Goal: Contribute content: Add original content to the website for others to see

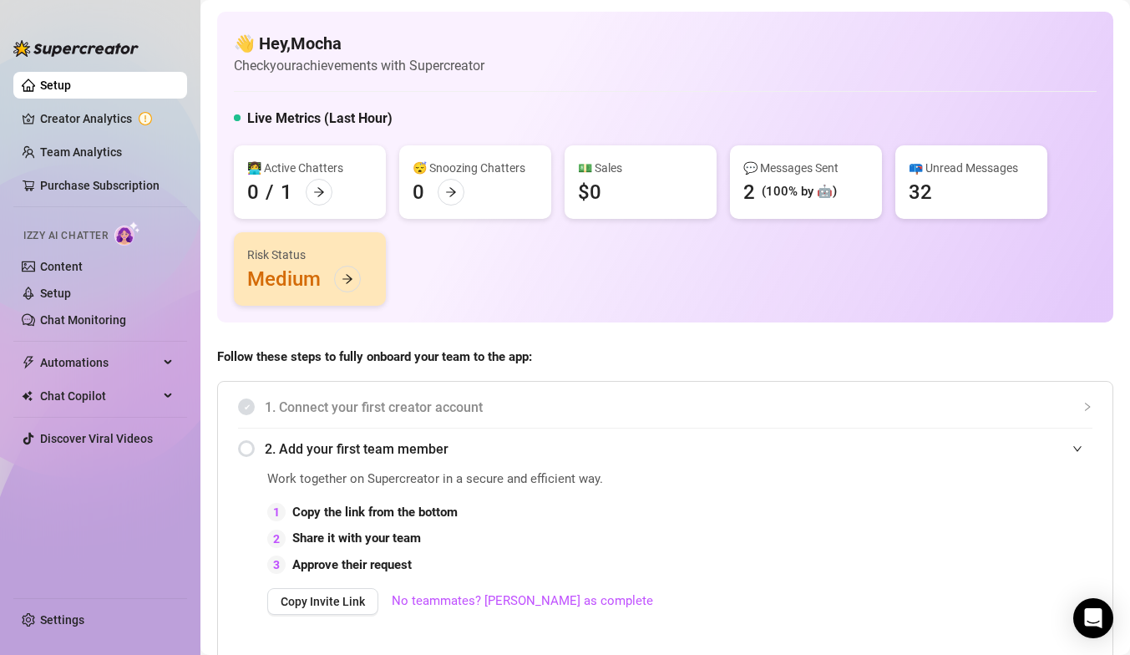
scroll to position [995, 0]
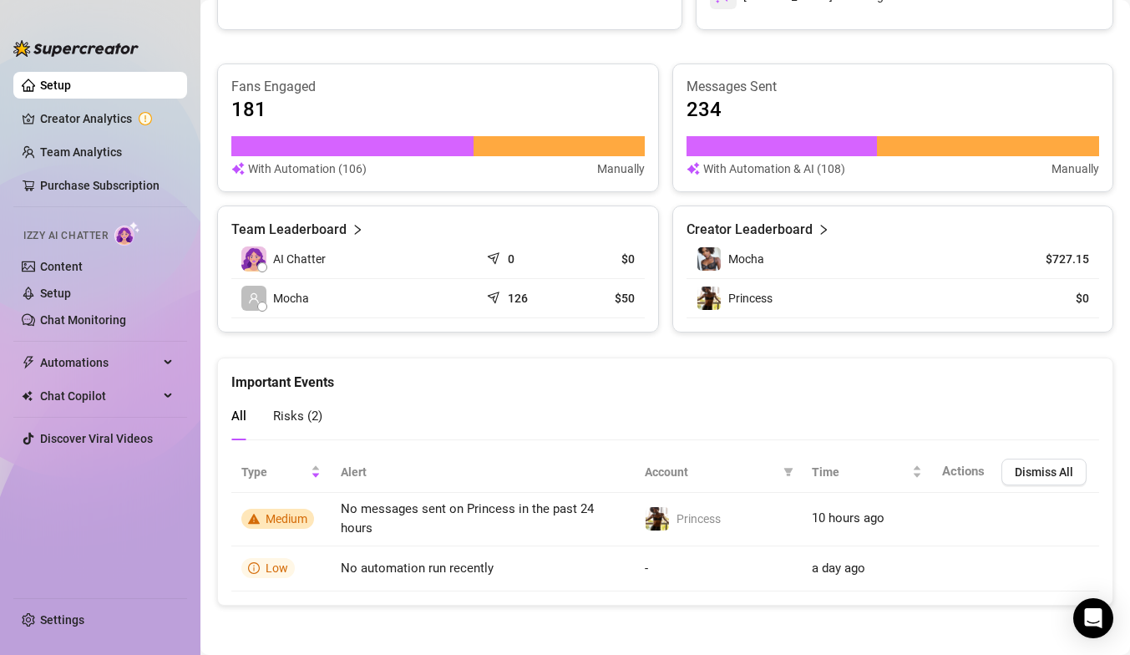
click at [506, 165] on div "With Automation (106) Manually" at bounding box center [437, 168] width 413 height 18
click at [493, 68] on div "Fans Engaged 181 With Automation (106) Manually" at bounding box center [438, 127] width 442 height 129
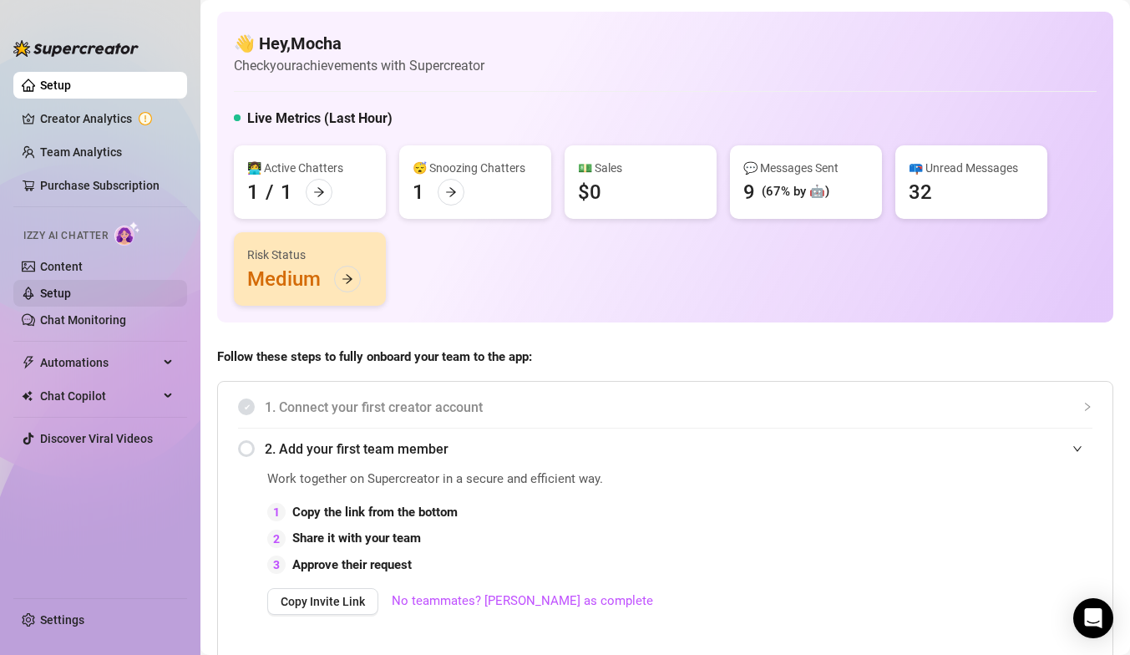
click at [71, 296] on link "Setup" at bounding box center [55, 292] width 31 height 13
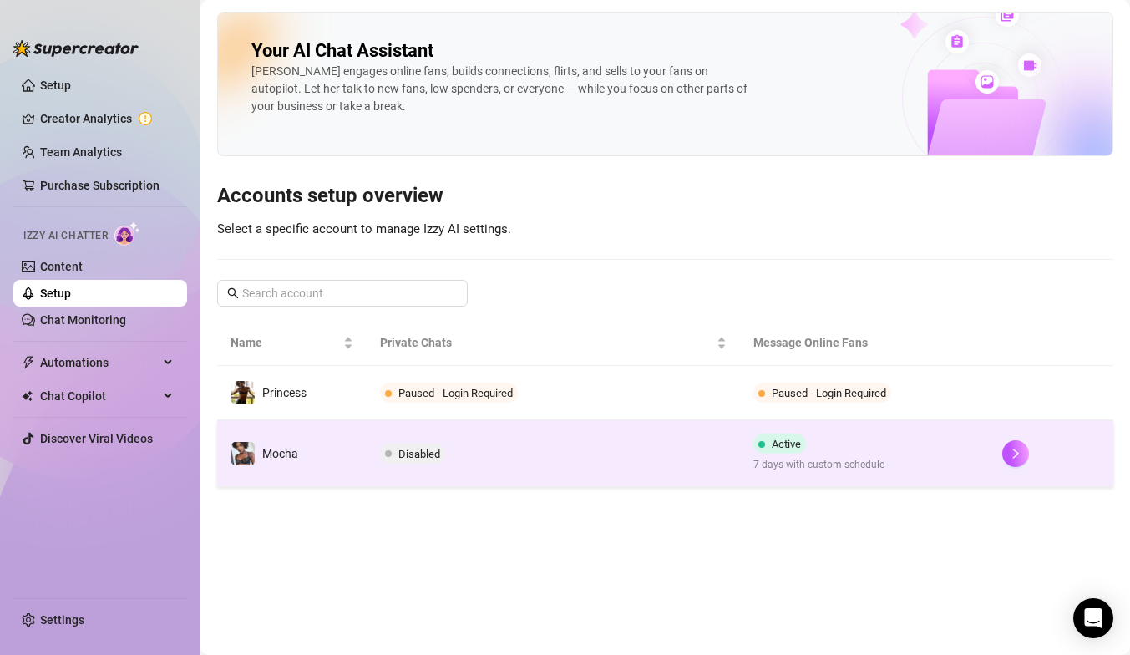
click at [508, 458] on td "Disabled" at bounding box center [553, 453] width 373 height 67
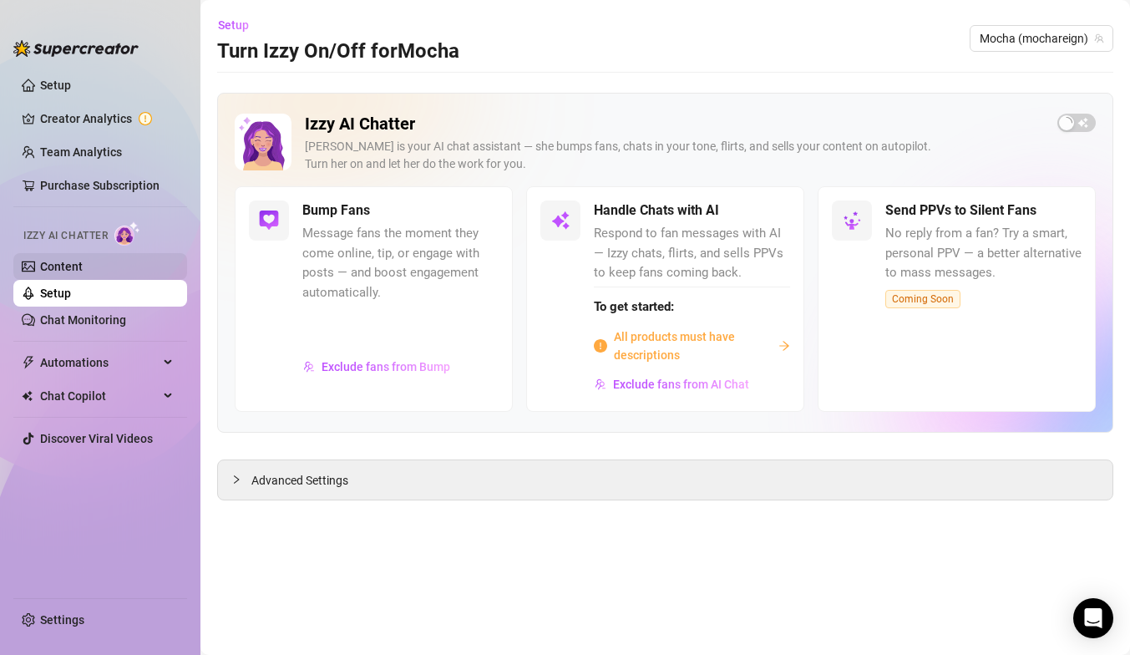
click at [83, 266] on link "Content" at bounding box center [61, 266] width 43 height 13
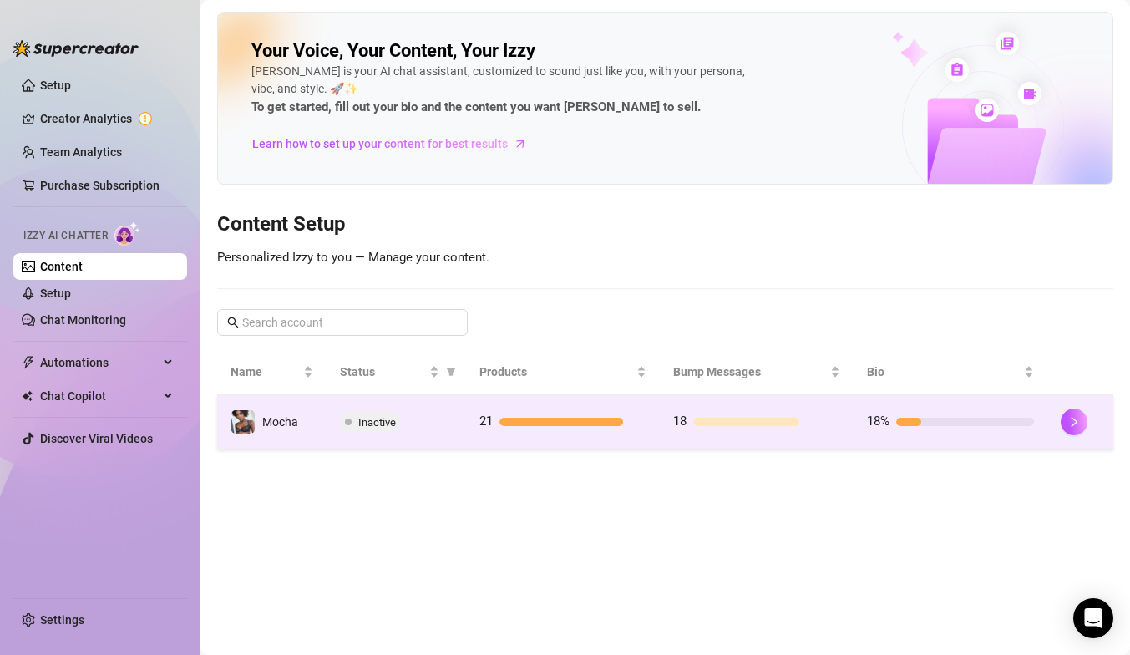
click at [668, 420] on td "18" at bounding box center [757, 422] width 194 height 54
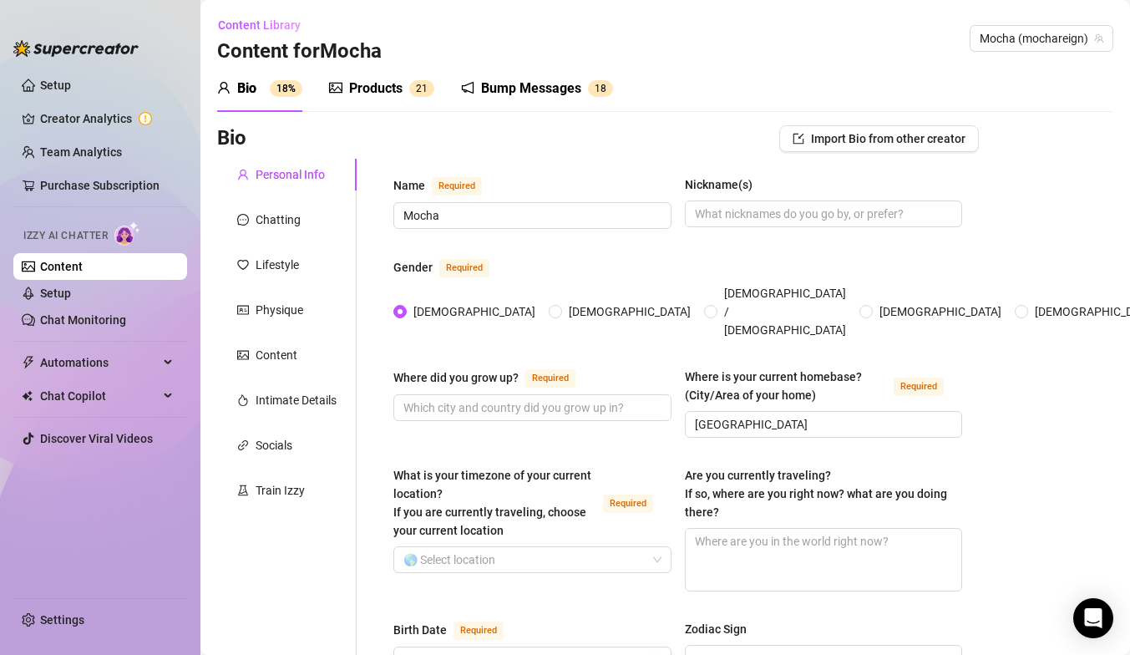
click at [556, 110] on div "Bump Messages 1 8" at bounding box center [537, 88] width 152 height 47
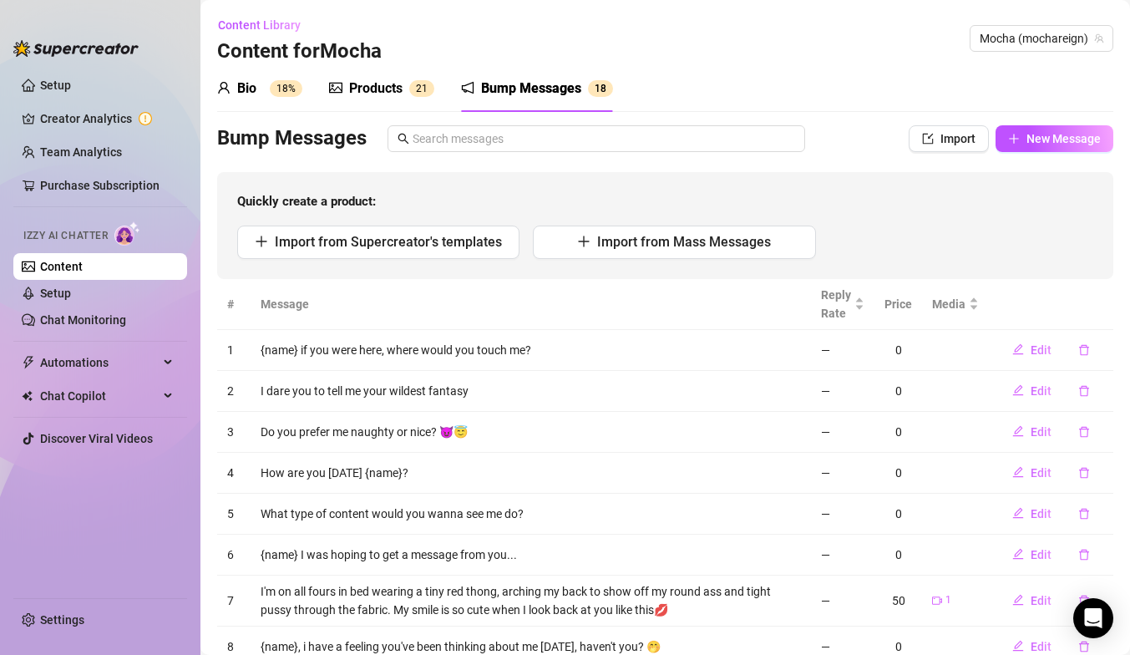
click at [400, 72] on div "Products 2 1" at bounding box center [381, 88] width 105 height 47
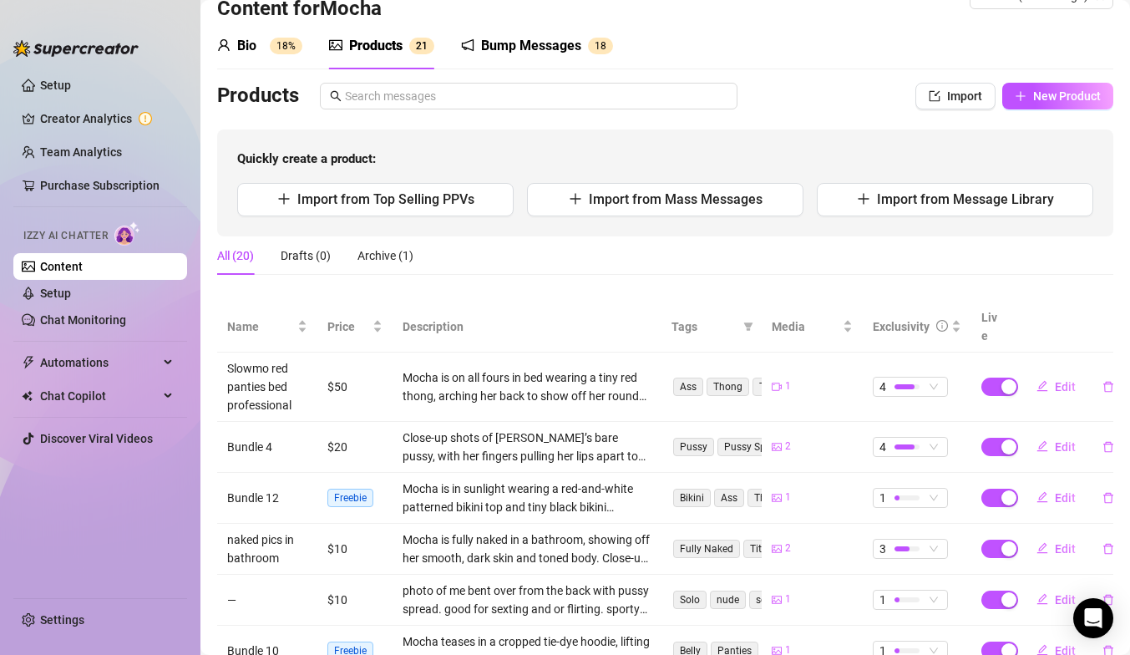
scroll to position [48, 0]
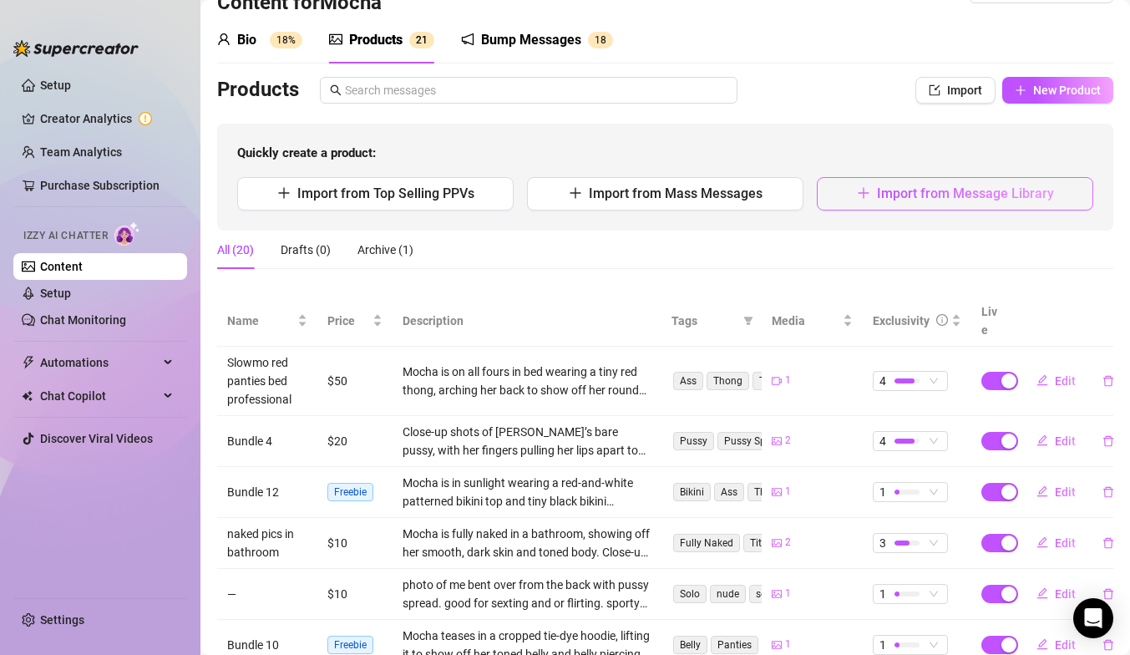
click at [849, 190] on button "Import from Message Library" at bounding box center [955, 193] width 276 height 33
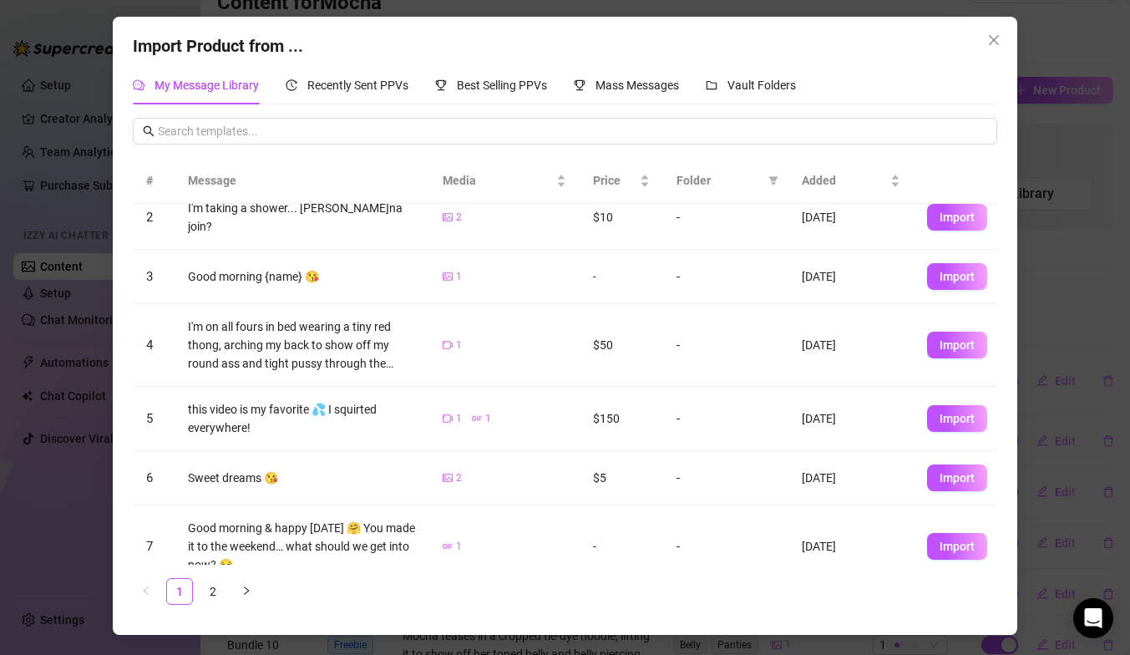
scroll to position [84, 0]
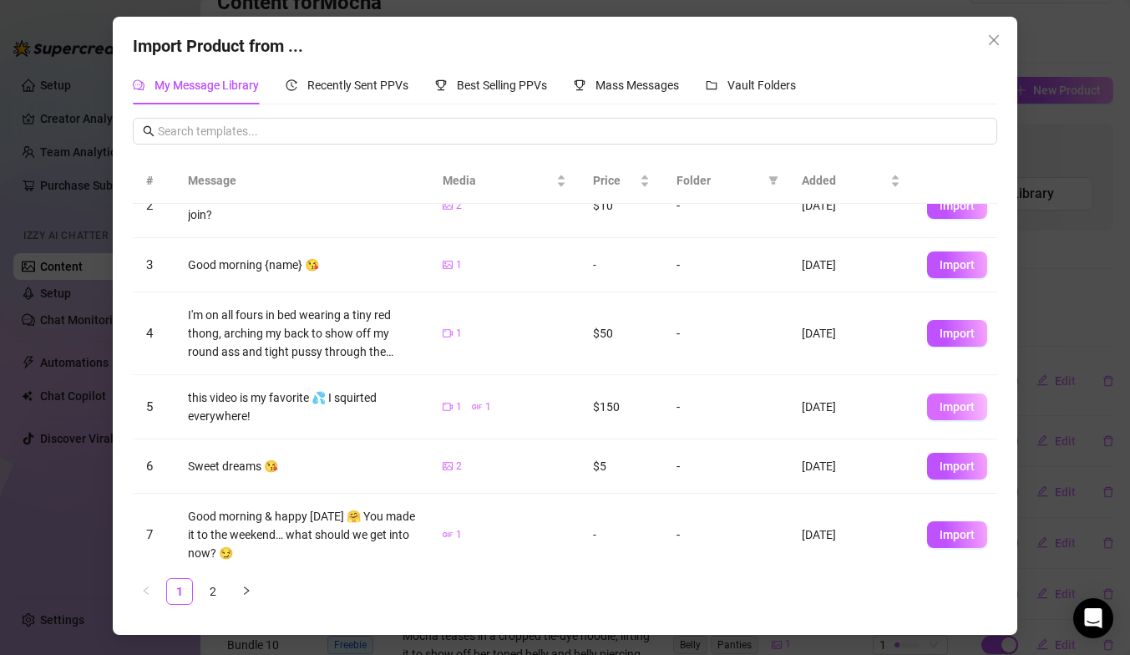
click at [935, 398] on button "Import" at bounding box center [957, 406] width 60 height 27
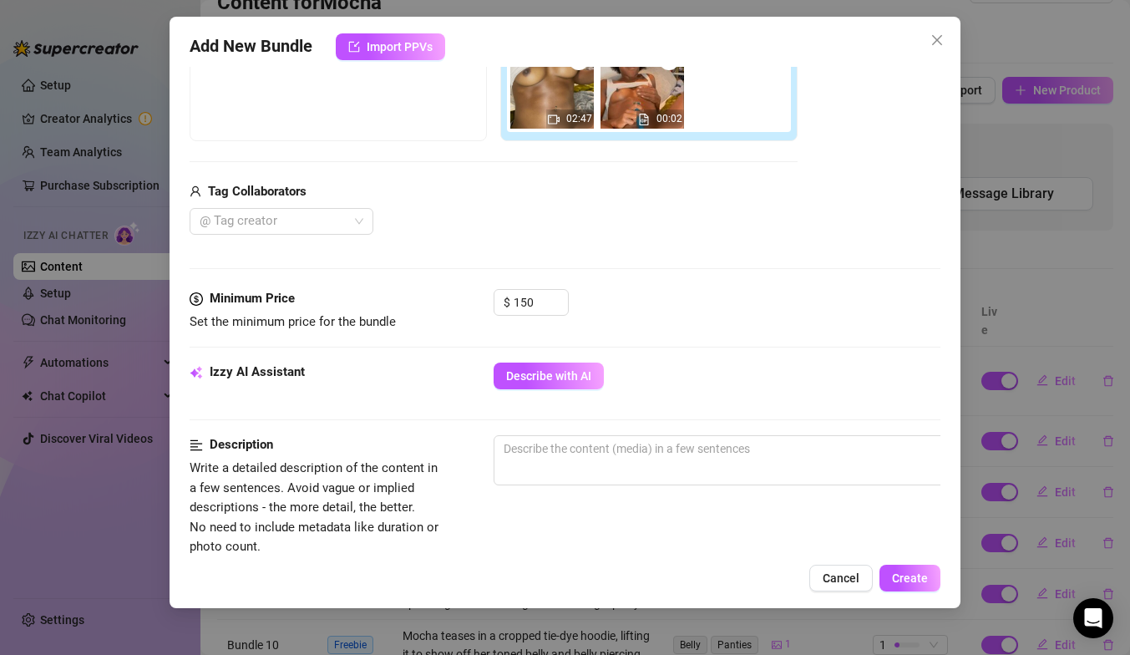
scroll to position [333, 0]
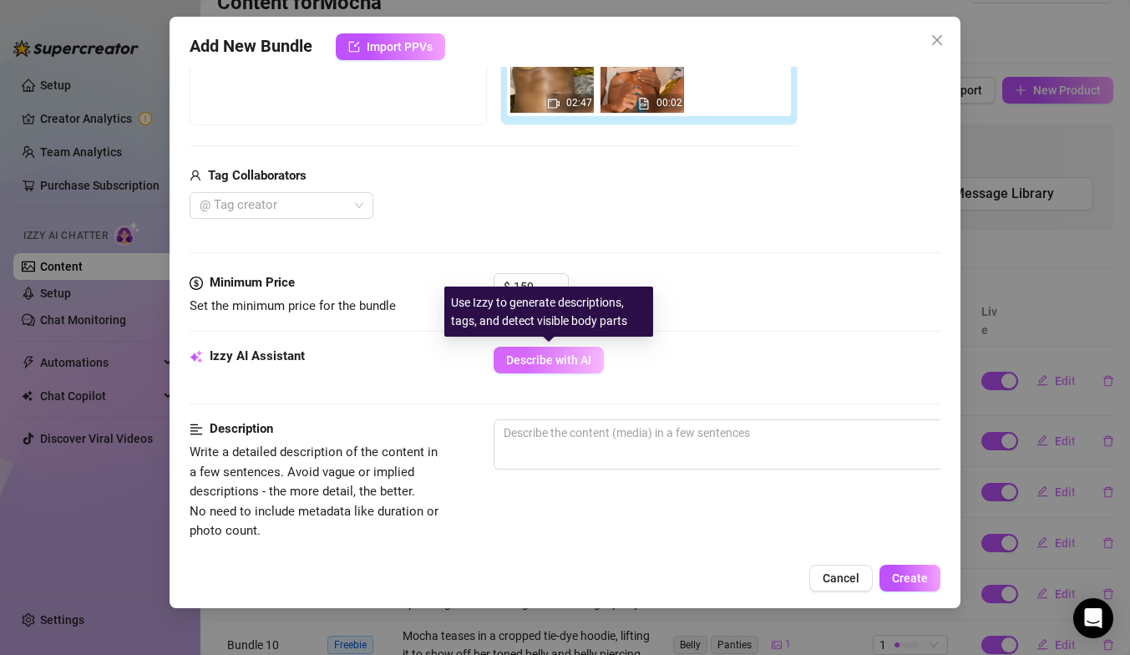
click at [558, 350] on button "Describe with AI" at bounding box center [549, 360] width 110 height 27
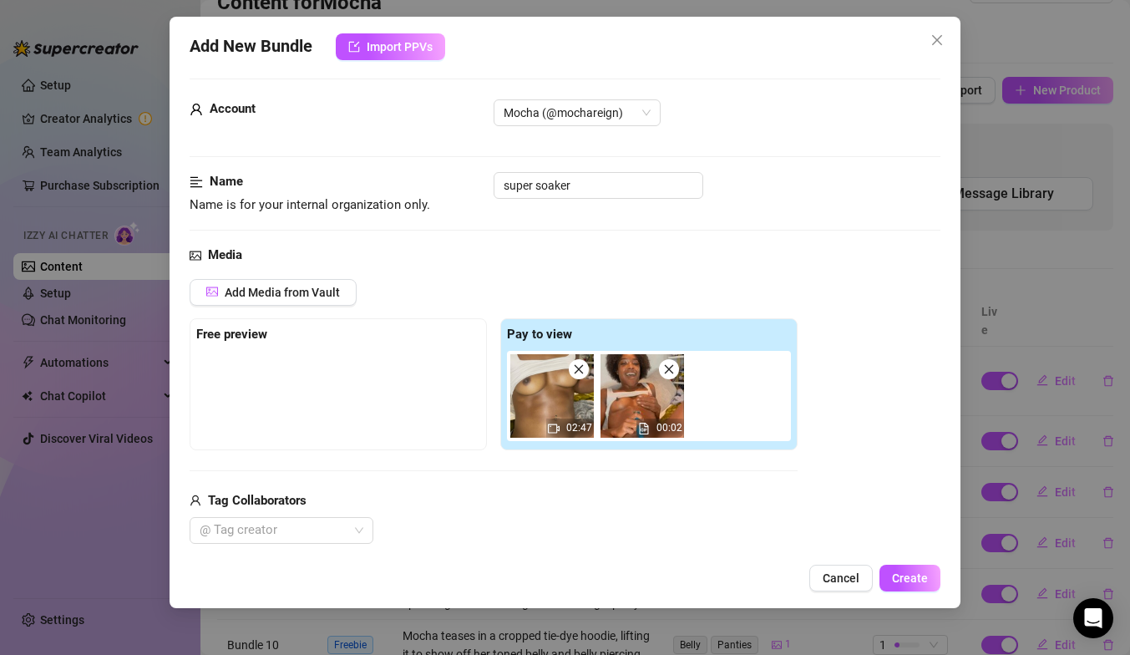
scroll to position [0, 0]
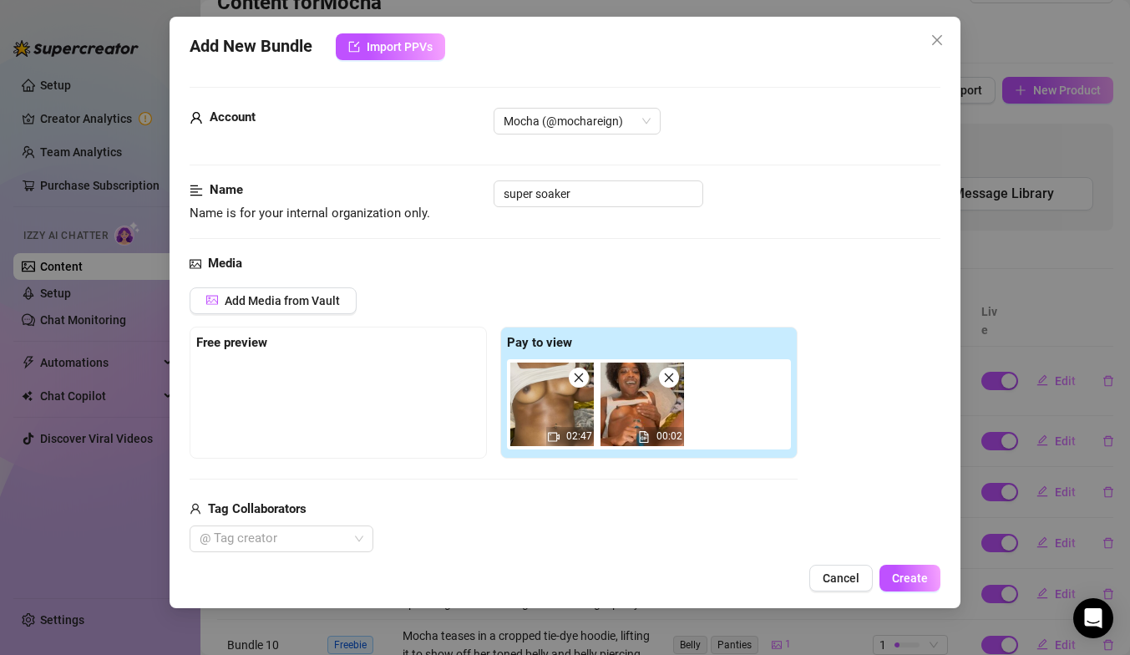
type textarea "Mocha"
type textarea "[PERSON_NAME] wears"
type textarea "[PERSON_NAME] wears a"
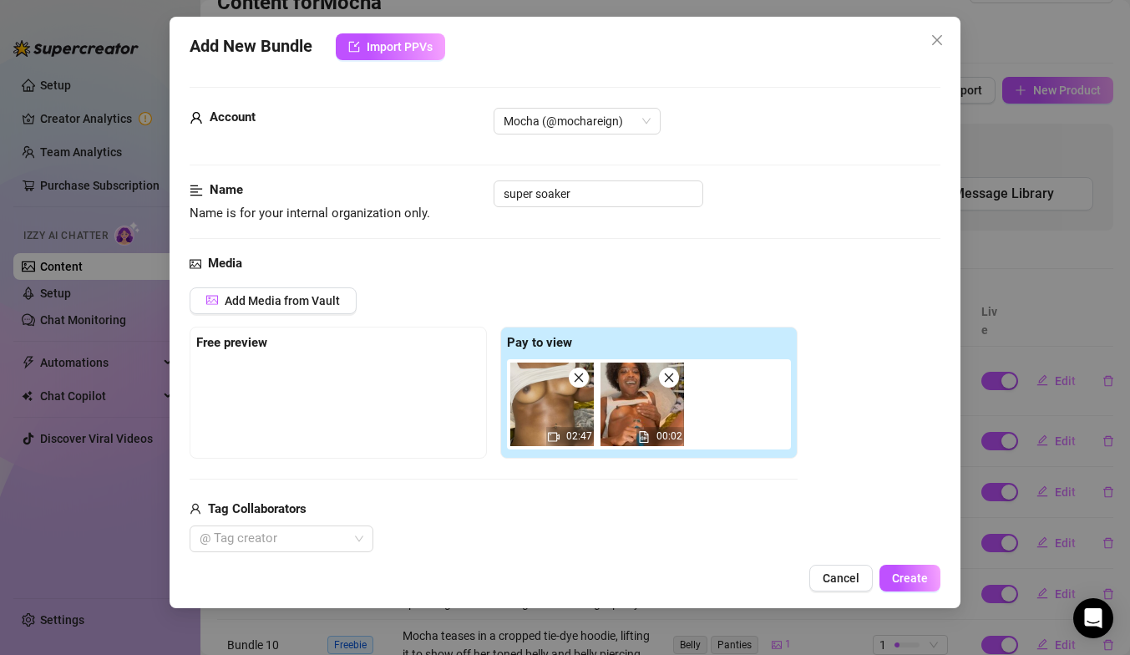
type textarea "[PERSON_NAME] wears a"
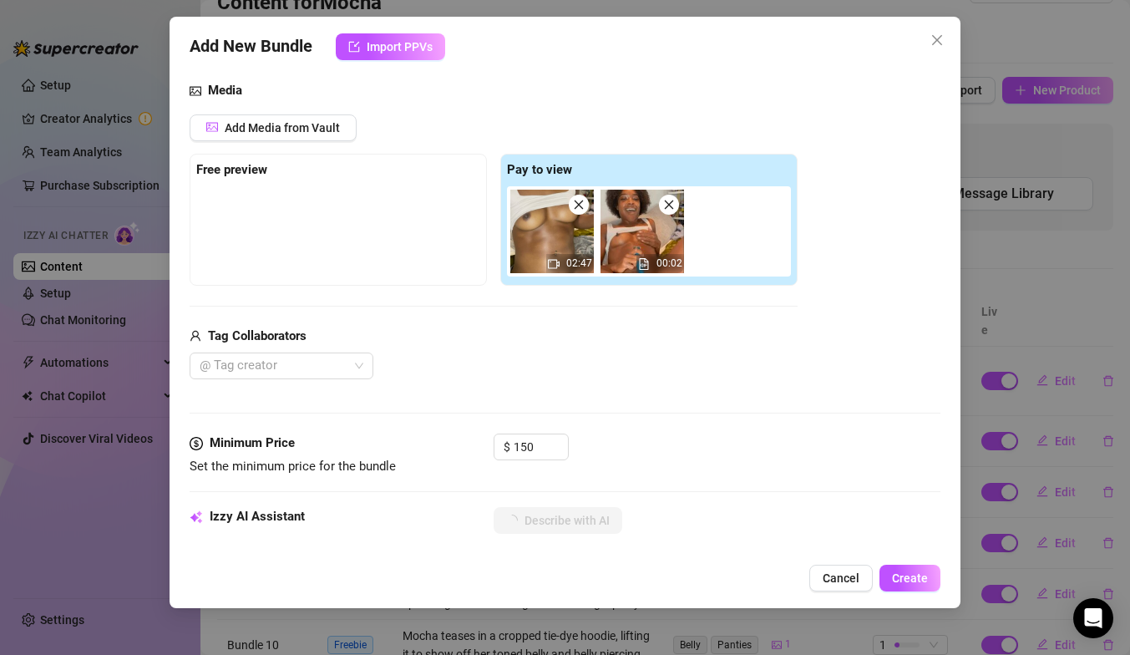
type textarea "[PERSON_NAME] wears a cropped"
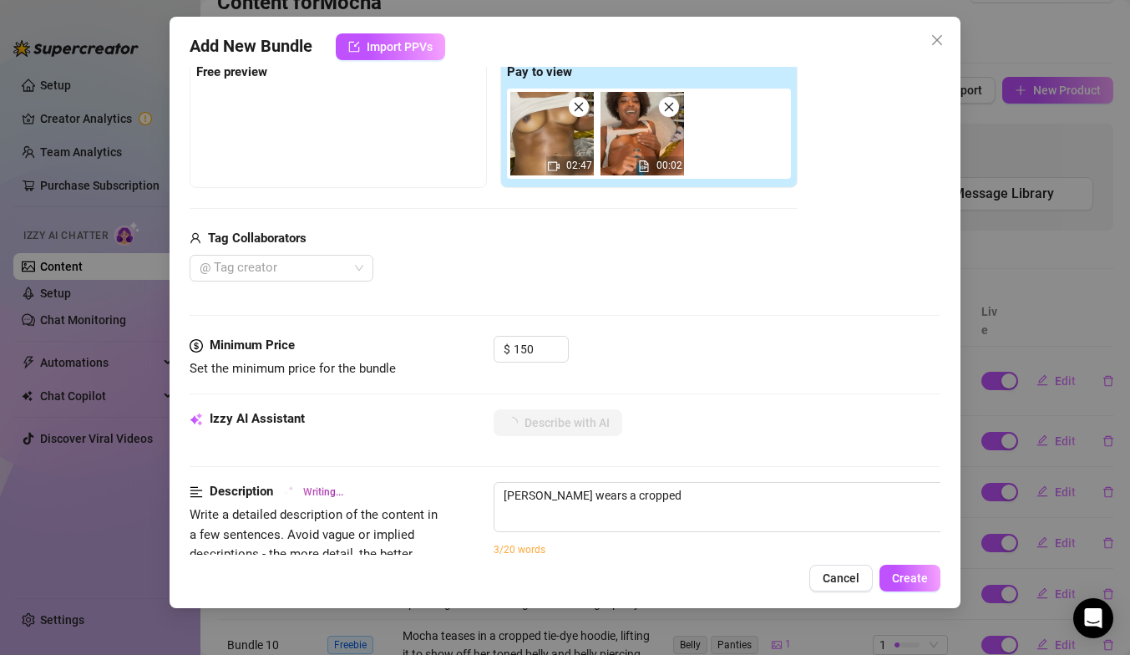
type textarea "[PERSON_NAME] wears a cropped white"
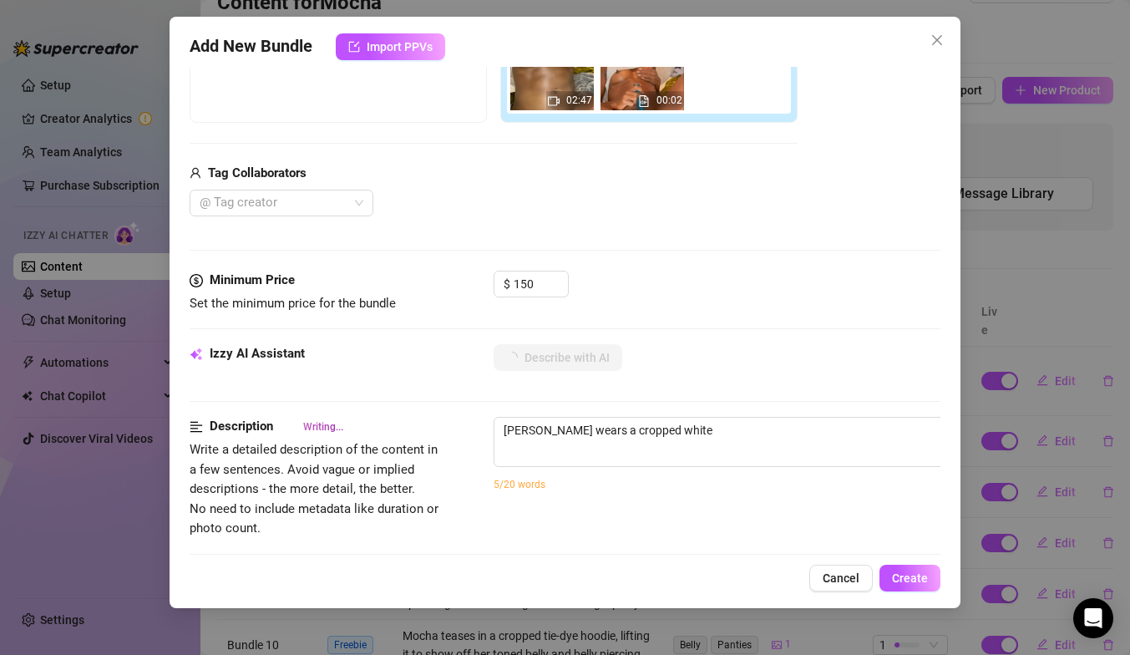
type textarea "[PERSON_NAME] wears a cropped white tank"
type textarea "[PERSON_NAME] wears a cropped white tank pulled"
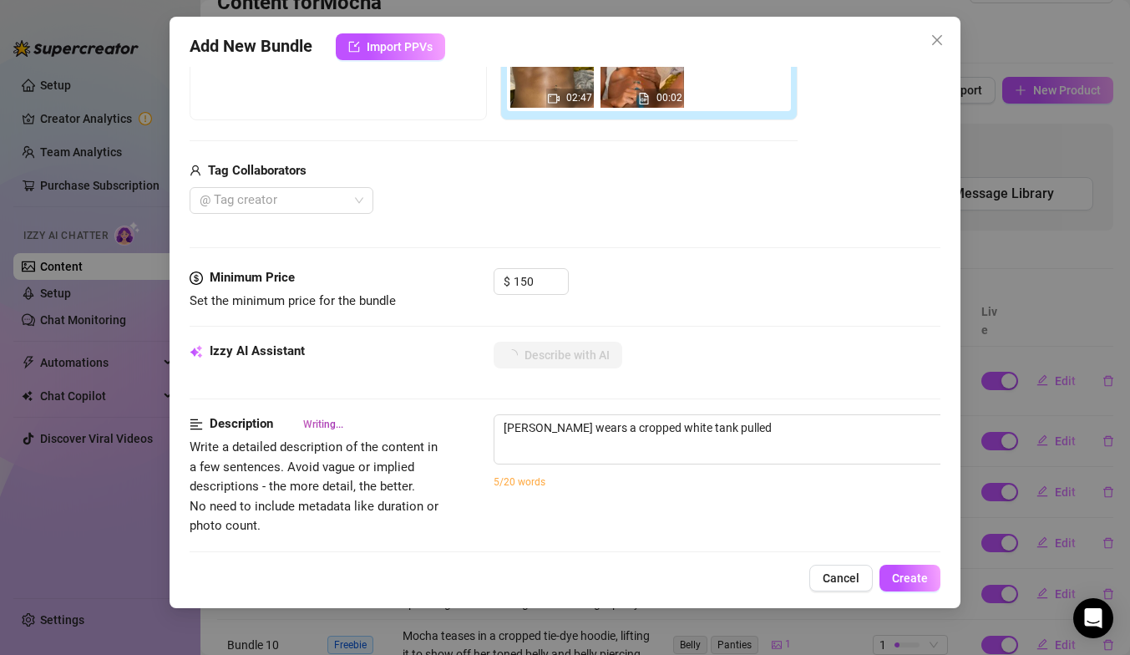
type textarea "[PERSON_NAME] wears a cropped white tank pulled up"
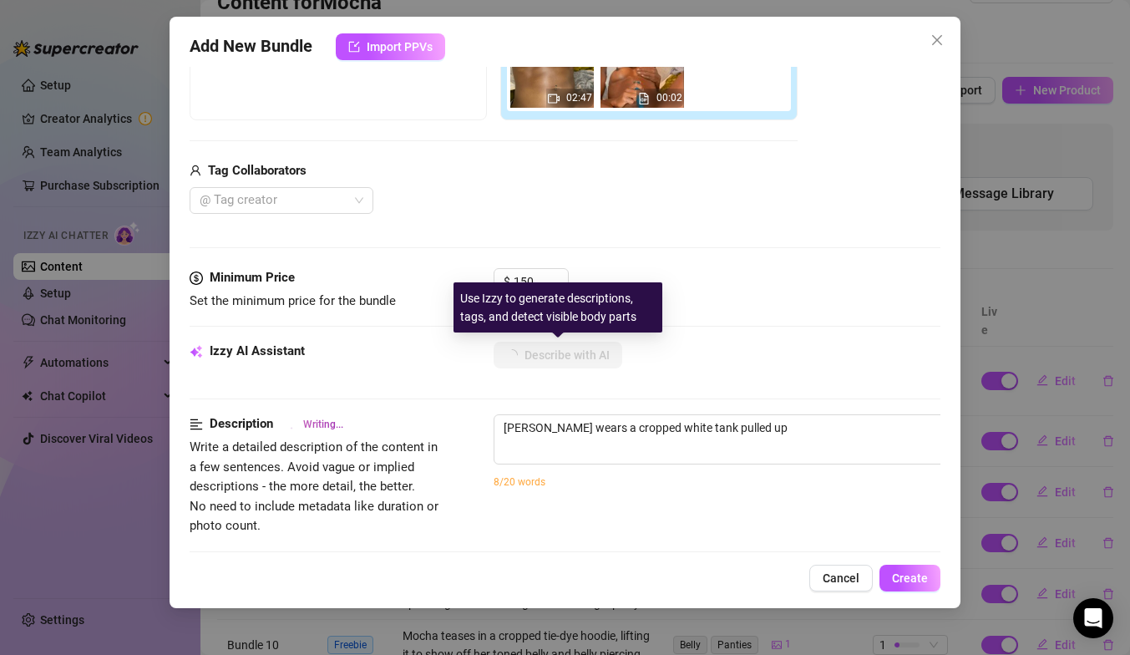
type textarea "[PERSON_NAME] wears a cropped white tank pulled up to"
type textarea "[PERSON_NAME] wears a cropped white tank pulled up to expose"
type textarea "[PERSON_NAME] wears a cropped white tank pulled up to expose her"
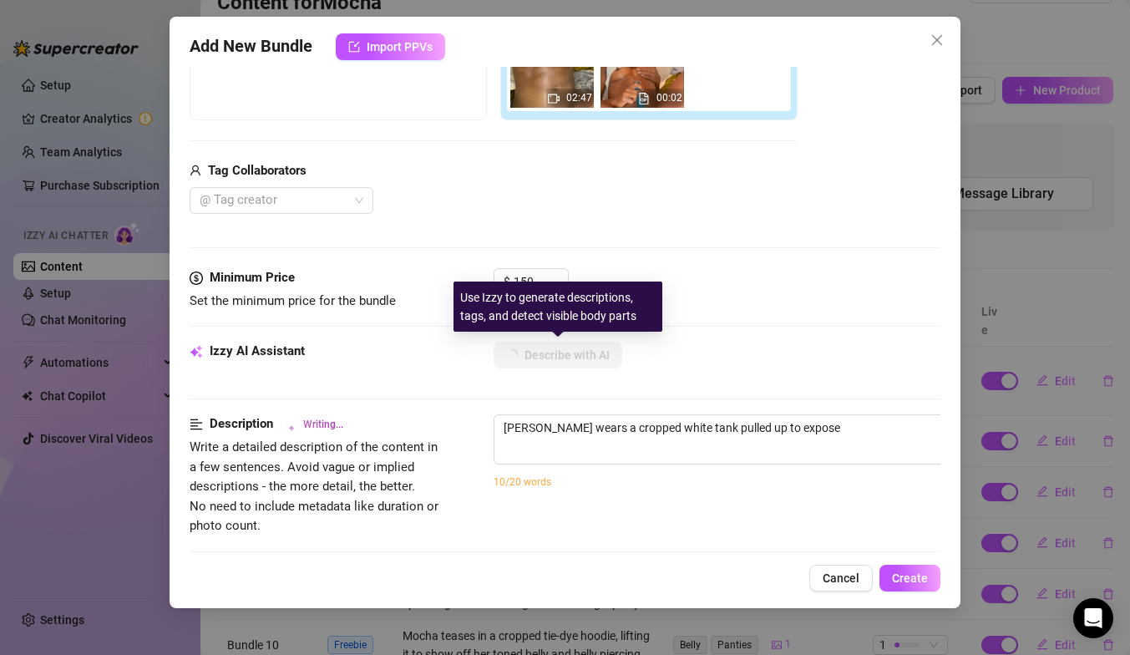
type textarea "[PERSON_NAME] wears a cropped white tank pulled up to expose her"
type textarea "[PERSON_NAME] wears a cropped white tank pulled up to expose her perky"
type textarea "[PERSON_NAME] wears a cropped white tank pulled up to expose her perky tits"
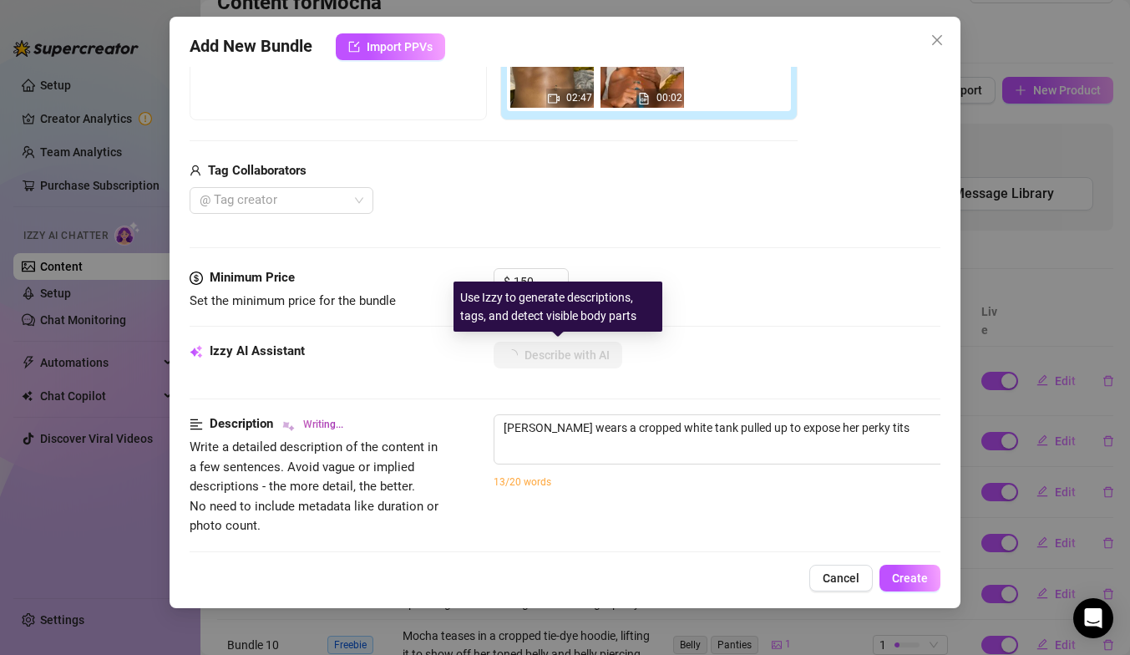
type textarea "[PERSON_NAME] wears a cropped white tank pulled up to expose her perky tits whi…"
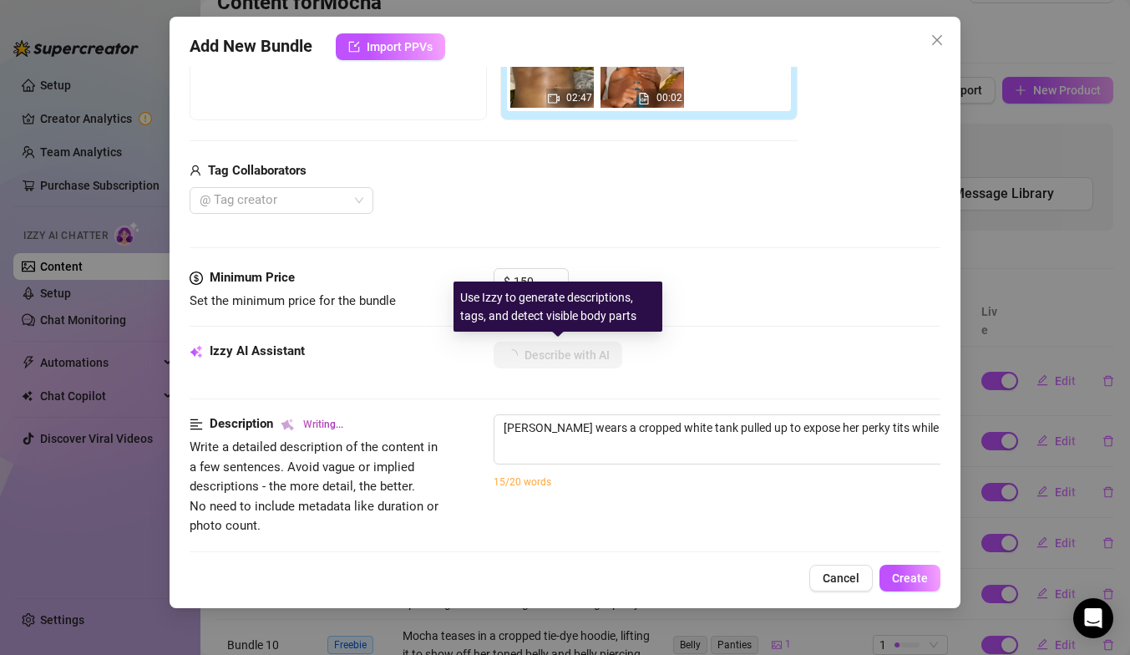
type textarea "[PERSON_NAME] wears a cropped white tank pulled up to expose her perky tits whi…"
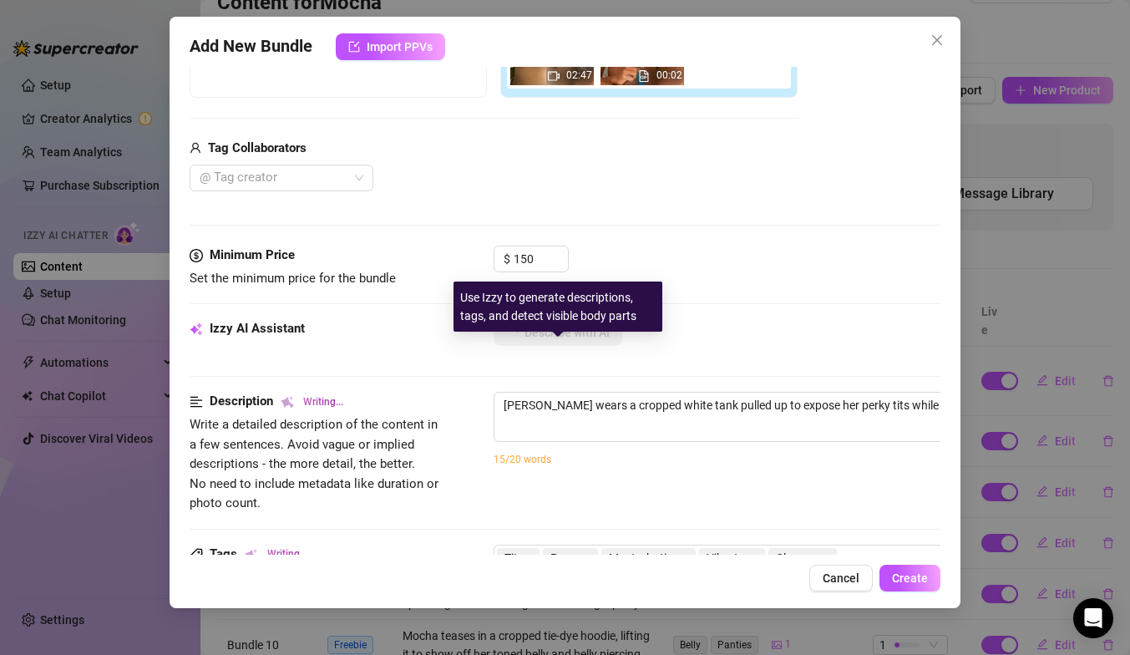
type textarea "[PERSON_NAME] wears a cropped white tank pulled up to expose her perky tits whi…"
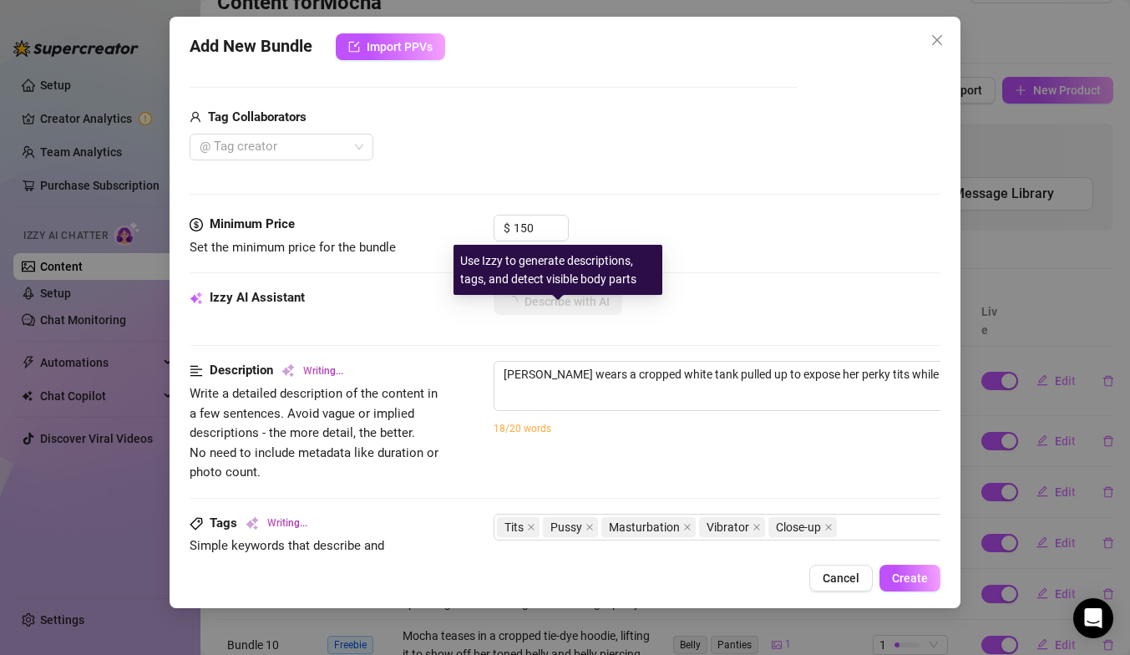
type textarea "[PERSON_NAME] wears a cropped white tank pulled up to expose her perky tits whi…"
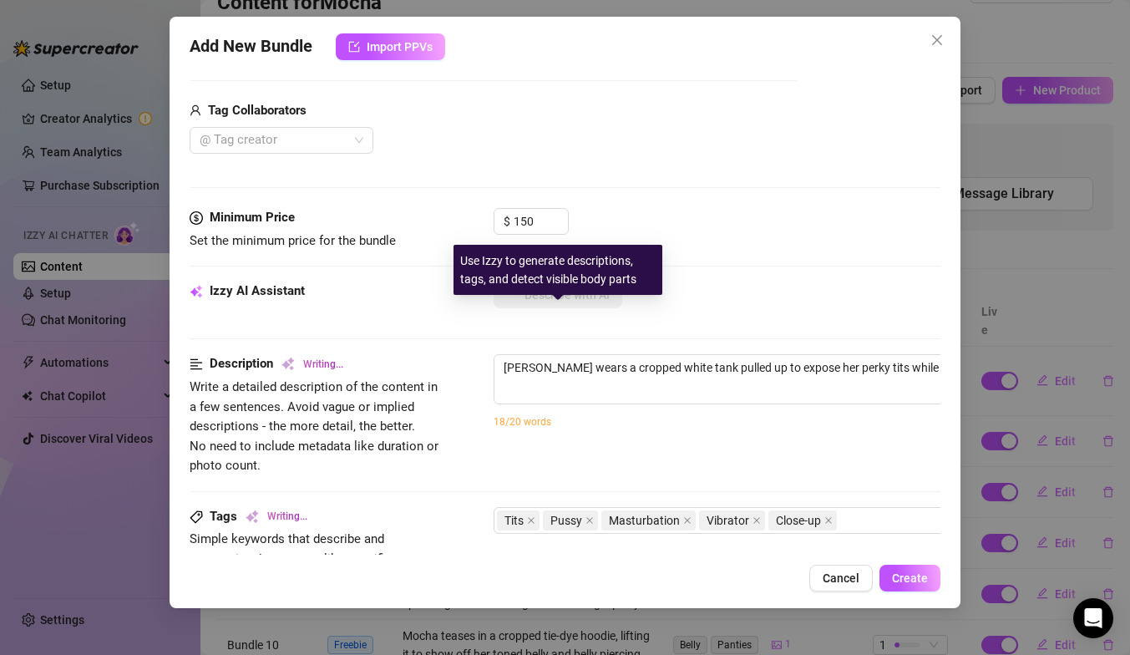
type textarea "[PERSON_NAME] wears a cropped white tank pulled up to expose her perky tits whi…"
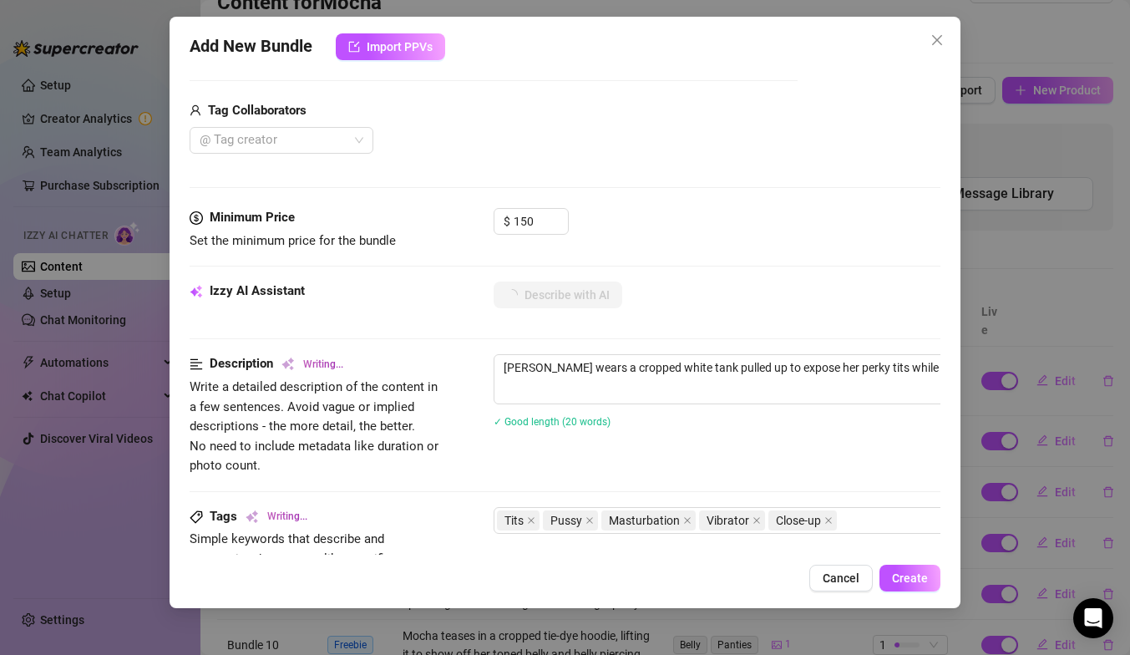
scroll to position [402, 0]
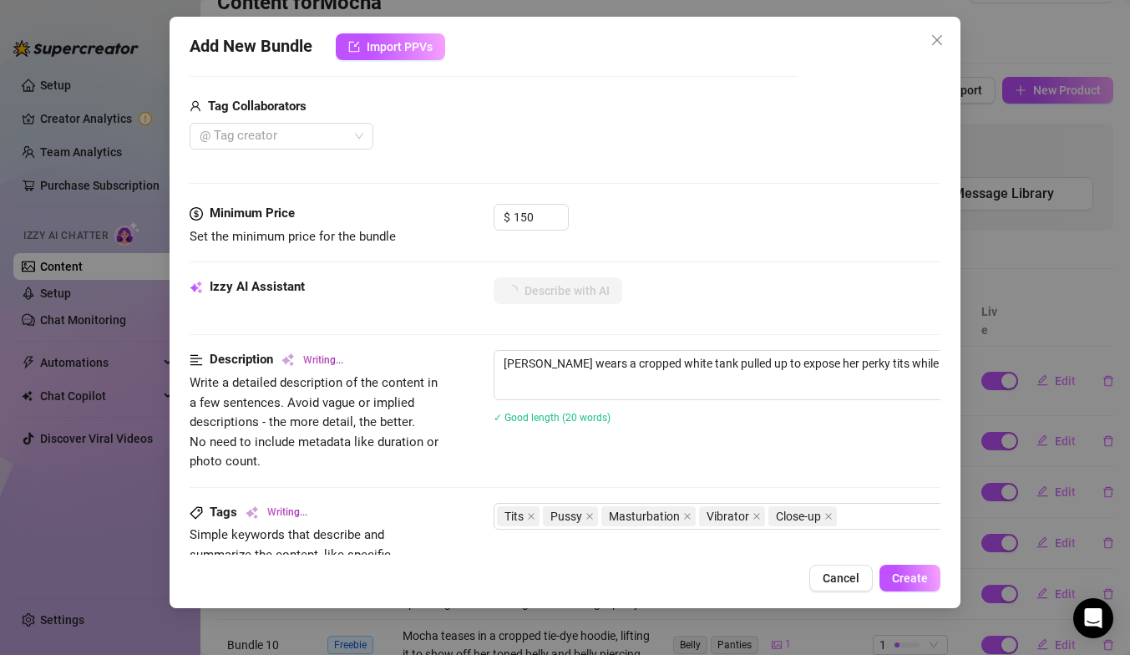
type textarea "[PERSON_NAME] wears a cropped white tank pulled up to expose her perky tits whi…"
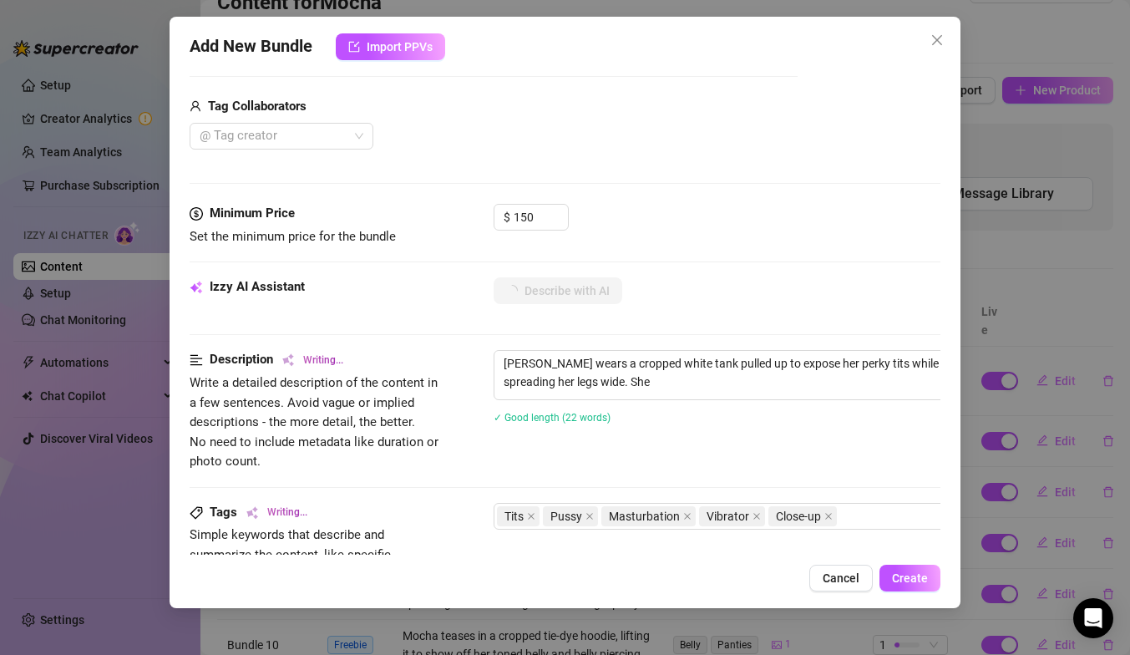
type textarea "[PERSON_NAME] wears a cropped white tank pulled up to expose her perky tits whi…"
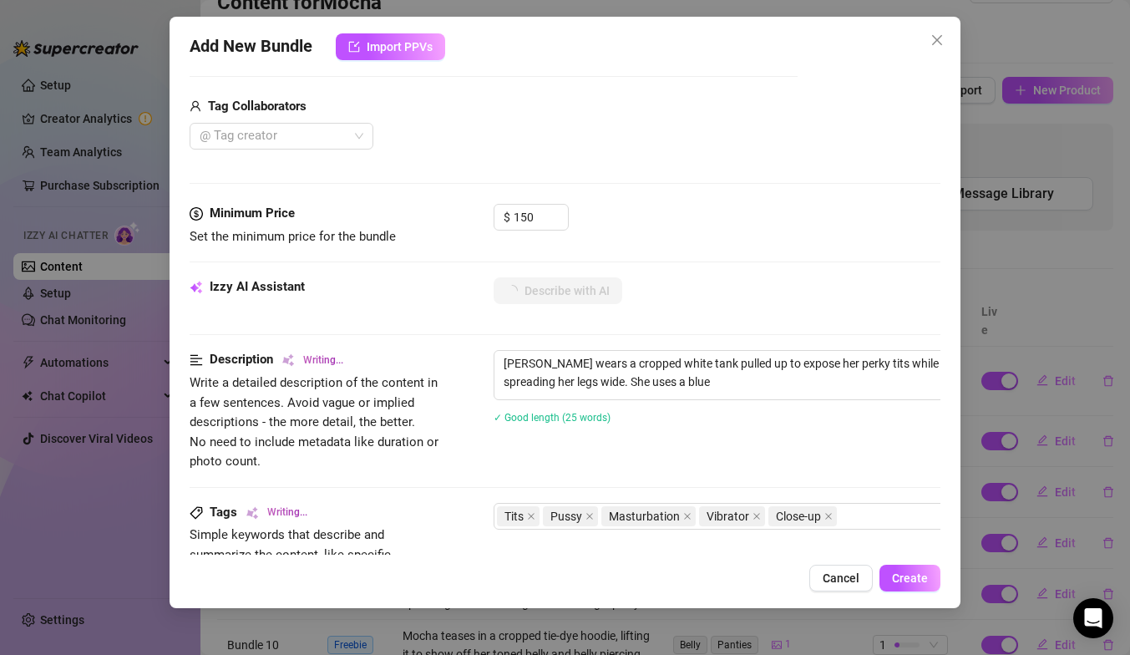
type textarea "[PERSON_NAME] wears a cropped white tank pulled up to expose her perky tits whi…"
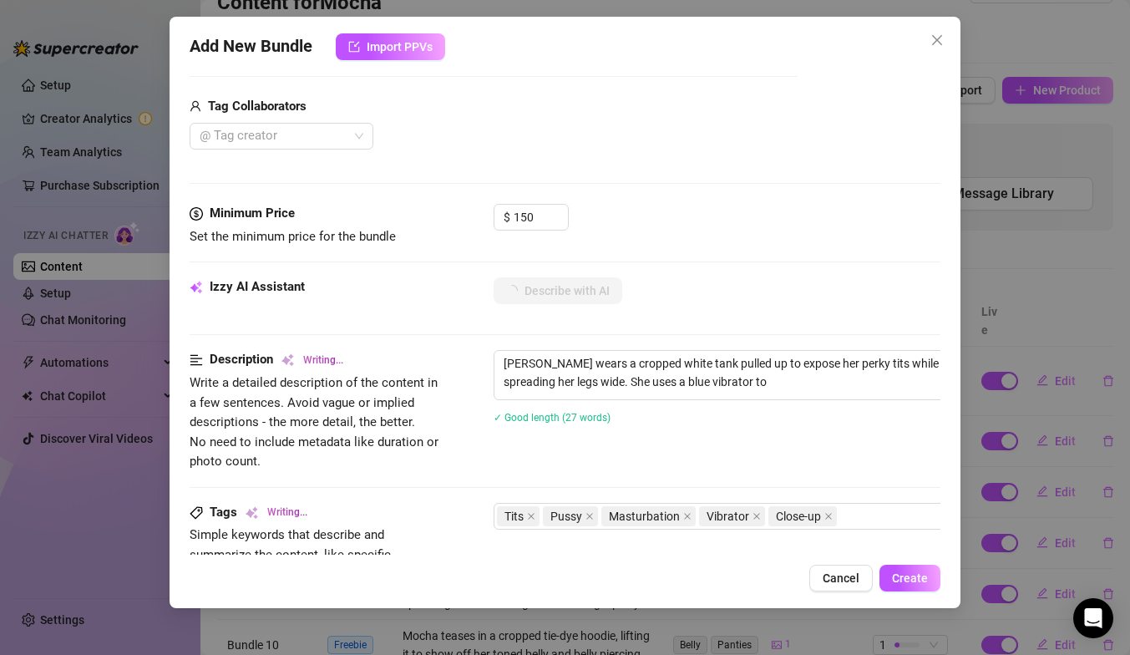
type textarea "[PERSON_NAME] wears a cropped white tank pulled up to expose her perky tits whi…"
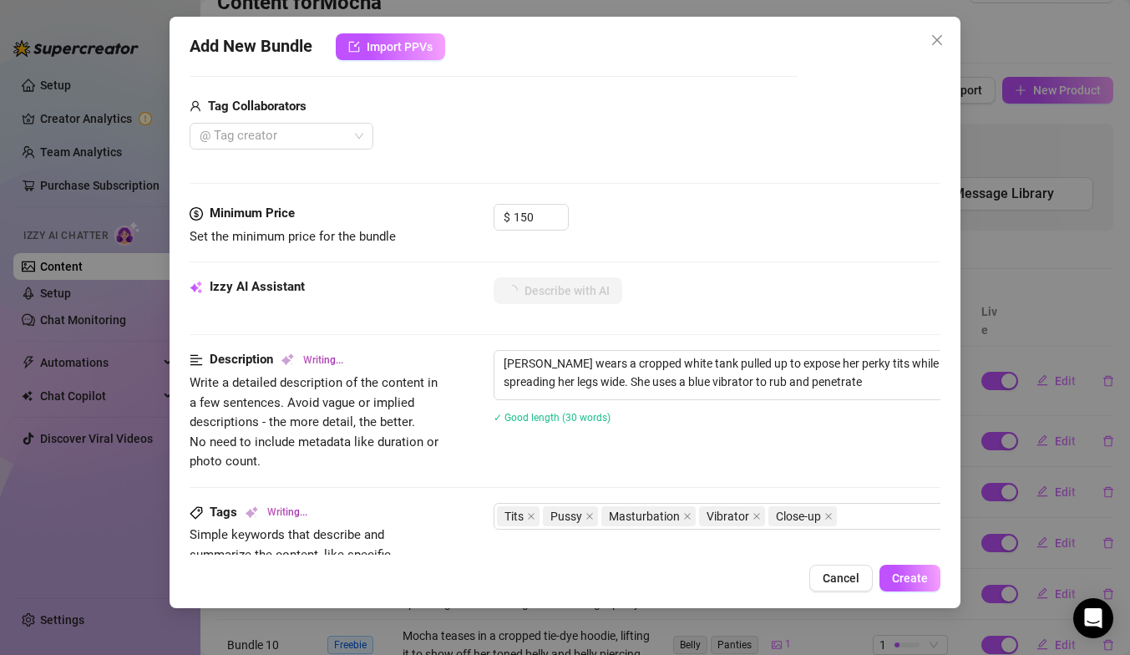
type textarea "[PERSON_NAME] wears a cropped white tank pulled up to expose her perky tits whi…"
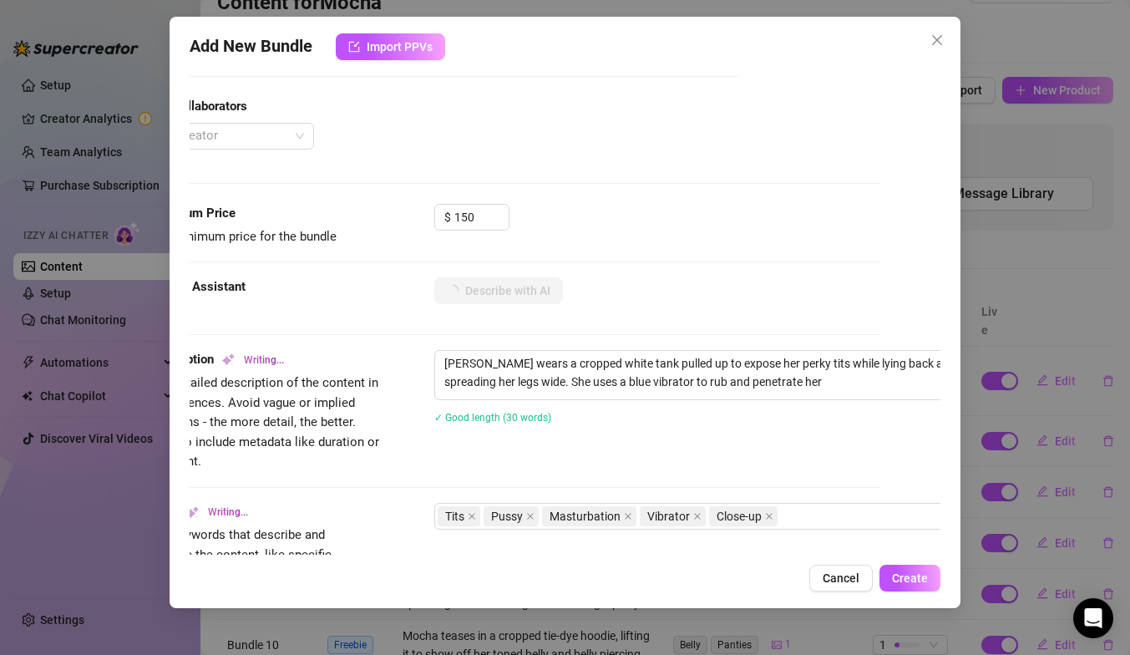
type textarea "[PERSON_NAME] wears a cropped white tank pulled up to expose her perky tits whi…"
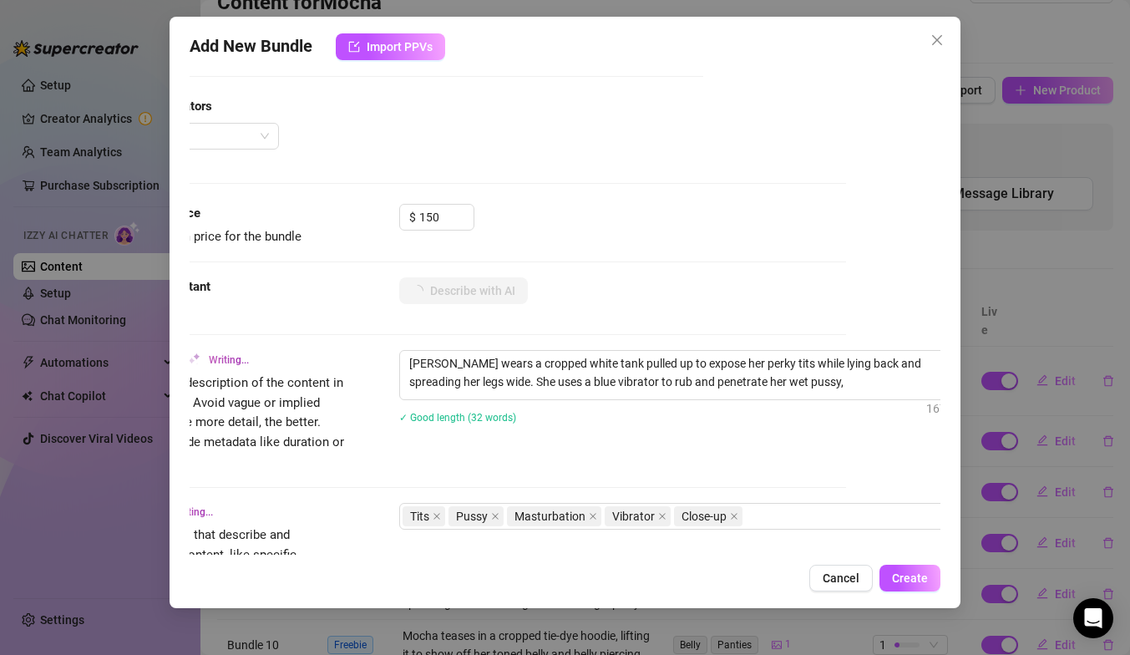
type textarea "[PERSON_NAME] wears a cropped white tank pulled up to expose her perky tits whi…"
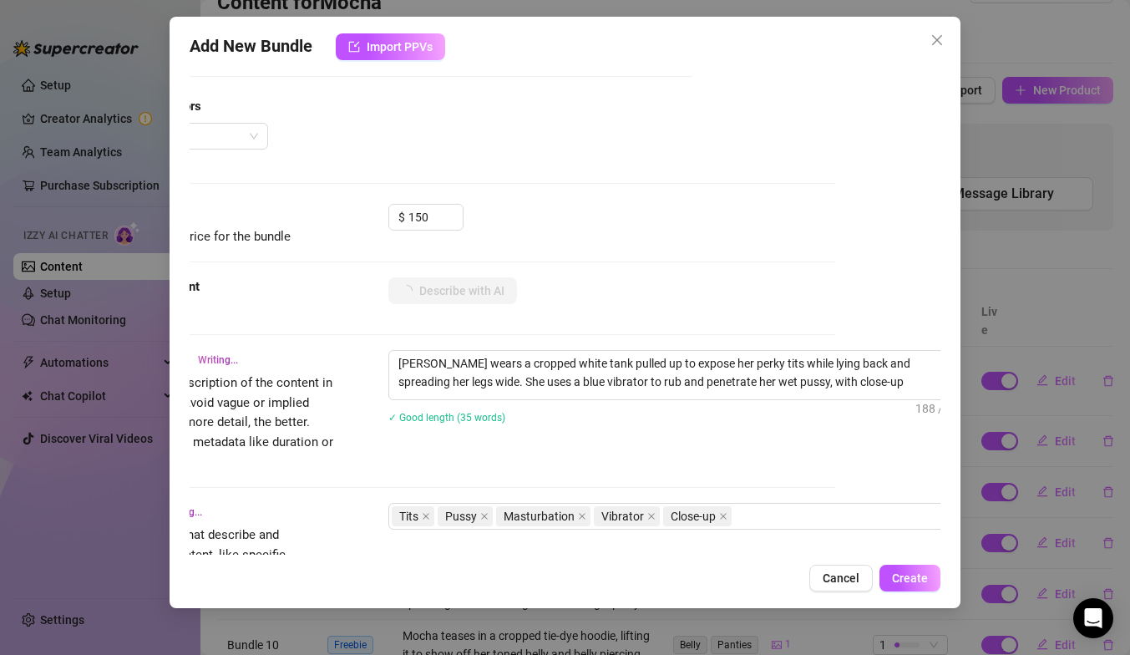
type textarea "[PERSON_NAME] wears a cropped white tank pulled up to expose her perky tits whi…"
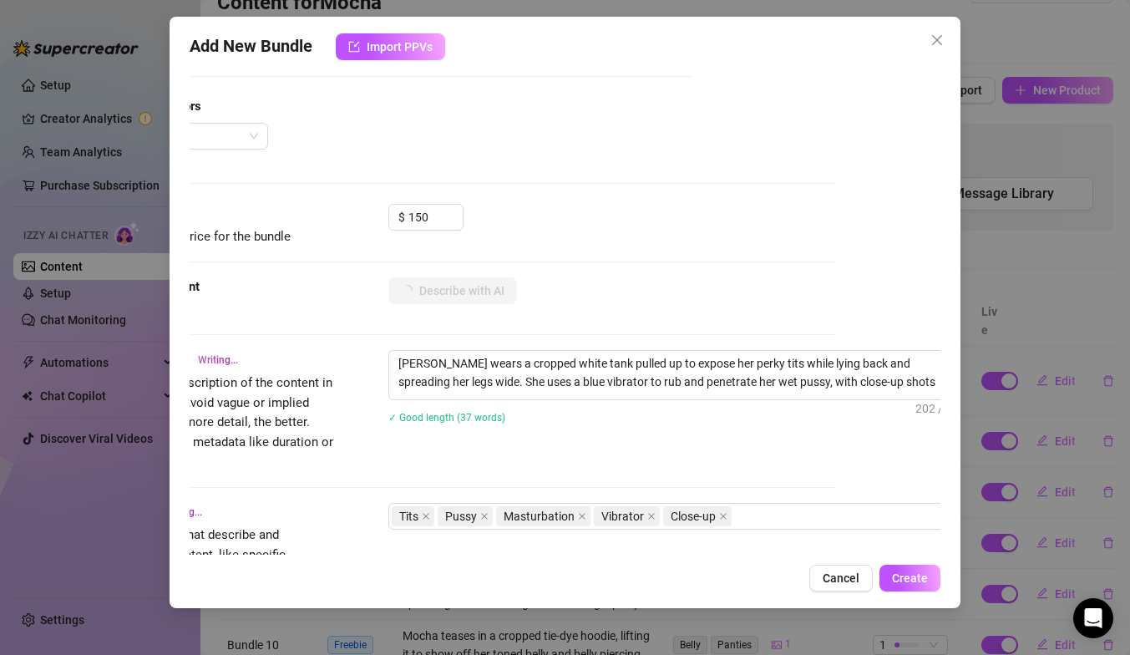
type textarea "[PERSON_NAME] wears a cropped white tank pulled up to expose her perky tits whi…"
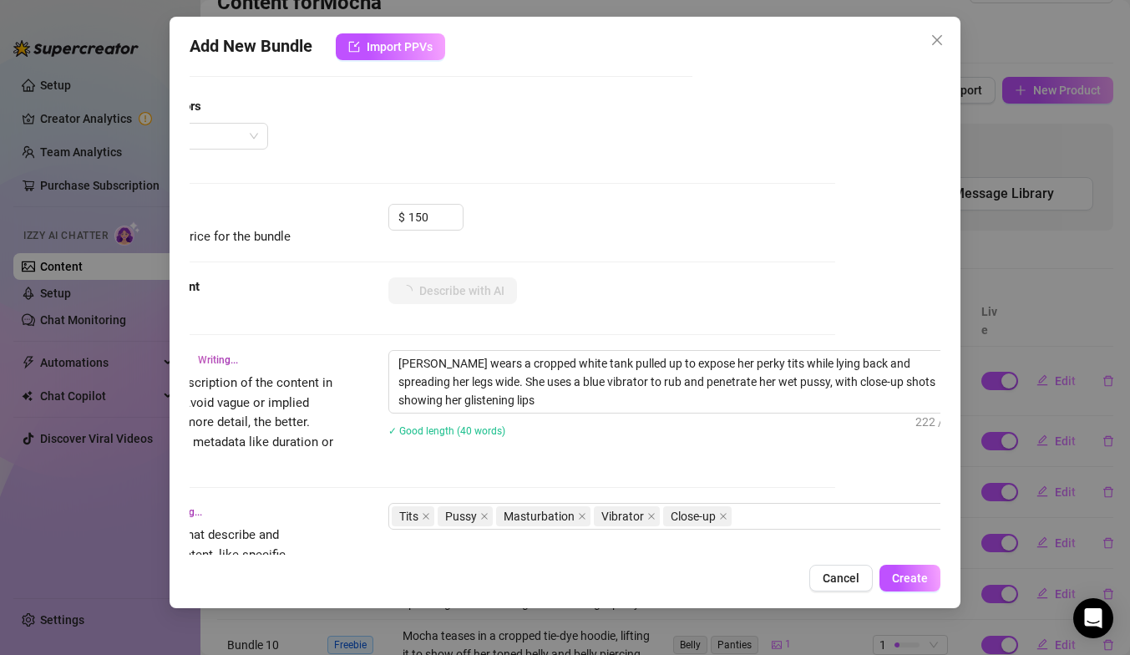
type textarea "[PERSON_NAME] wears a cropped white tank pulled up to expose her perky tits whi…"
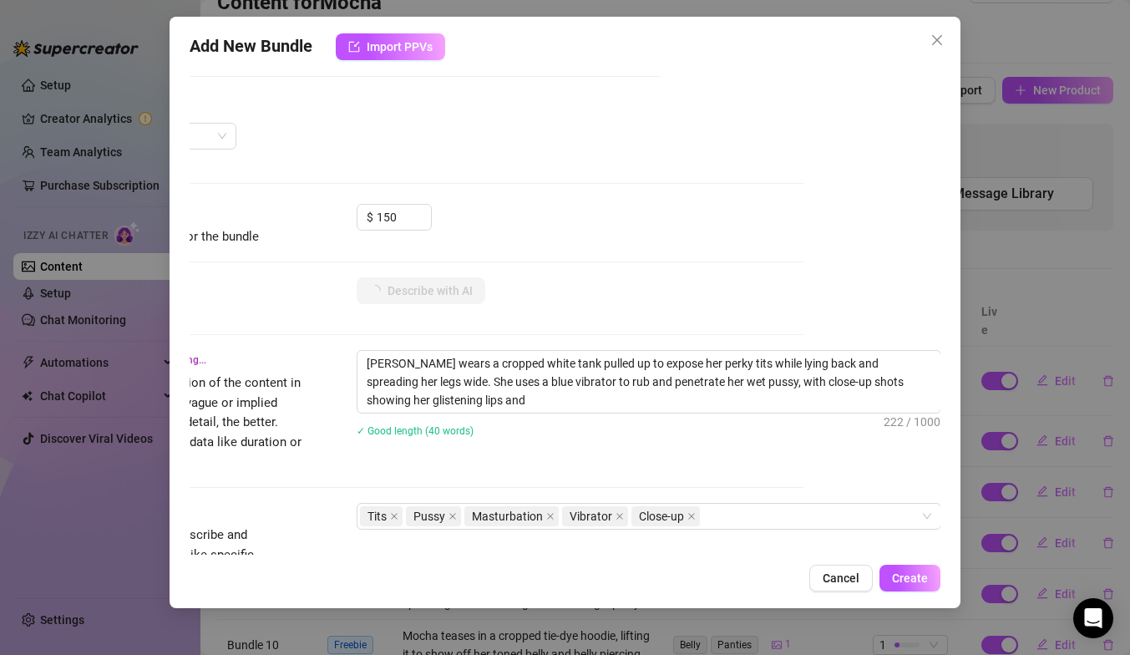
type textarea "[PERSON_NAME] wears a cropped white tank pulled up to expose her perky tits whi…"
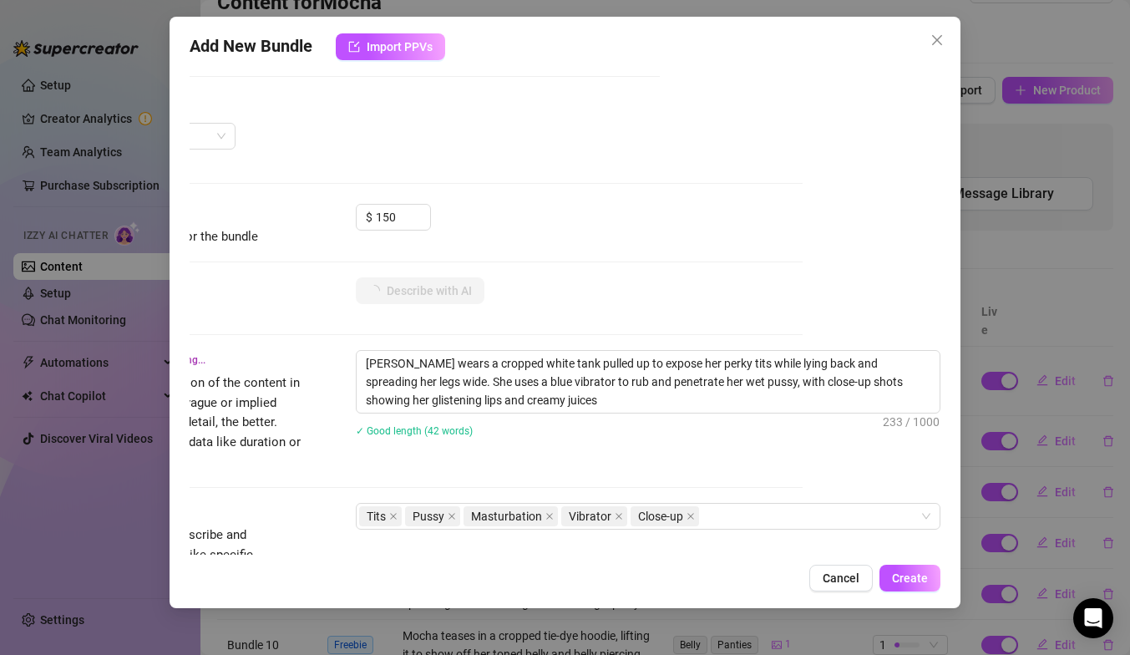
type textarea "[PERSON_NAME] wears a cropped white tank pulled up to expose her perky tits whi…"
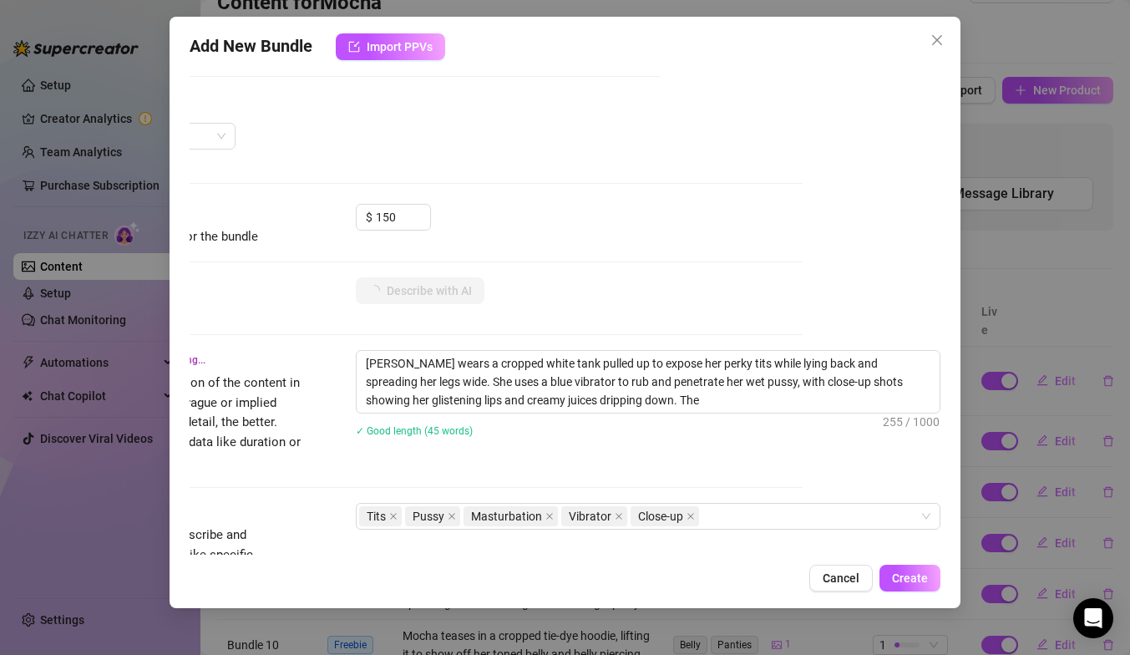
type textarea "[PERSON_NAME] wears a cropped white tank pulled up to expose her perky tits whi…"
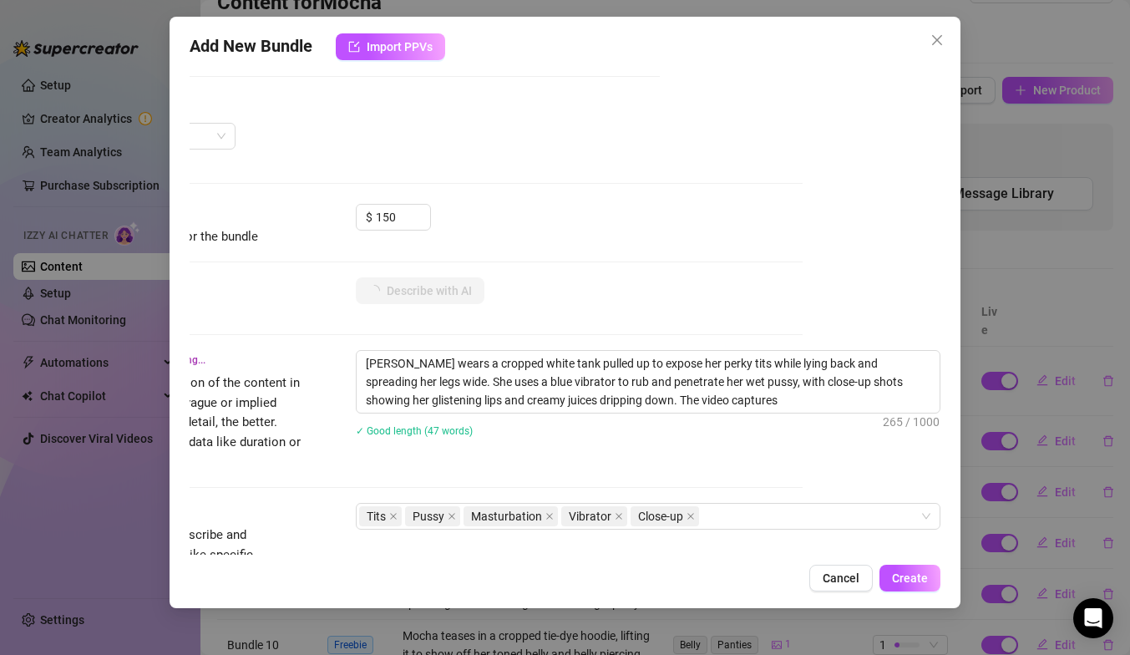
type textarea "[PERSON_NAME] wears a cropped white tank pulled up to expose her perky tits whi…"
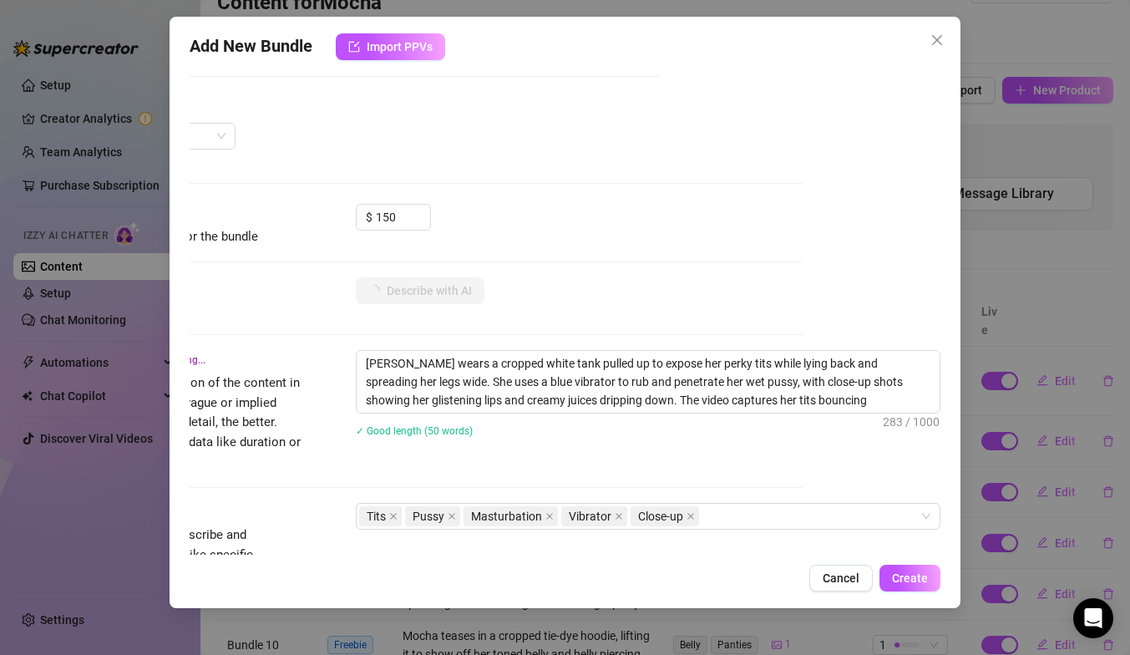
type textarea "[PERSON_NAME] wears a cropped white tank pulled up to expose her perky tits whi…"
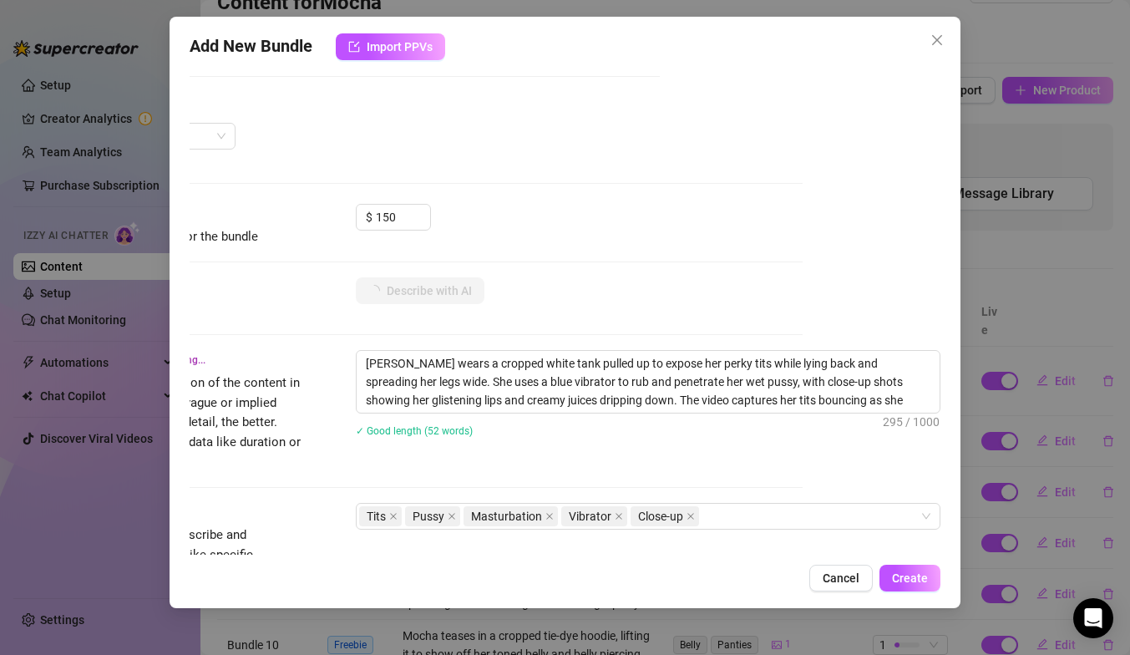
type textarea "[PERSON_NAME] wears a cropped white tank pulled up to expose her perky tits whi…"
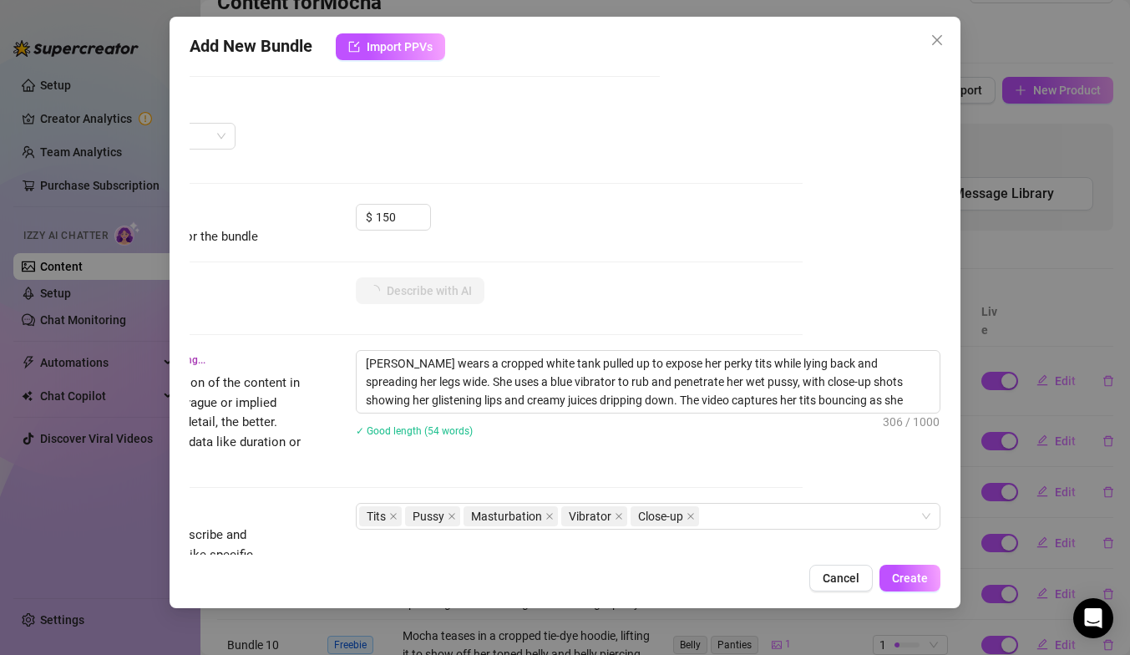
type textarea "[PERSON_NAME] wears a cropped white tank pulled up to expose her perky tits whi…"
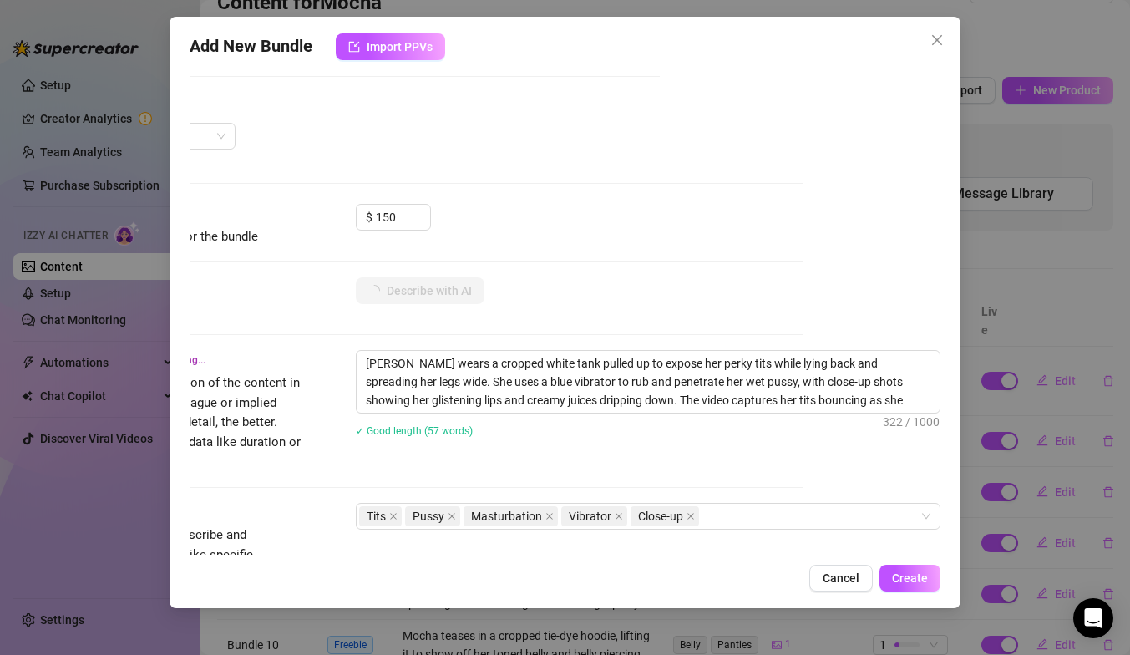
type textarea "[PERSON_NAME] wears a cropped white tank pulled up to expose her perky tits whi…"
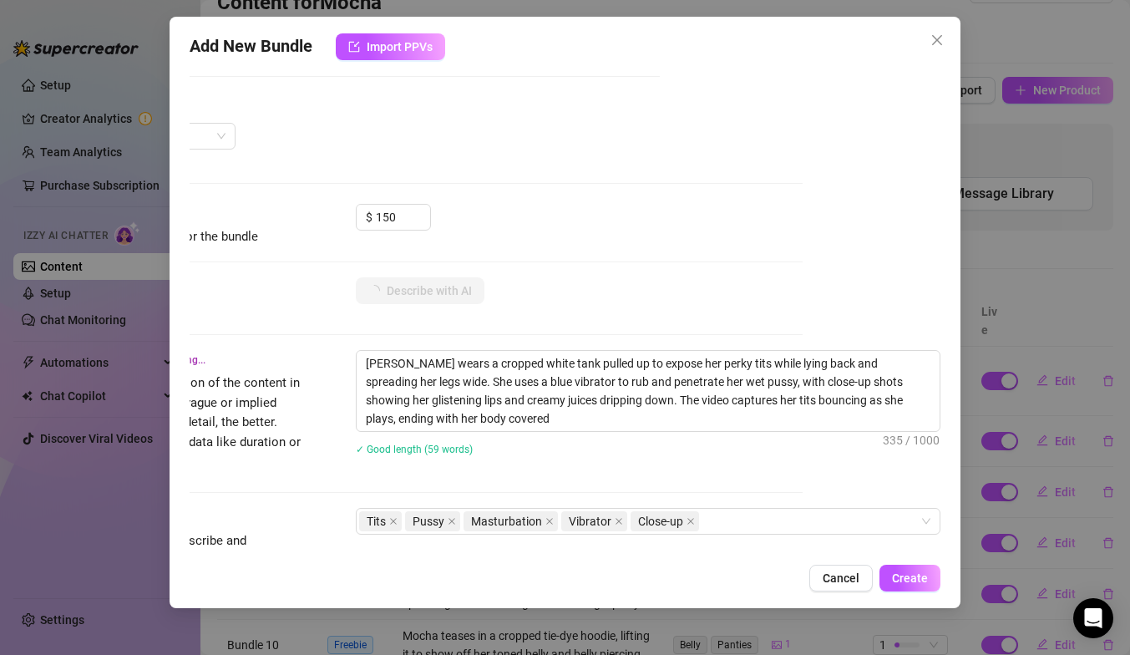
type textarea "[PERSON_NAME] wears a cropped white tank pulled up to expose her perky tits whi…"
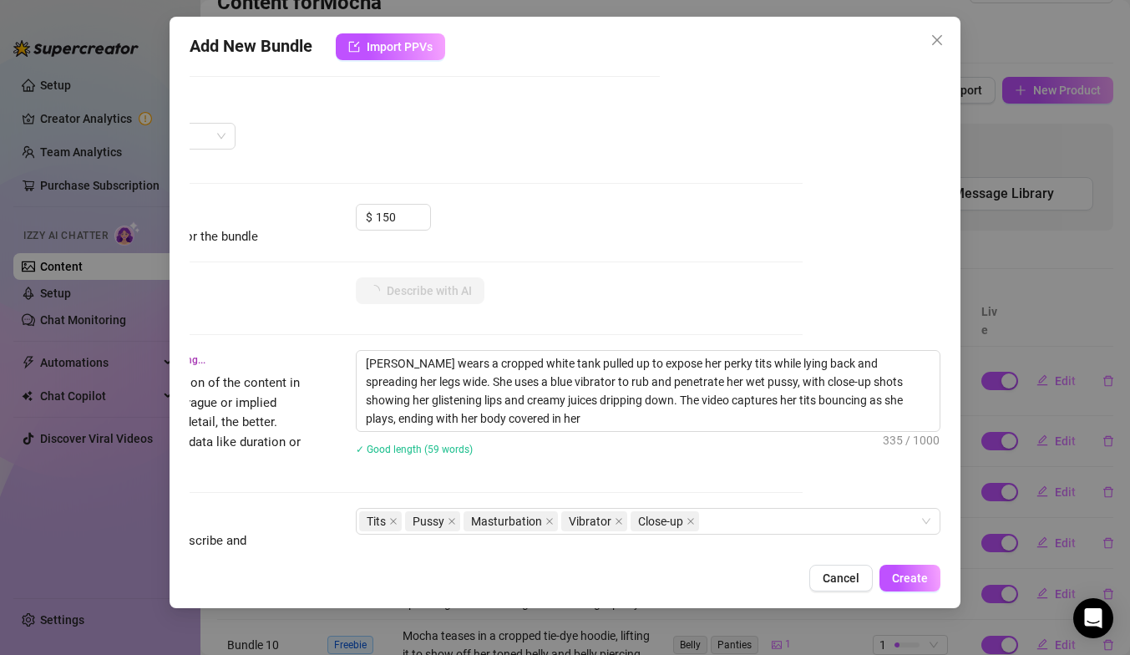
type textarea "[PERSON_NAME] wears a cropped white tank pulled up to expose her perky tits whi…"
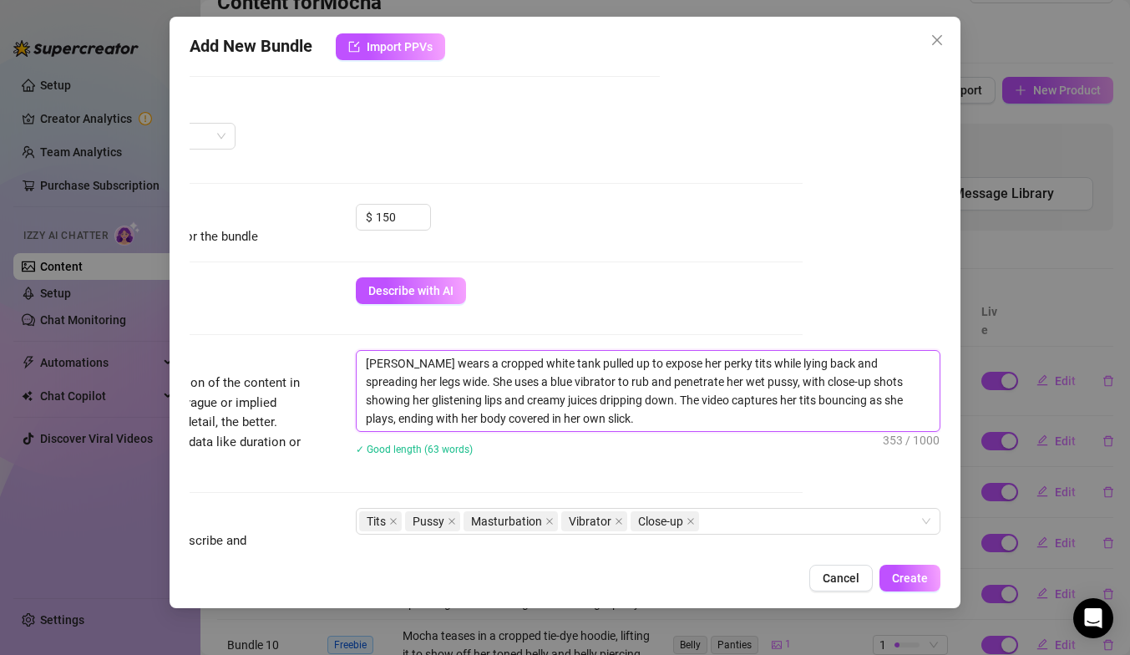
drag, startPoint x: 525, startPoint y: 422, endPoint x: 354, endPoint y: 355, distance: 183.8
click at [354, 355] on div "Description Write a detailed description of the content in a few sentences. Avo…" at bounding box center [427, 413] width 751 height 127
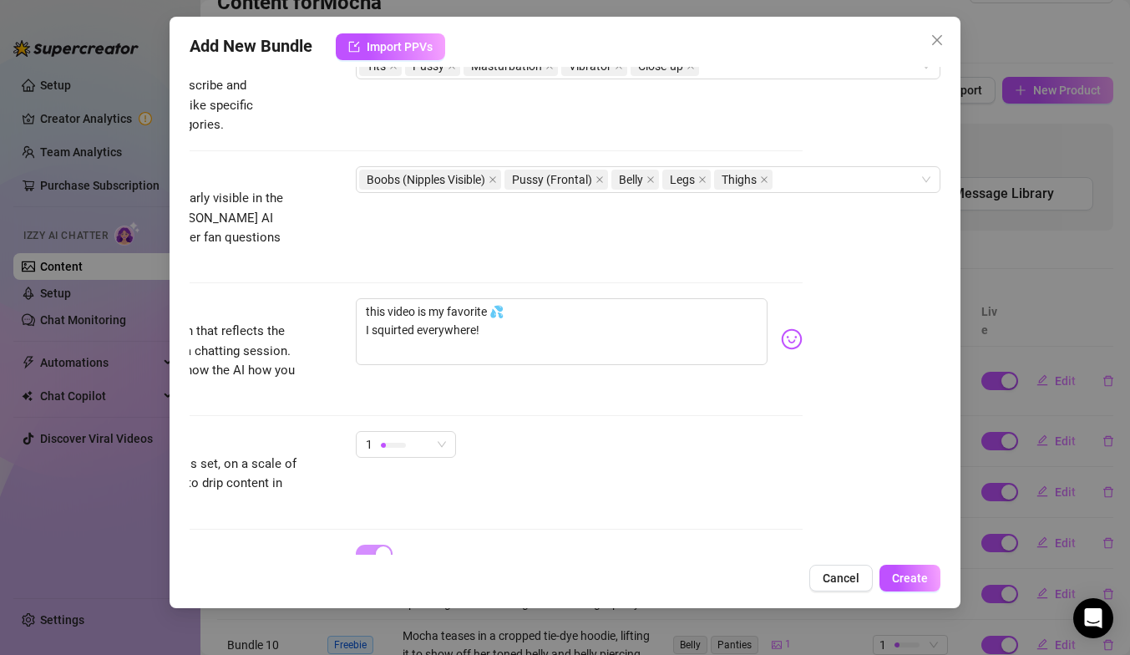
scroll to position [866, 138]
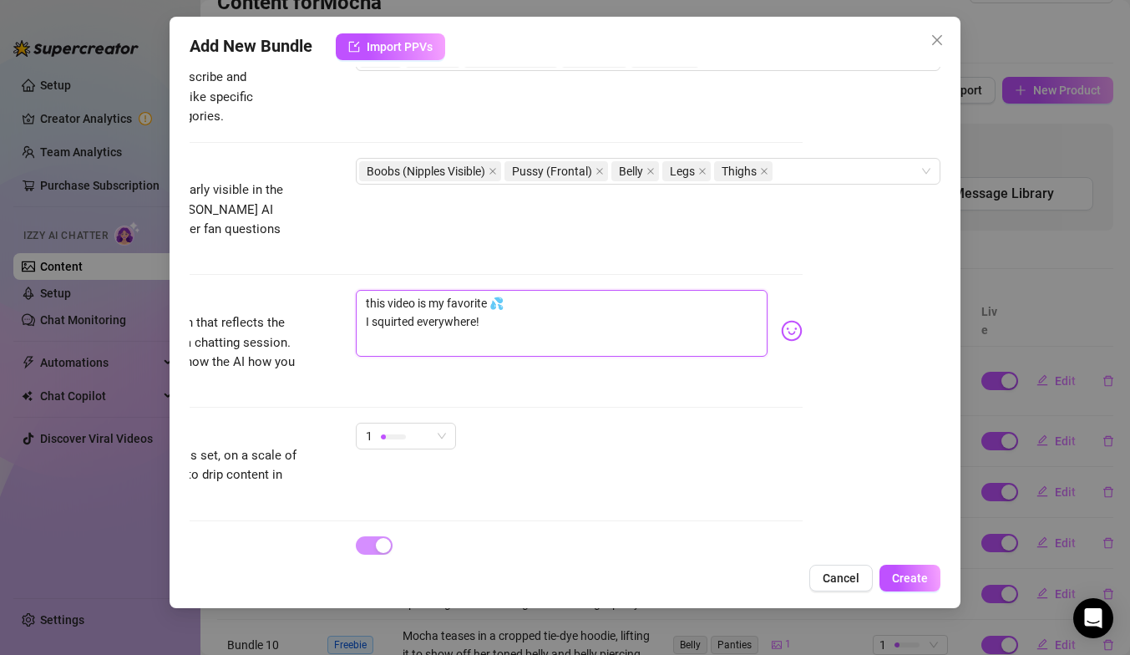
drag, startPoint x: 503, startPoint y: 308, endPoint x: 321, endPoint y: 249, distance: 190.7
paste textarea "[PERSON_NAME] wears a cropped white tank pulled up to expose her perky tits whi…"
type textarea "[PERSON_NAME] wears a cropped white tank pulled up to expose her perky tits whi…"
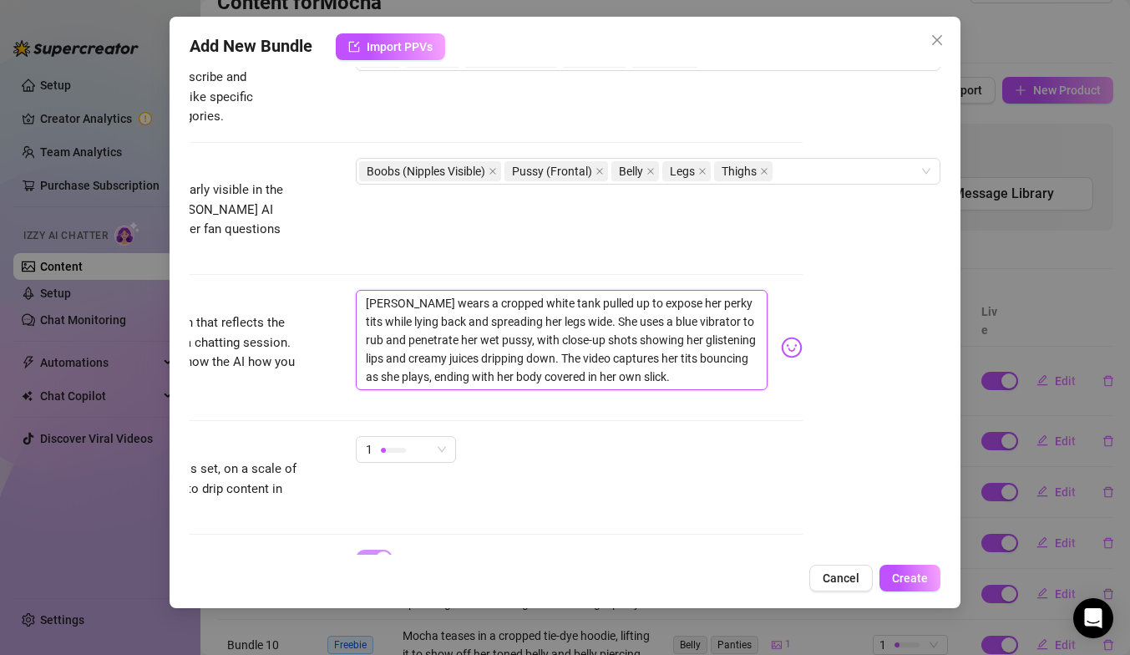
scroll to position [0, 0]
drag, startPoint x: 366, startPoint y: 286, endPoint x: 547, endPoint y: 286, distance: 181.2
click at [547, 290] on textarea "[PERSON_NAME] wears a cropped white tank pulled up to expose her perky tits whi…" at bounding box center [562, 340] width 412 height 100
type textarea "I pulled up to expose her perky tits while lying back and spreading her legs wi…"
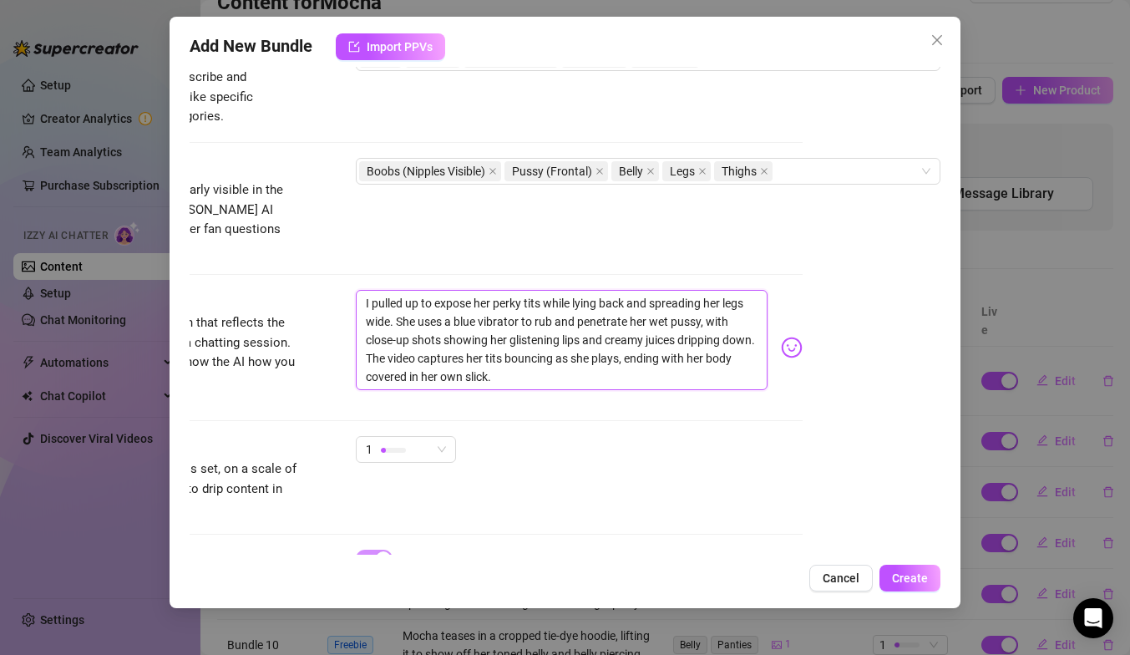
click at [418, 290] on textarea "I pulled up to expose her perky tits while lying back and spreading her legs wi…" at bounding box center [562, 340] width 412 height 100
type textarea "I pulled up to expose her perky tits while lying back and spreading her legs wi…"
type textarea "I pulled up m to expose her perky tits while lying back and spreading her legs …"
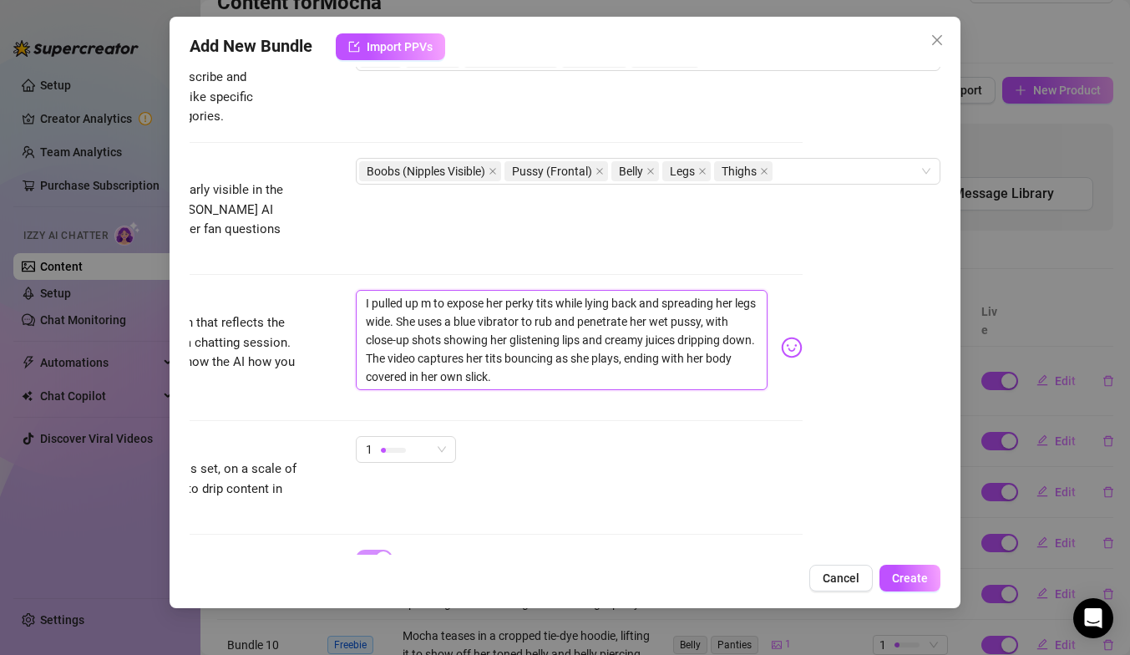
type textarea "I pulled up my to expose her perky tits while lying back and spreading her legs…"
type textarea "I pulled up my t to expose her perky tits while lying back and spreading her le…"
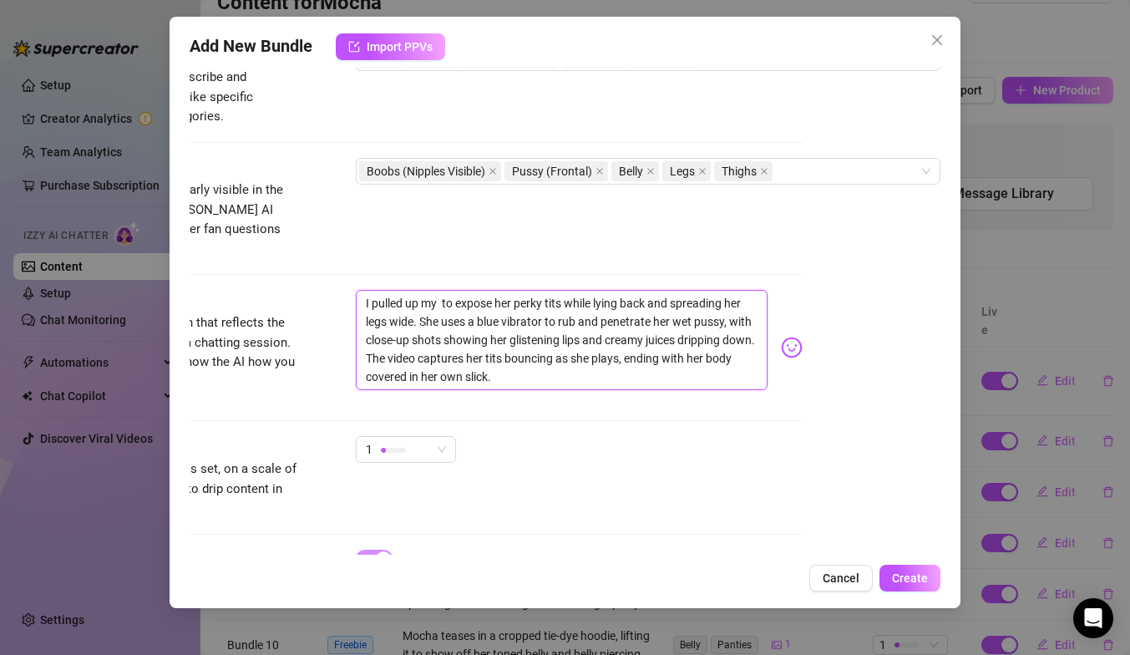
type textarea "I pulled up my t to expose her perky tits while lying back and spreading her le…"
type textarea "I pulled up my ti to expose her perky tits while lying back and spreading her l…"
type textarea "I pulled up my tin to expose her perky tits while lying back and spreading her …"
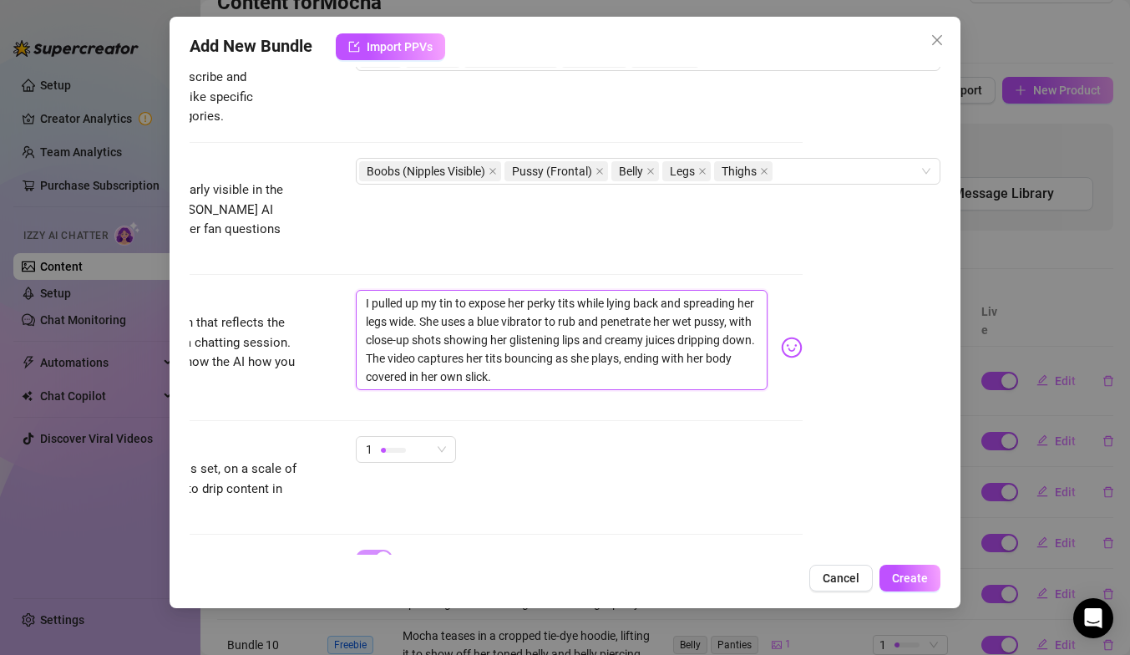
type textarea "I pulled up my tiny to expose her perky tits while lying back and spreading her…"
type textarea "I pulled up my tiny t to expose her perky tits while lying back and spreading h…"
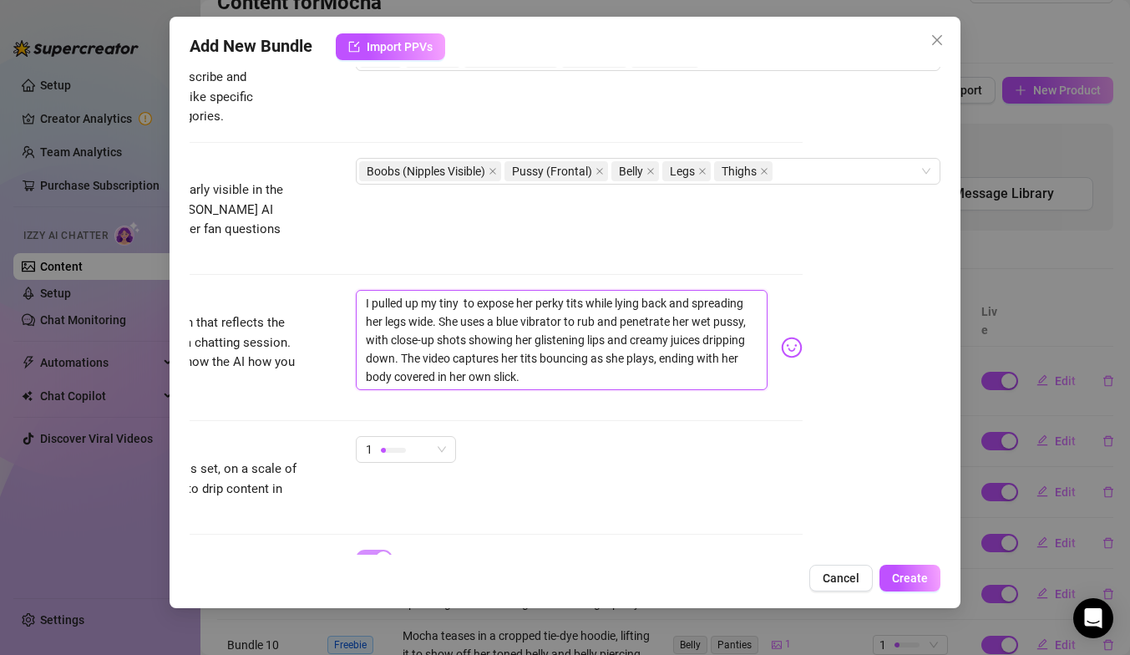
type textarea "I pulled up my tiny t to expose her perky tits while lying back and spreading h…"
type textarea "I pulled up my tiny to to expose her perky tits while lying back and spreading …"
type textarea "I pulled up my tiny top to expose her perky tits while lying back and spreading…"
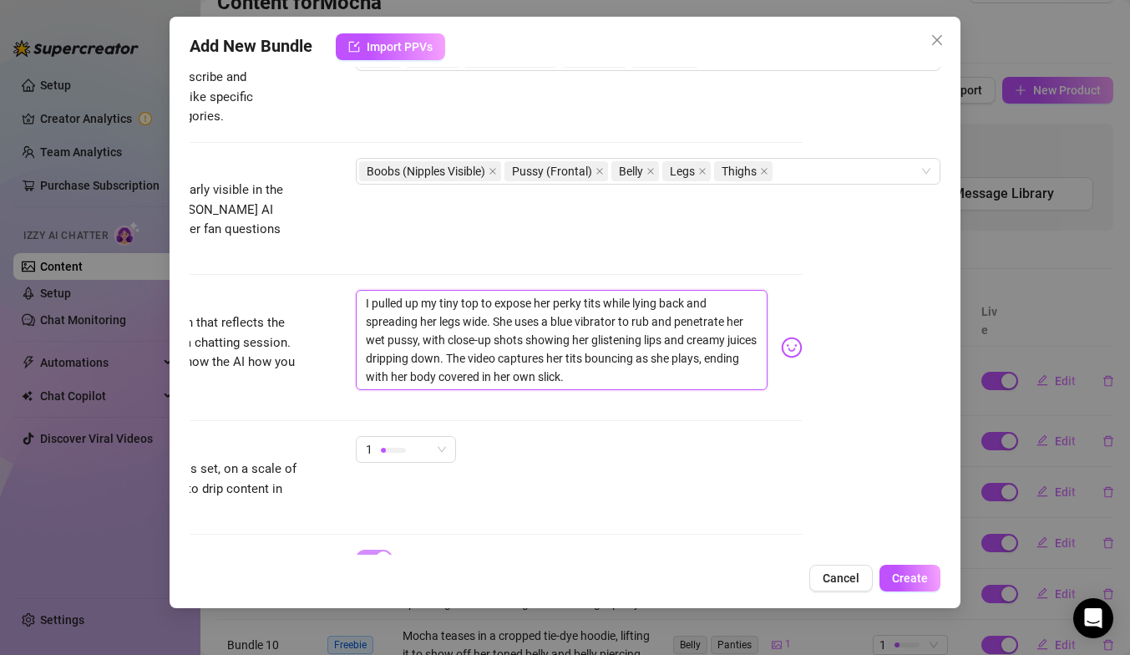
click at [547, 290] on textarea "I pulled up my tiny top to expose her perky tits while lying back and spreading…" at bounding box center [562, 340] width 412 height 100
type textarea "I pulled up my tiny top to expose m perky tits while lying back and spreading h…"
type textarea "I pulled up my tiny top to expose my perky tits while lying back and spreading …"
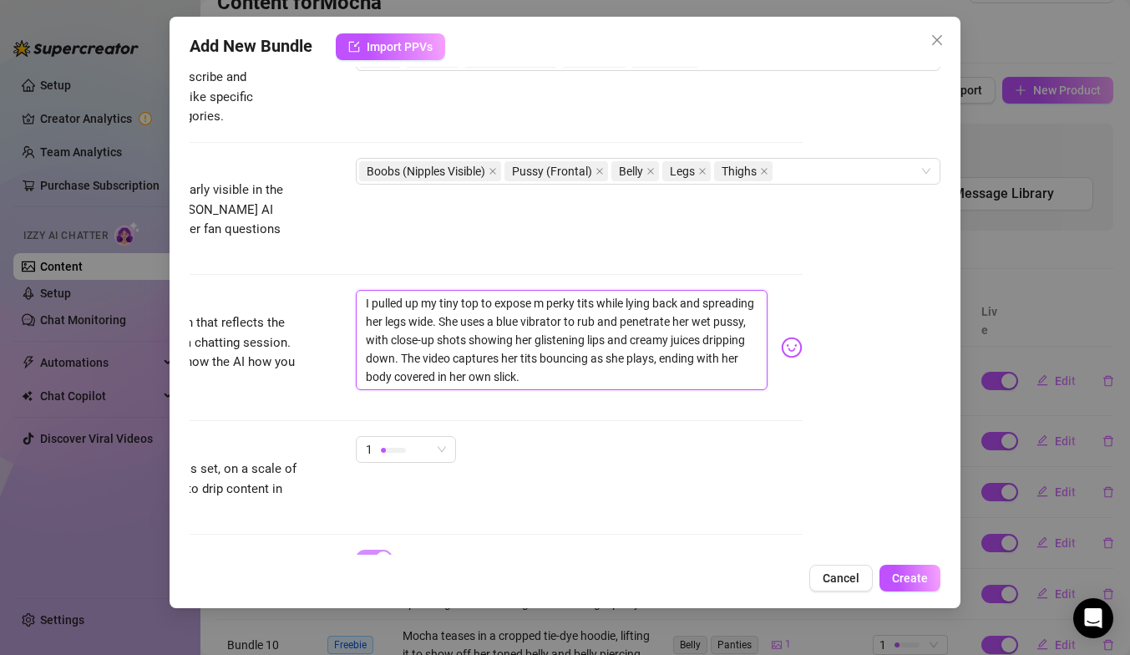
type textarea "I pulled up my tiny top to expose my perky tits while lying back and spreading …"
click at [630, 291] on textarea "I pulled up my tiny top to expose my perky tits while lying back and spreading …" at bounding box center [562, 340] width 412 height 100
type textarea "I pulled up my tiny top to expose my perky tits while lying back and spreading …"
type textarea "I pulled up my tiny top to expose my perky tits while I lying back and spreadin…"
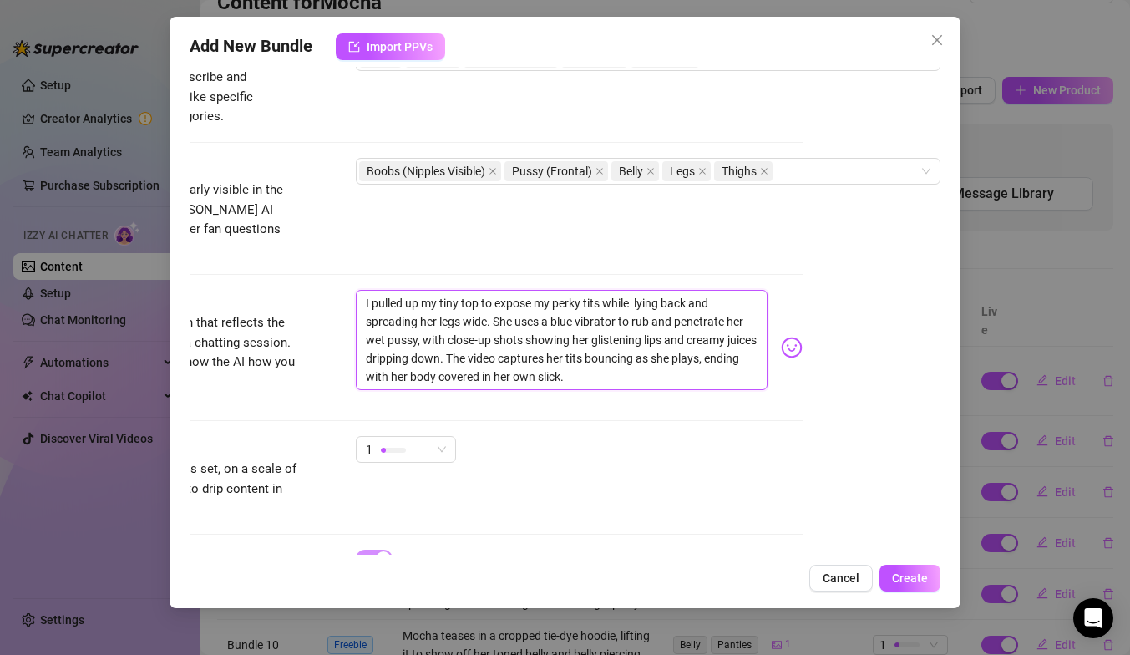
type textarea "I pulled up my tiny top to expose my perky tits while I lying back and spreadin…"
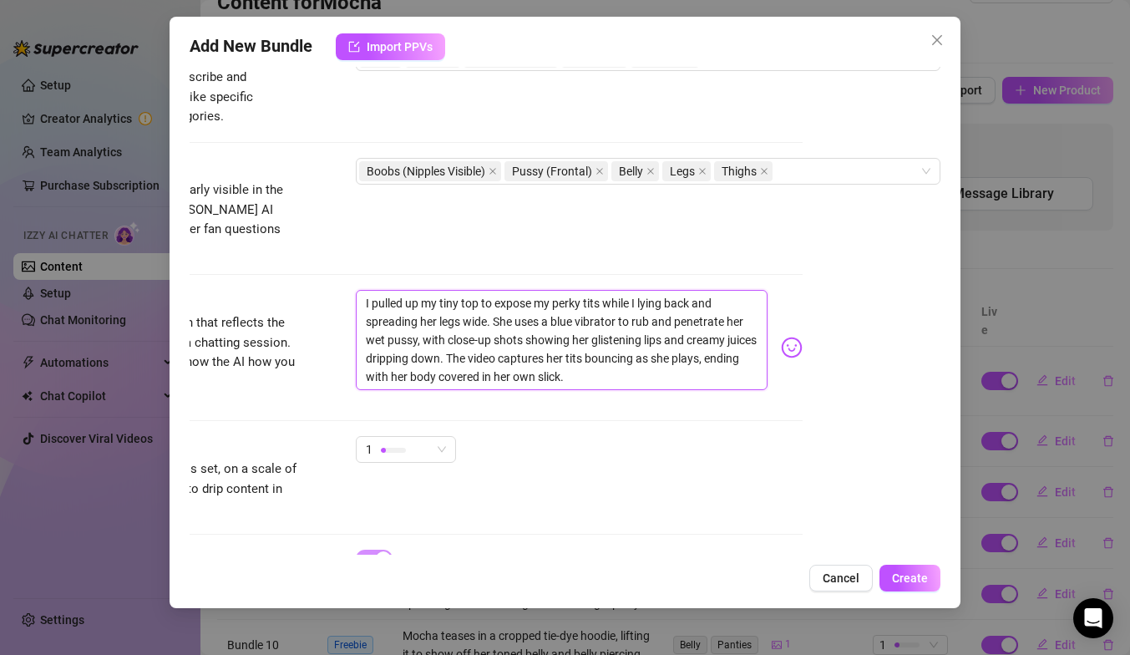
type textarea "I pulled up my tiny top to expose my perky tits while lying back and spreading …"
click at [430, 301] on textarea "I pulled up my tiny top to expose my perky tits while lying back and spreading …" at bounding box center [562, 340] width 412 height 100
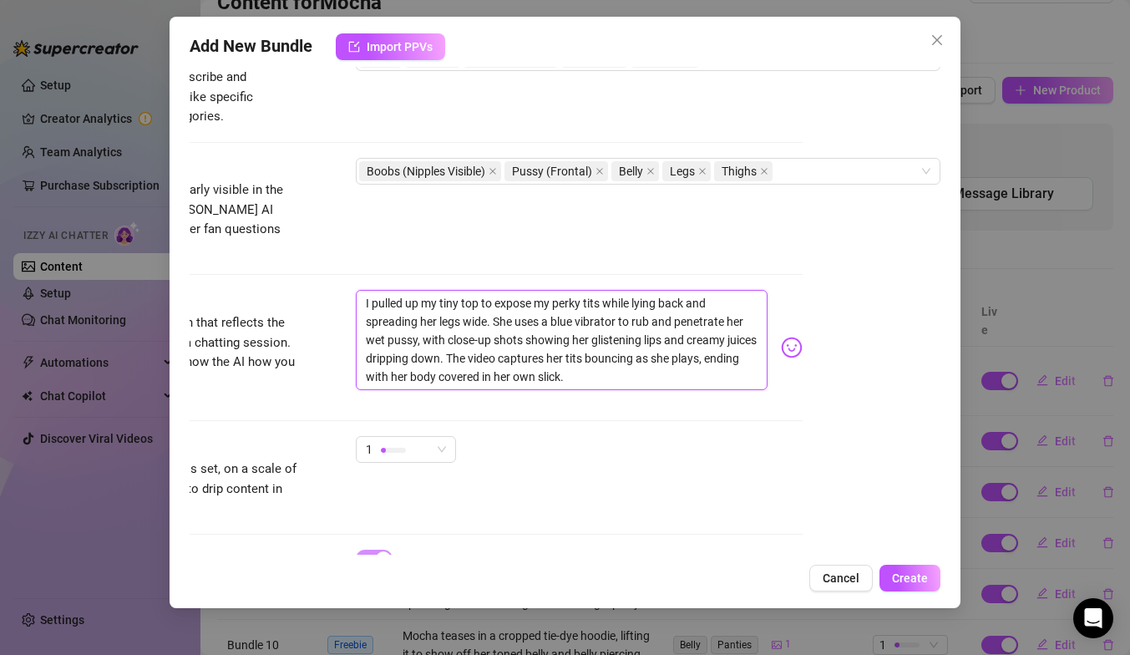
click at [430, 301] on textarea "I pulled up my tiny top to expose my perky tits while lying back and spreading …" at bounding box center [562, 340] width 412 height 100
type textarea "I pulled up my tiny top to expose my perky tits while lying back and spreading …"
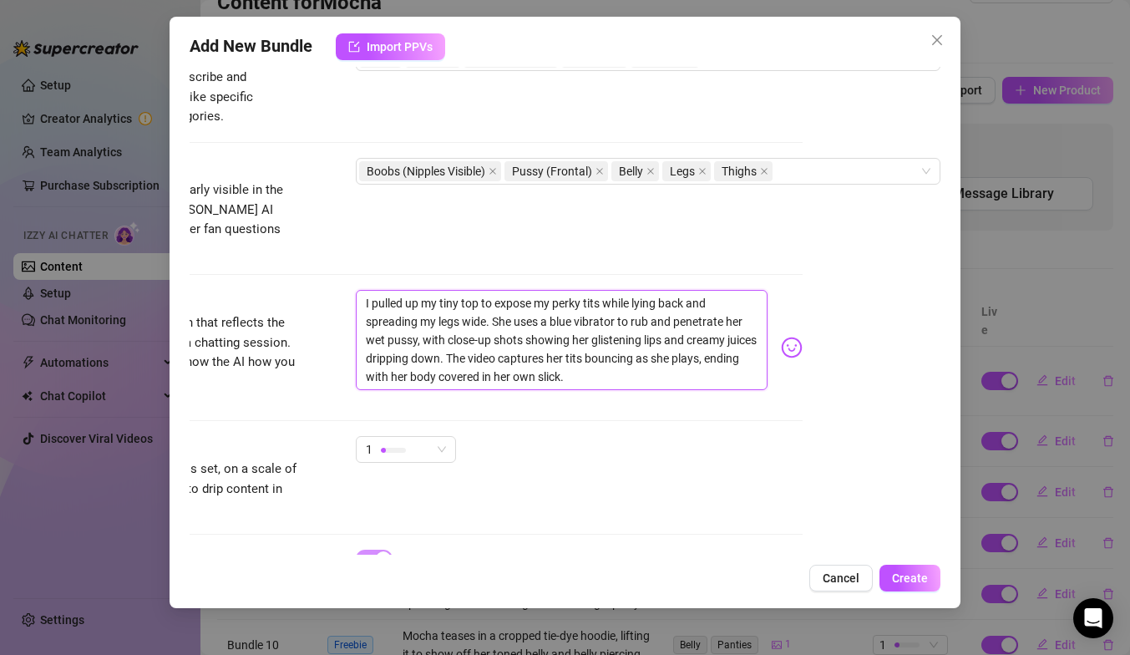
drag, startPoint x: 494, startPoint y: 301, endPoint x: 552, endPoint y: 305, distance: 58.5
click at [553, 309] on textarea "I pulled up my tiny top to expose my perky tits while lying back and spreading …" at bounding box center [562, 340] width 412 height 100
type textarea "I pulled up my tiny top to expose my perky tits while lying back and spreading …"
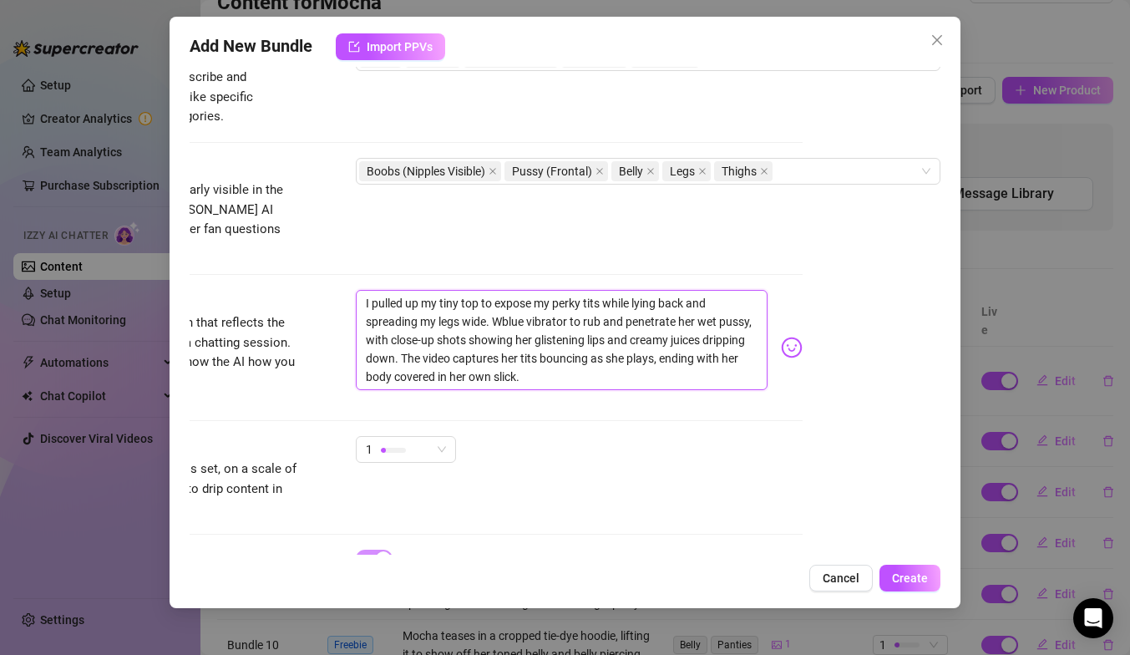
type textarea "I pulled up my tiny top to expose my perky tits while lying back and spreading …"
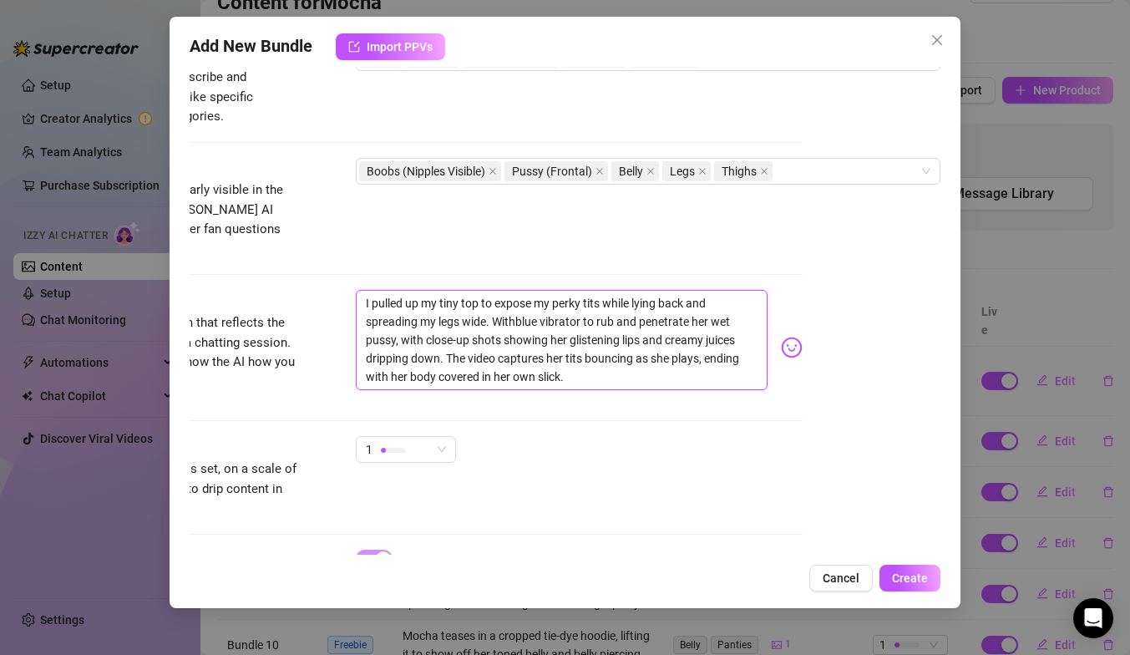
type textarea "I pulled up my tiny top to expose my perky tits while lying back and spreading …"
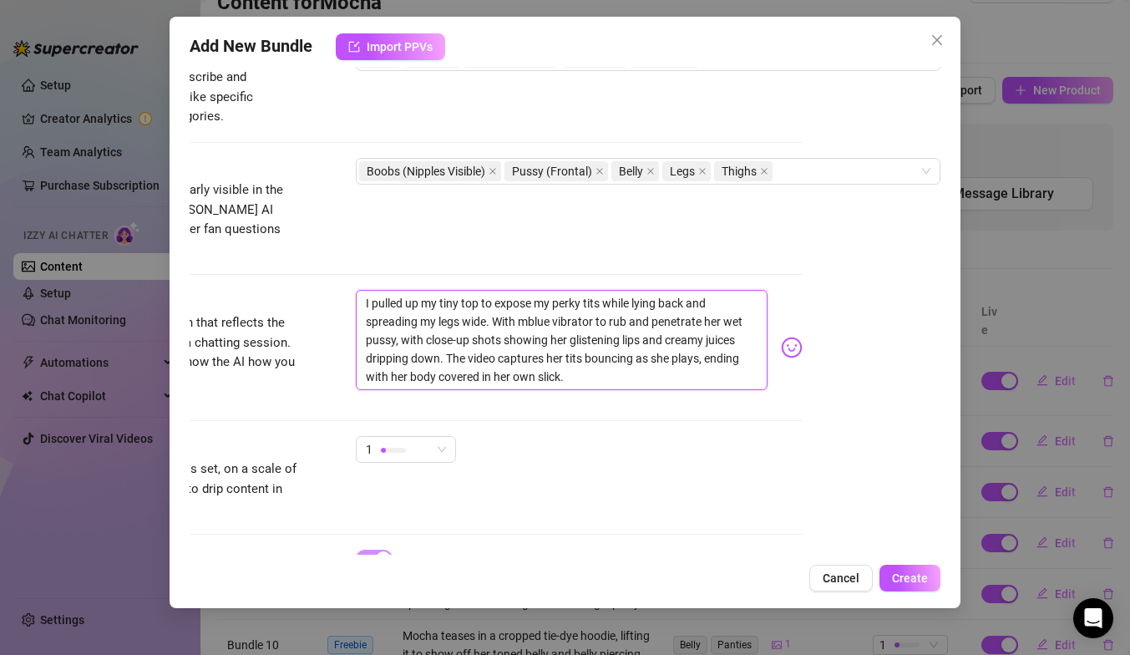
type textarea "I pulled up my tiny top to expose my perky tits while lying back and spreading …"
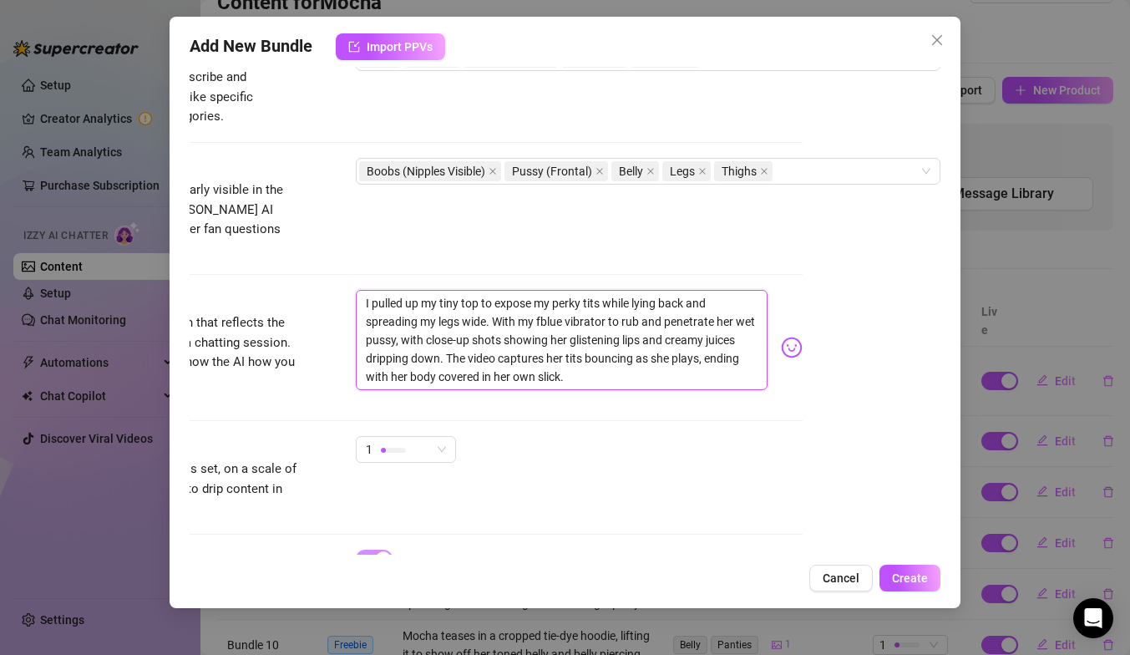
type textarea "I pulled up my tiny top to expose my perky tits while lying back and spreading …"
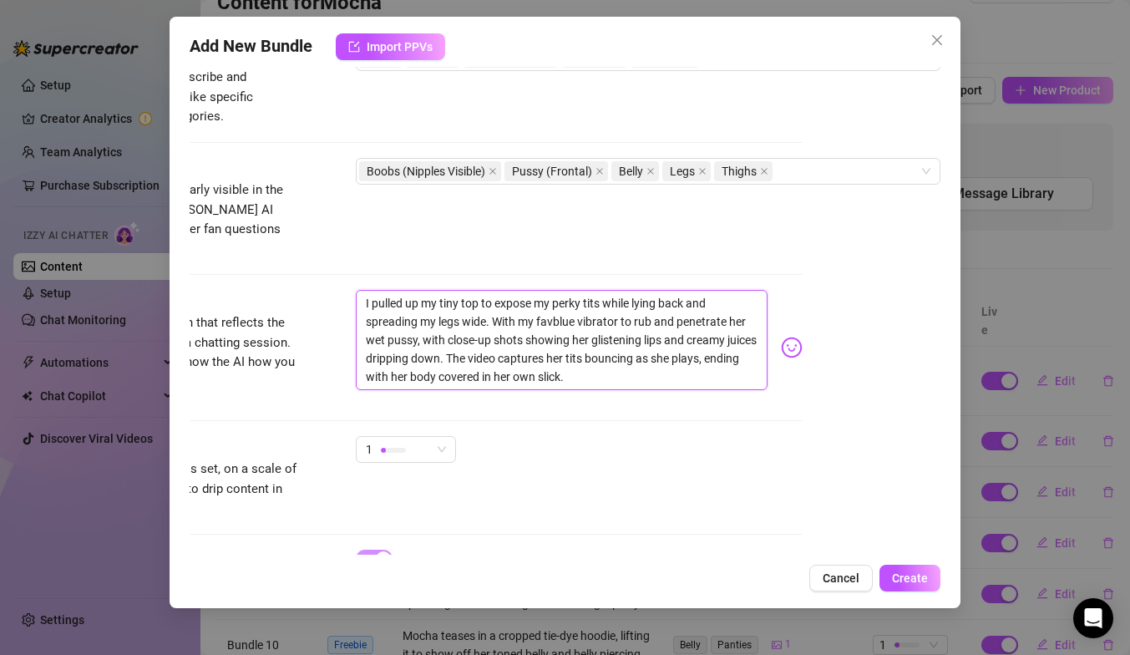
type textarea "I pulled up my tiny top to expose my perky tits while lying back and spreading …"
click at [646, 303] on textarea "I pulled up my tiny top to expose my perky tits while lying back and spreading …" at bounding box center [562, 340] width 412 height 100
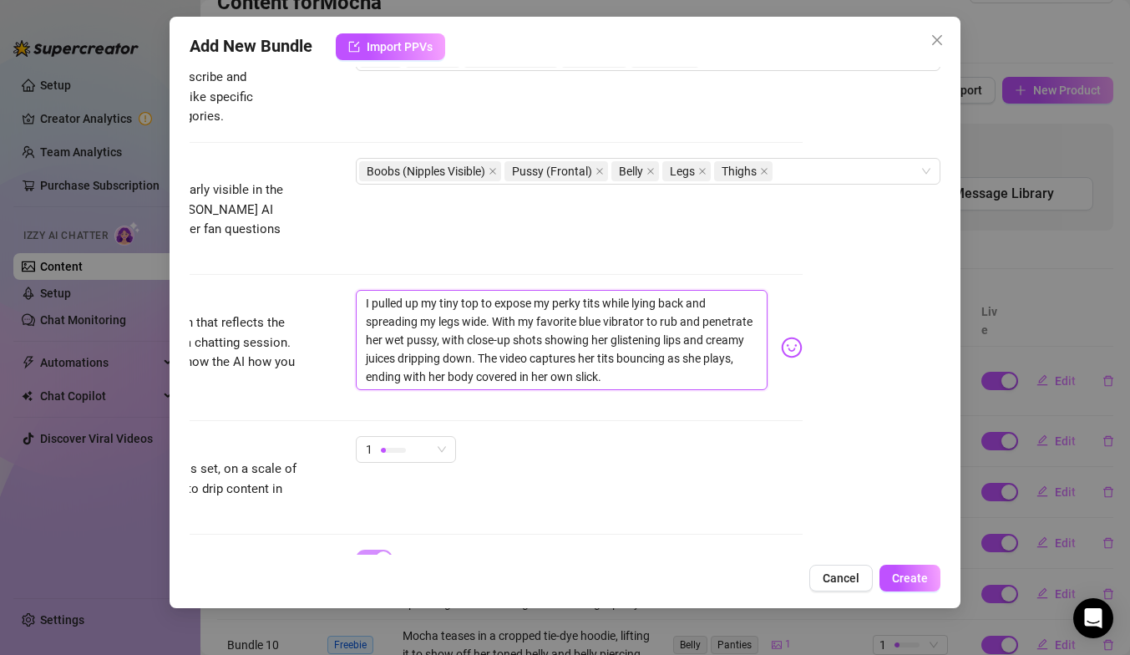
click at [654, 303] on textarea "I pulled up my tiny top to expose my perky tits while lying back and spreading …" at bounding box center [562, 340] width 412 height 100
click at [377, 325] on textarea "I pulled up my tiny top to expose my perky tits while lying back and spreading …" at bounding box center [562, 340] width 412 height 100
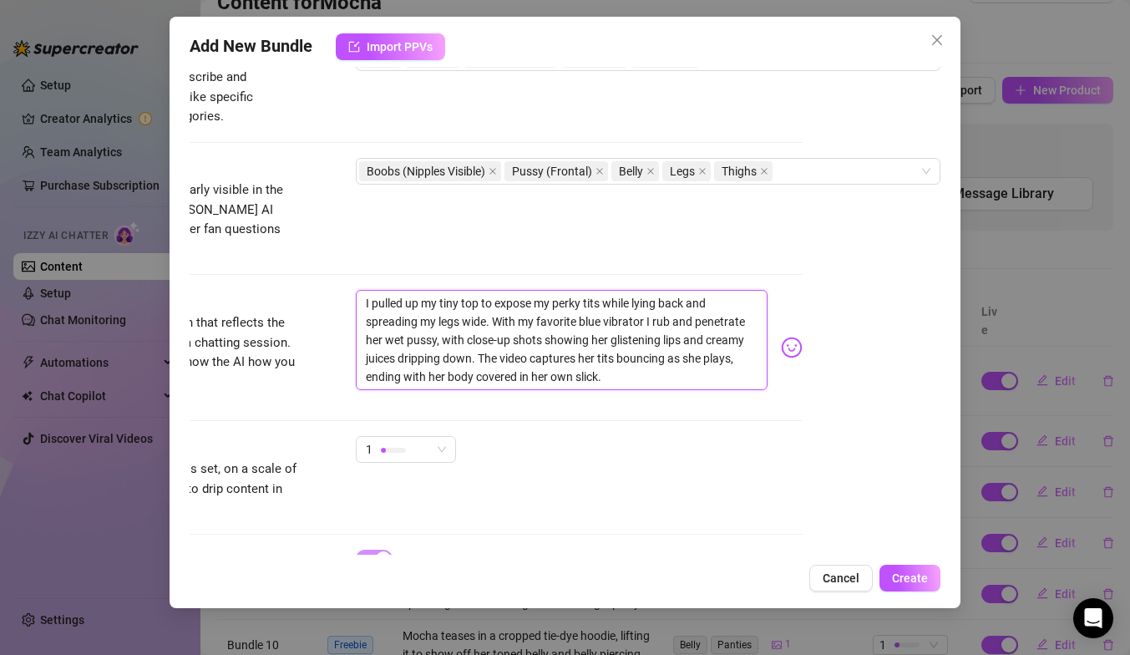
click at [377, 325] on textarea "I pulled up my tiny top to expose my perky tits while lying back and spreading …" at bounding box center [562, 340] width 412 height 100
click at [603, 323] on textarea "I pulled up my tiny top to expose my perky tits while lying back and spreading …" at bounding box center [562, 340] width 412 height 100
drag, startPoint x: 534, startPoint y: 341, endPoint x: 645, endPoint y: 343, distance: 111.1
click at [645, 343] on textarea "I pulled up my tiny top to expose my perky tits while lying back and spreading …" at bounding box center [562, 340] width 412 height 100
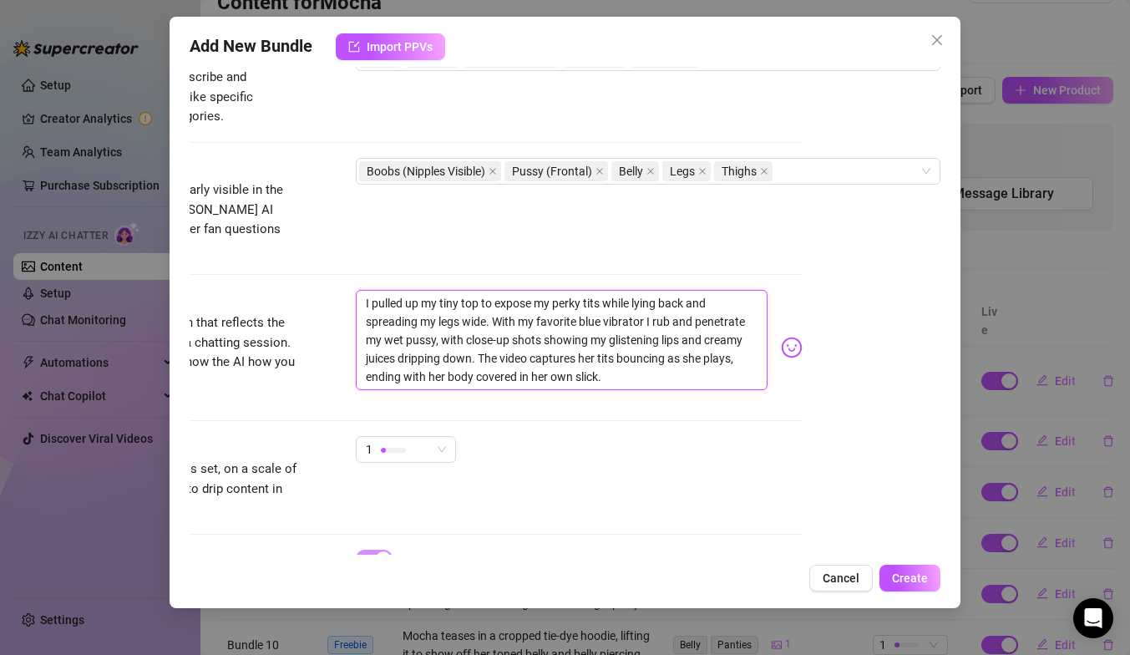
click at [485, 337] on textarea "I pulled up my tiny top to expose my perky tits while lying back and spreading …" at bounding box center [562, 340] width 412 height 100
drag, startPoint x: 479, startPoint y: 338, endPoint x: 706, endPoint y: 349, distance: 226.6
click at [706, 352] on textarea "I pulled up my tiny top to expose my perky tits while lying back and spreading …" at bounding box center [562, 340] width 412 height 100
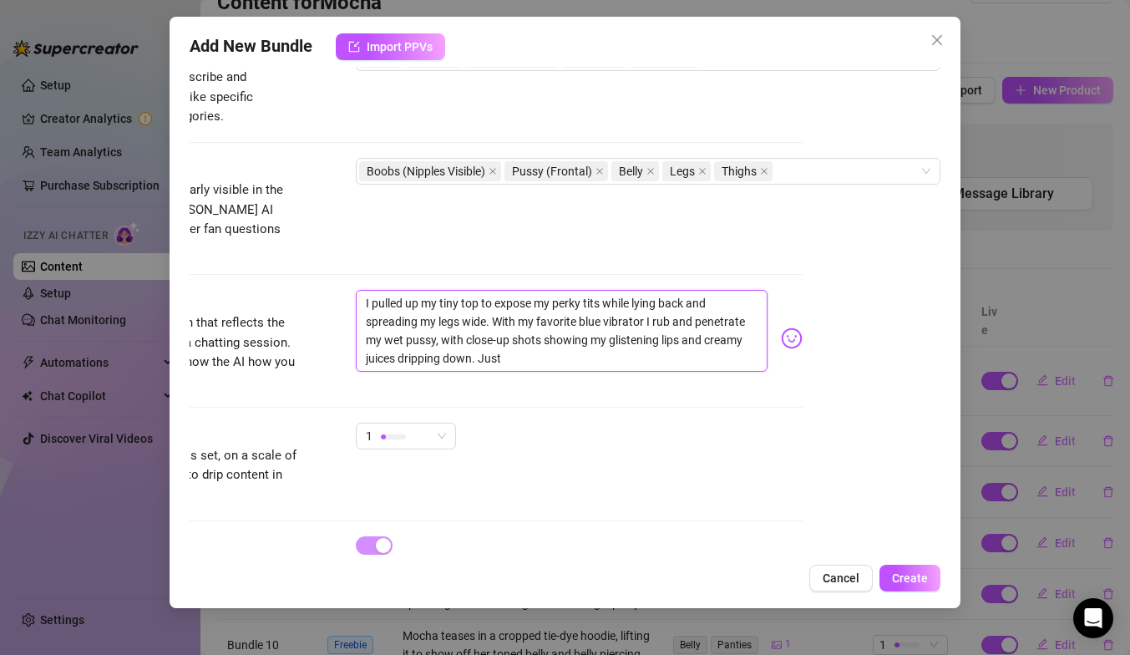
click at [583, 309] on textarea "I pulled up my tiny top to expose my perky tits while lying back and spreading …" at bounding box center [562, 331] width 412 height 82
click at [399, 290] on textarea "I pulled up my tiny top to expose my perky tits while lying back and spreading …" at bounding box center [562, 331] width 412 height 82
drag, startPoint x: 510, startPoint y: 322, endPoint x: 468, endPoint y: 319, distance: 41.9
click at [468, 319] on textarea "I pulled up my tiny top to expose my perky tits while lying back and spreading …" at bounding box center [562, 331] width 412 height 82
click at [551, 336] on textarea "I pulled up my tiny top to expose my perky tits while lying back and spreading …" at bounding box center [562, 331] width 412 height 82
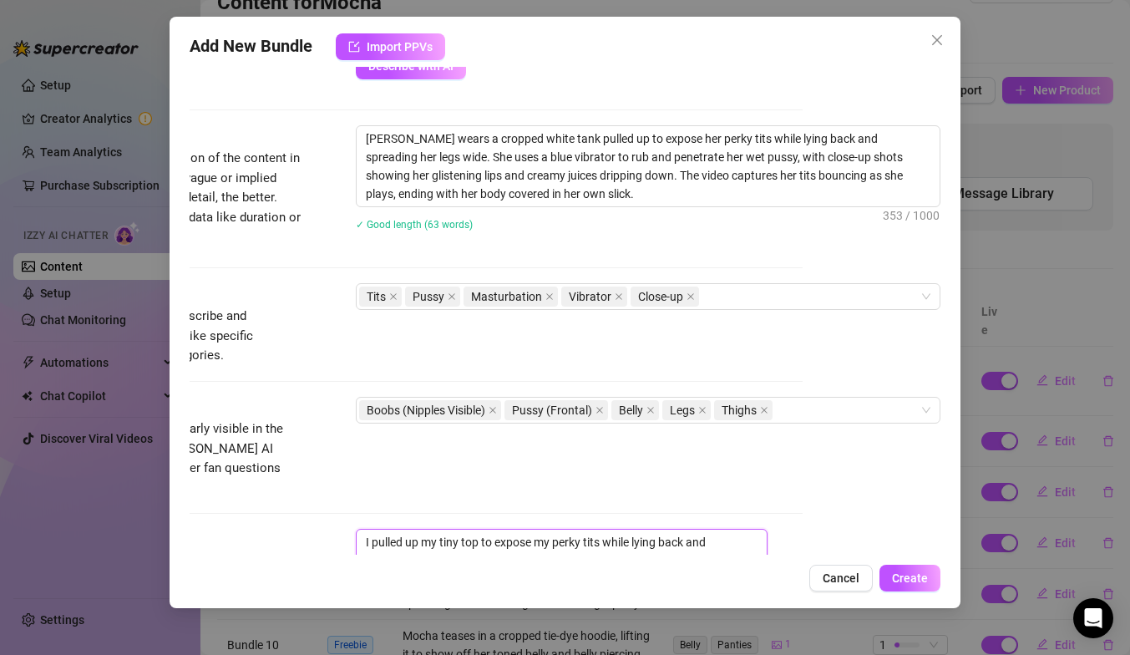
scroll to position [921, 138]
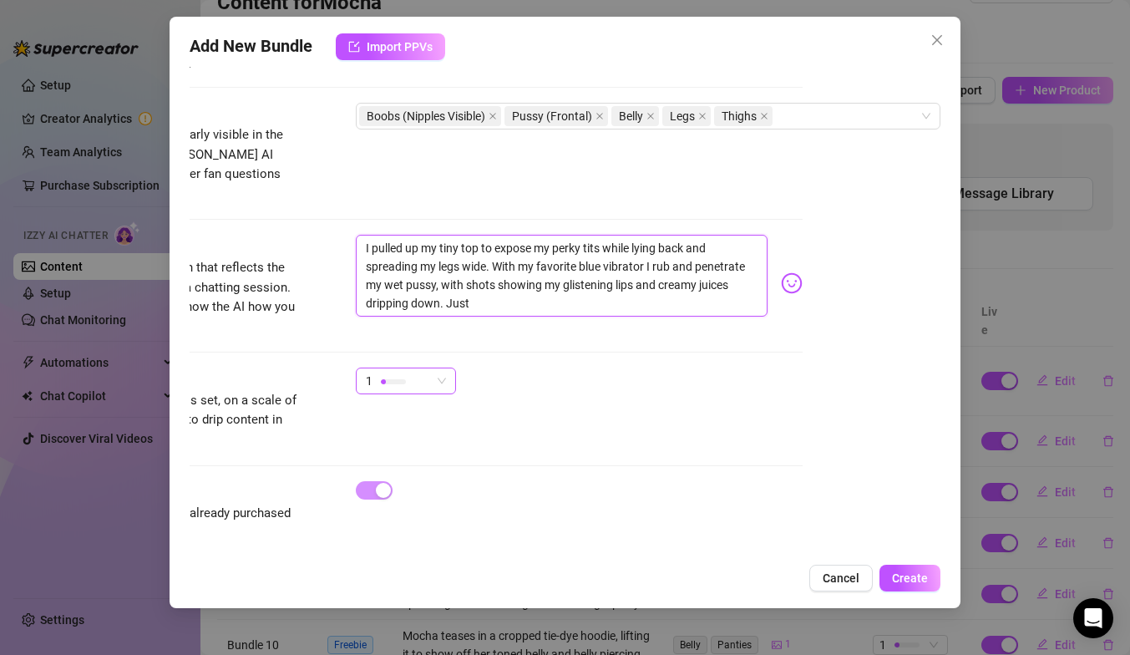
click at [443, 368] on span "1" at bounding box center [406, 380] width 80 height 25
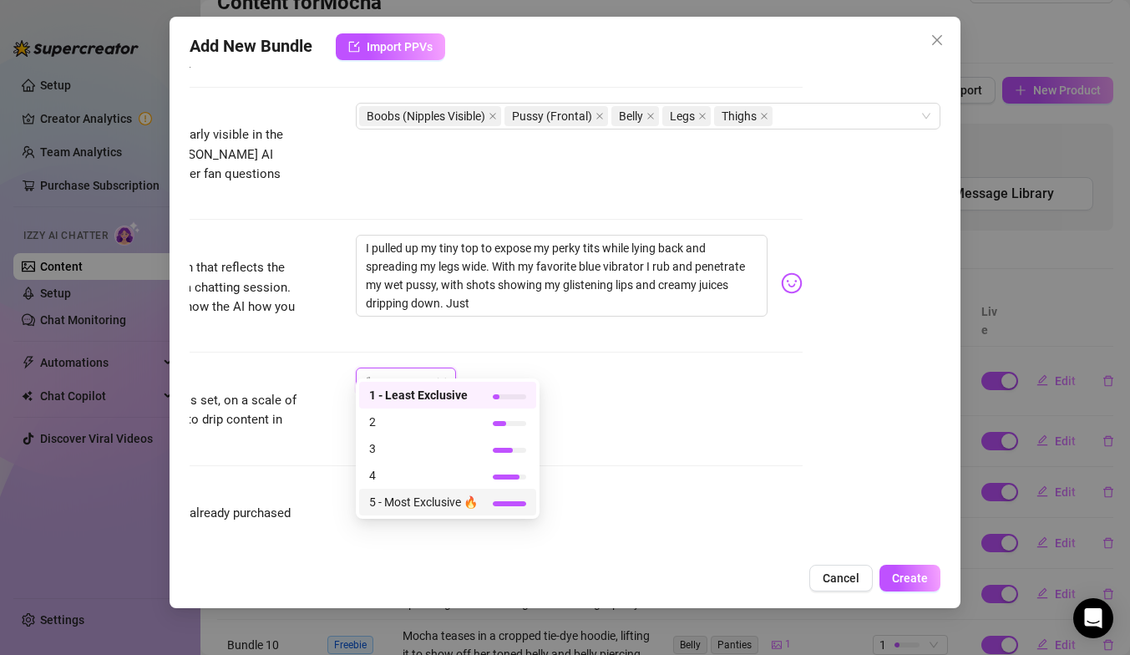
click at [445, 500] on span "5 - Most Exclusive 🔥" at bounding box center [423, 502] width 109 height 18
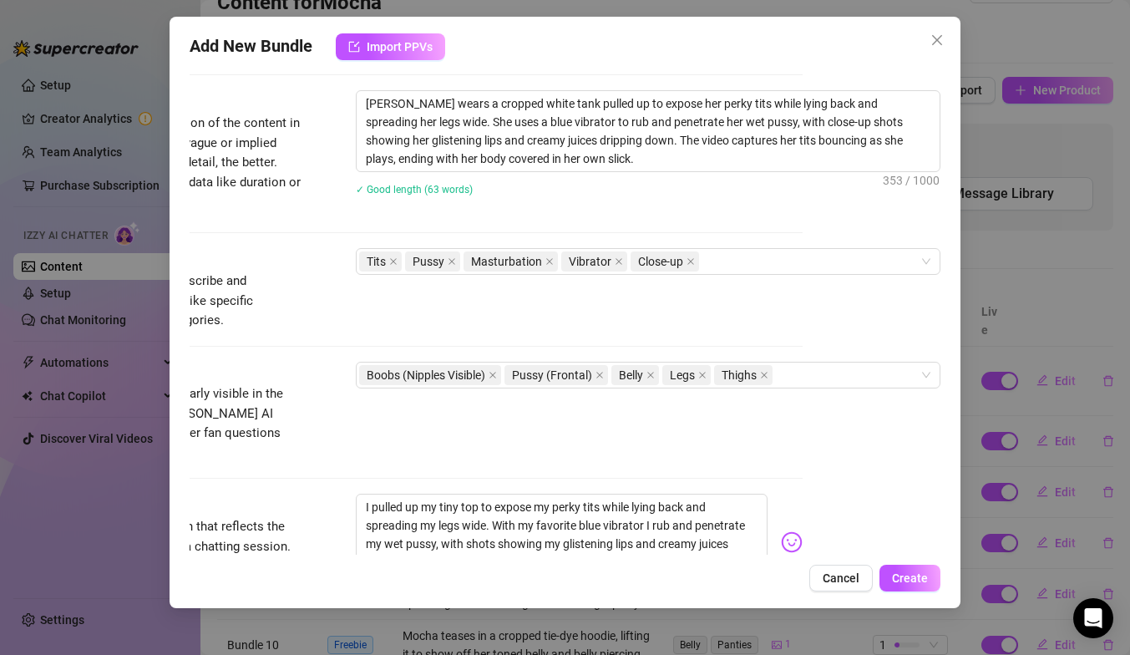
scroll to position [705, 138]
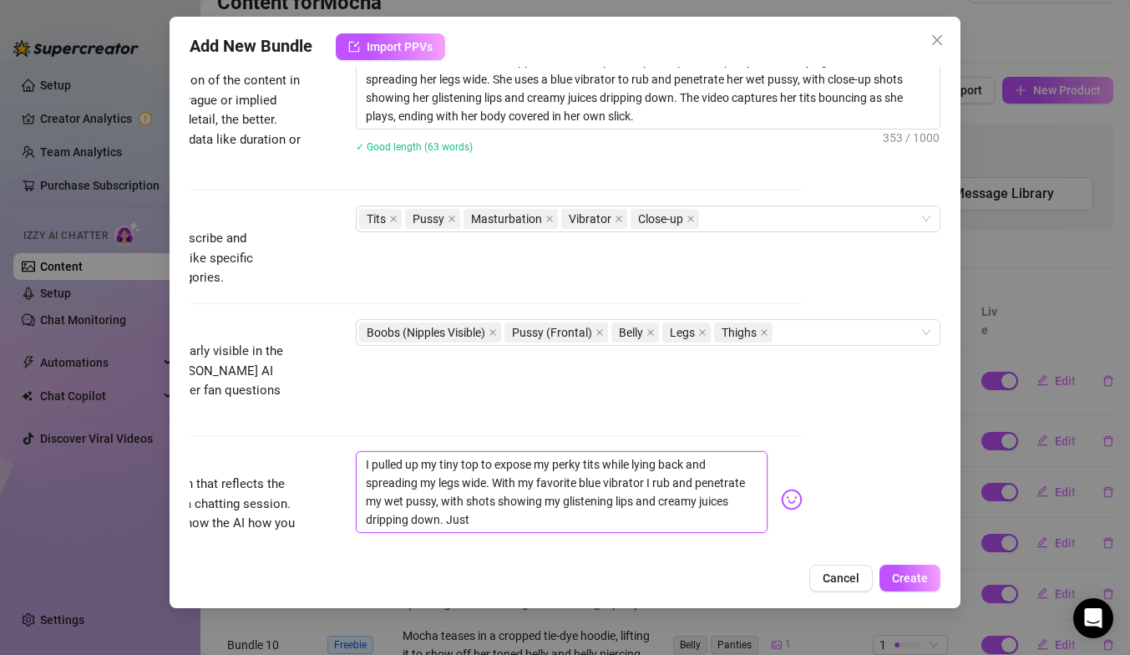
click at [489, 504] on textarea "I pulled up my tiny top to expose my perky tits while lying back and spreading …" at bounding box center [562, 492] width 412 height 82
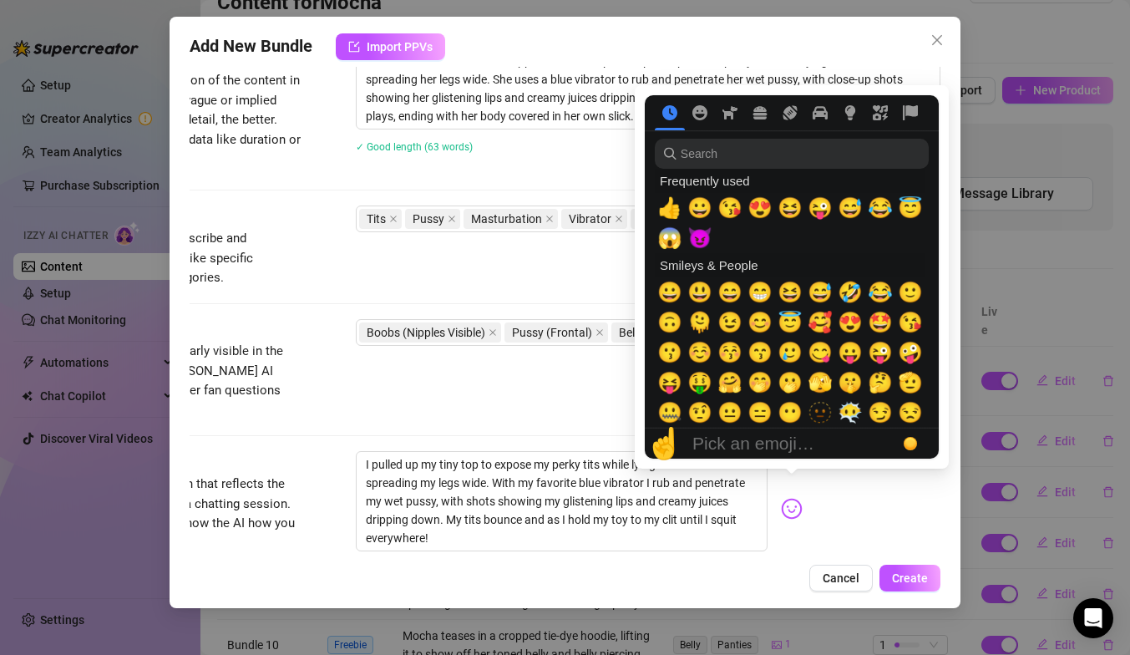
click at [786, 498] on img at bounding box center [792, 509] width 22 height 22
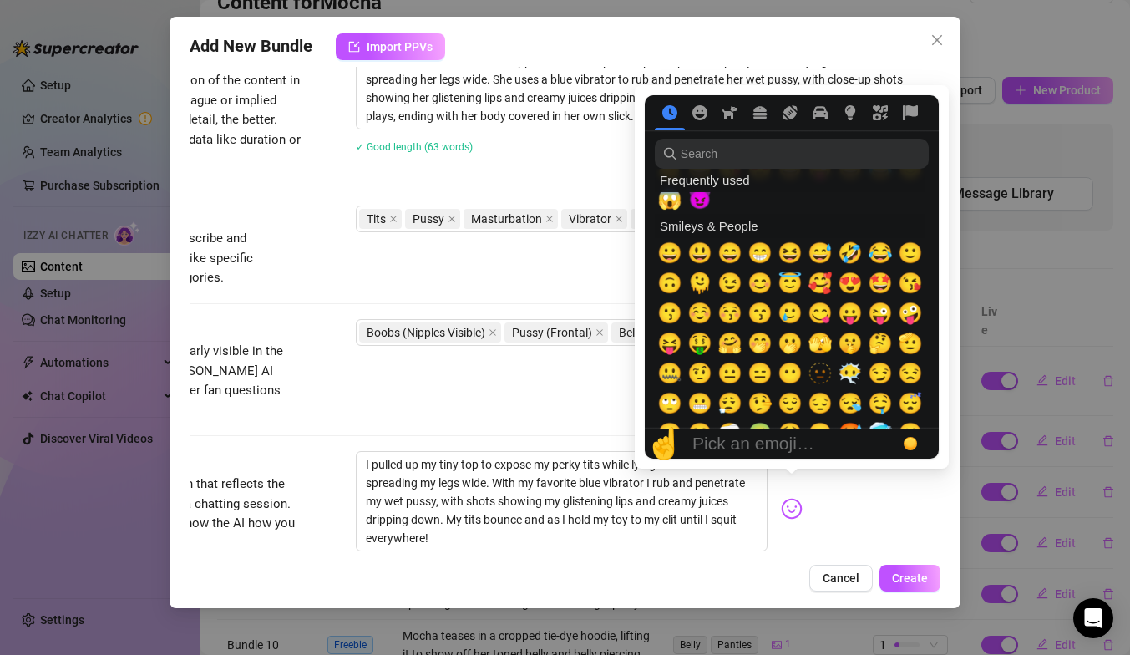
scroll to position [43, 0]
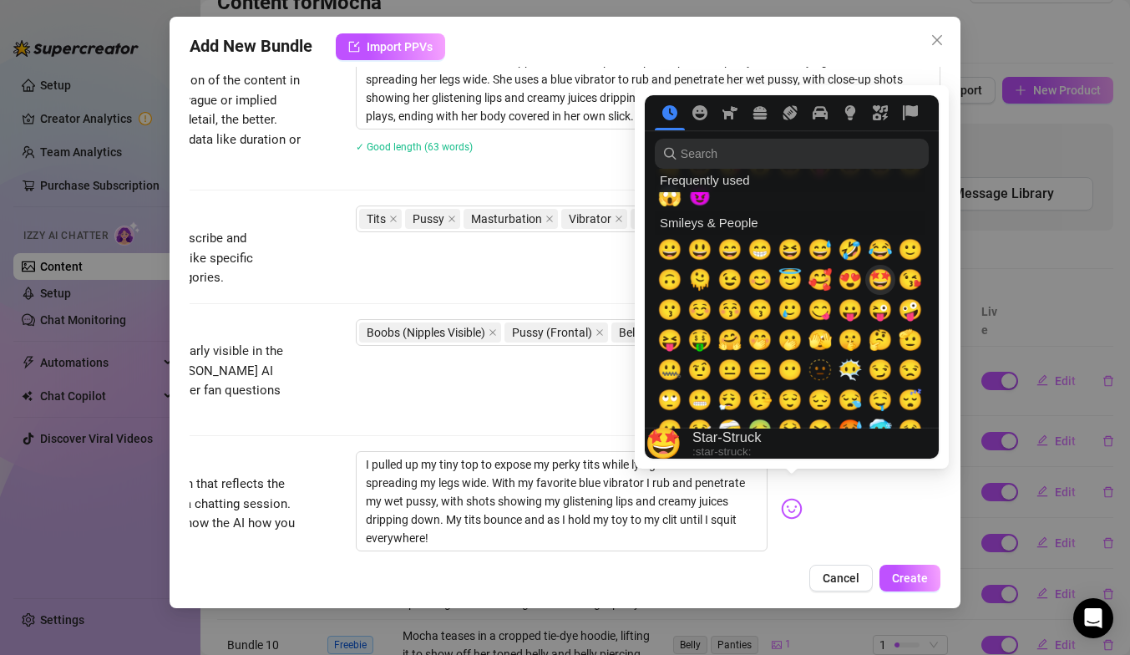
click at [874, 271] on span "🤩" at bounding box center [880, 279] width 25 height 23
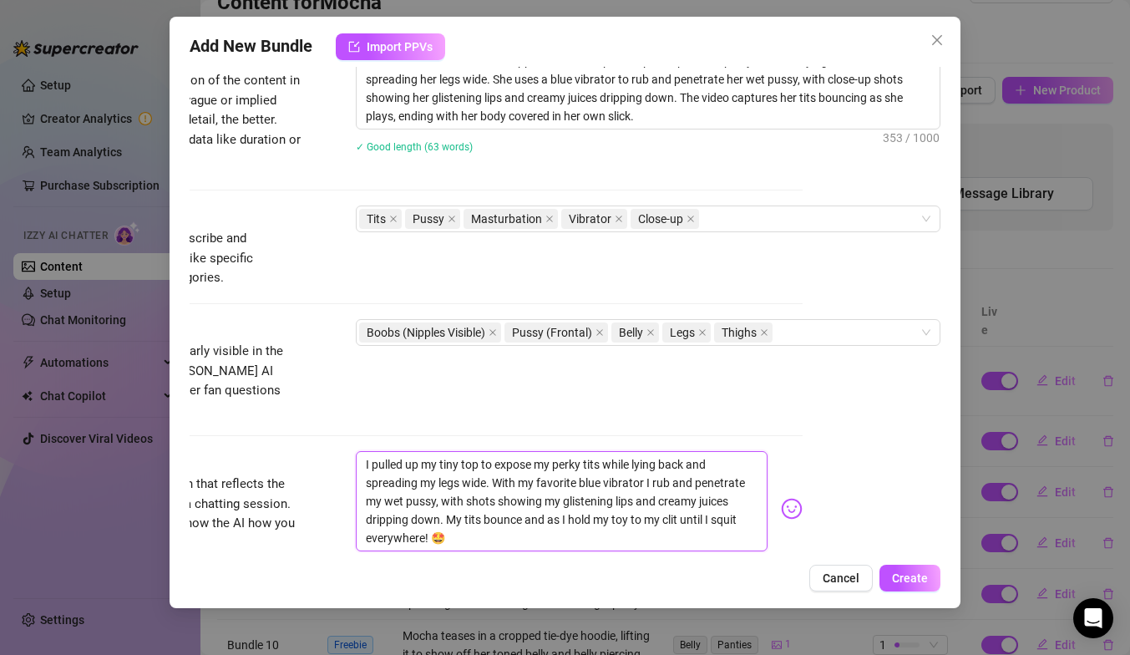
click at [735, 502] on textarea "I pulled up my tiny top to expose my perky tits while lying back and spreading …" at bounding box center [562, 501] width 412 height 100
click at [550, 522] on textarea "I pulled up my tiny top to expose my perky tits while lying back and spreading …" at bounding box center [562, 501] width 412 height 100
drag, startPoint x: 534, startPoint y: 539, endPoint x: 363, endPoint y: 421, distance: 208.2
click at [363, 421] on form "Account Mocha (@mochareign) Name Name is for your internal organization only. s…" at bounding box center [427, 102] width 751 height 1440
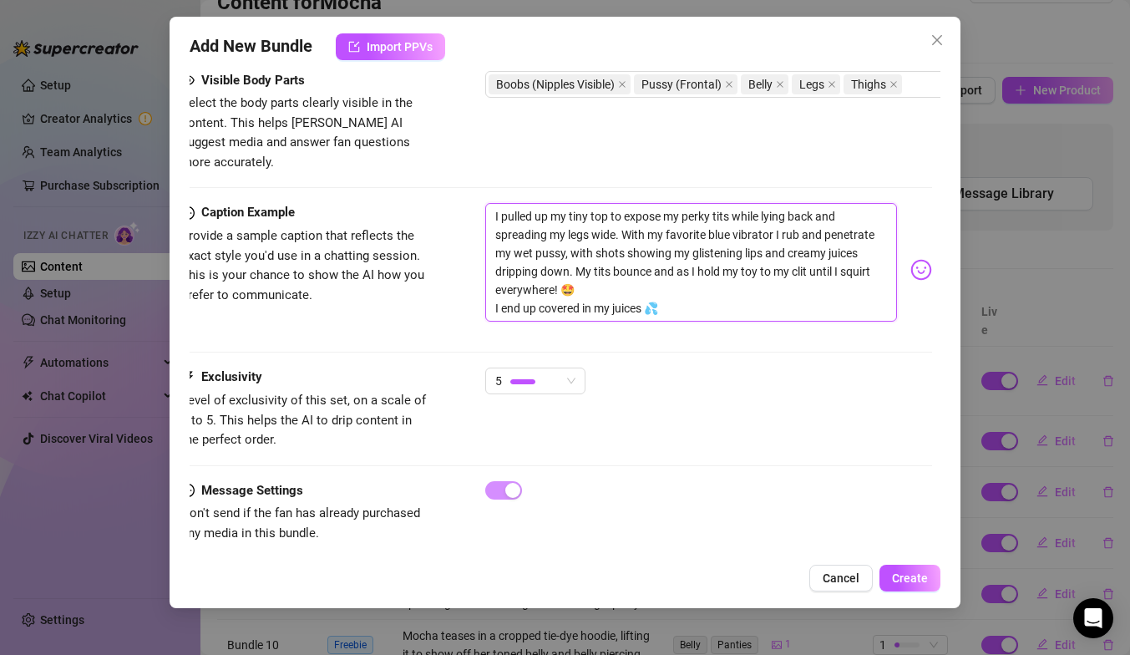
scroll to position [953, 0]
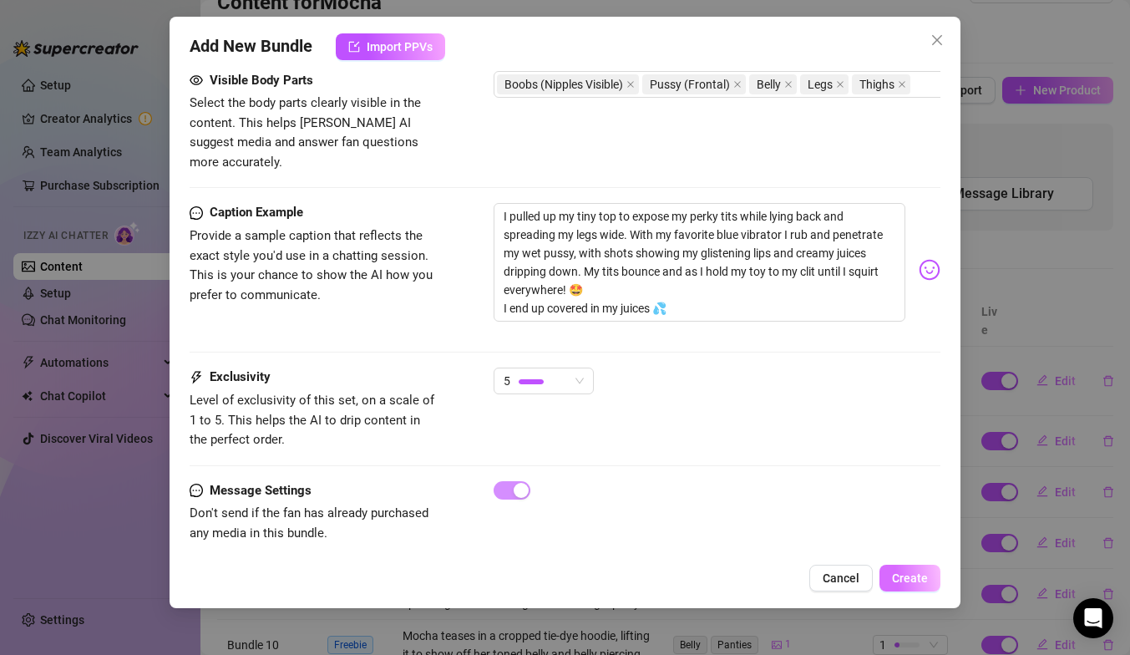
click at [905, 579] on span "Create" at bounding box center [910, 577] width 36 height 13
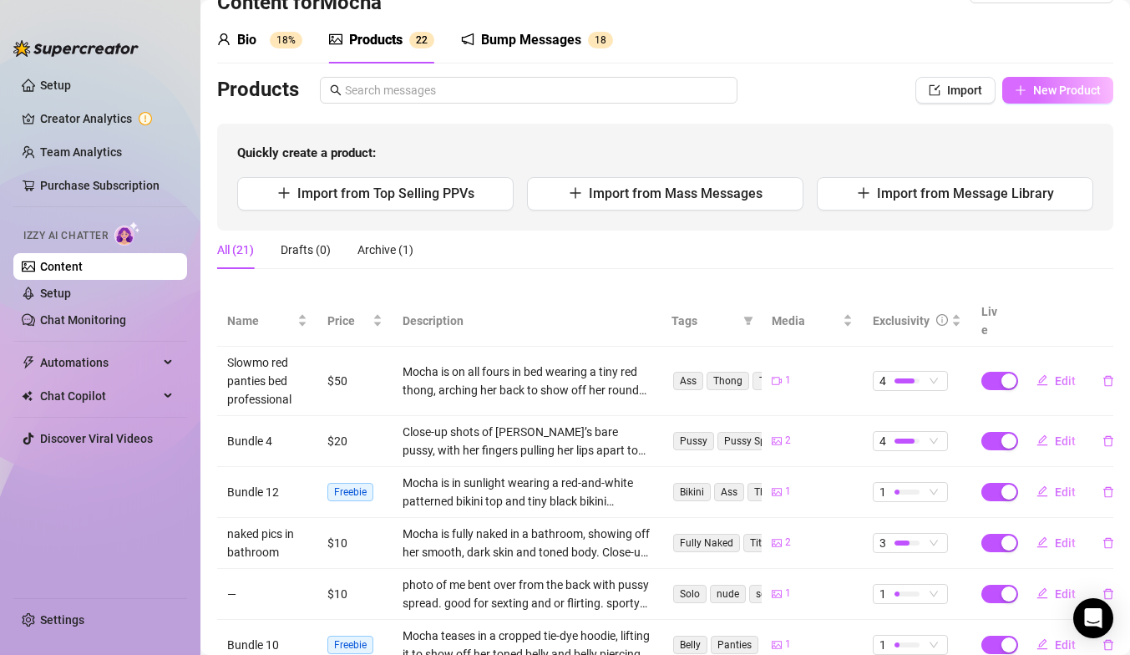
click at [1061, 78] on button "New Product" at bounding box center [1057, 90] width 111 height 27
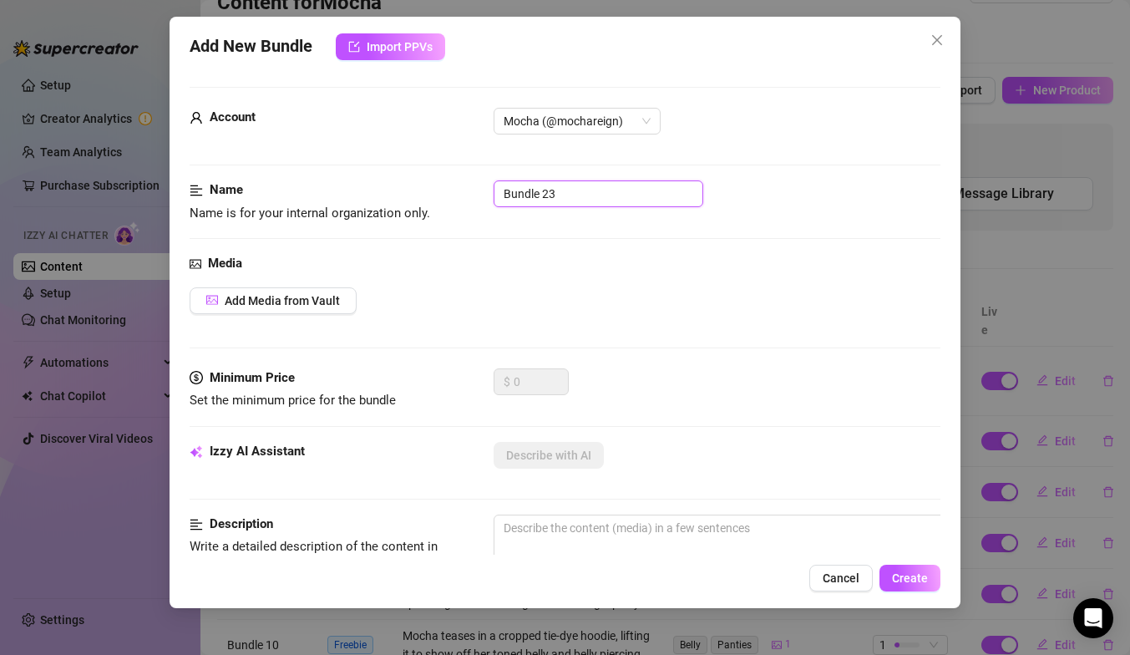
drag, startPoint x: 579, startPoint y: 198, endPoint x: 468, endPoint y: 198, distance: 111.1
click at [468, 198] on div "Name Name is for your internal organization only. Bundle 23" at bounding box center [565, 201] width 751 height 43
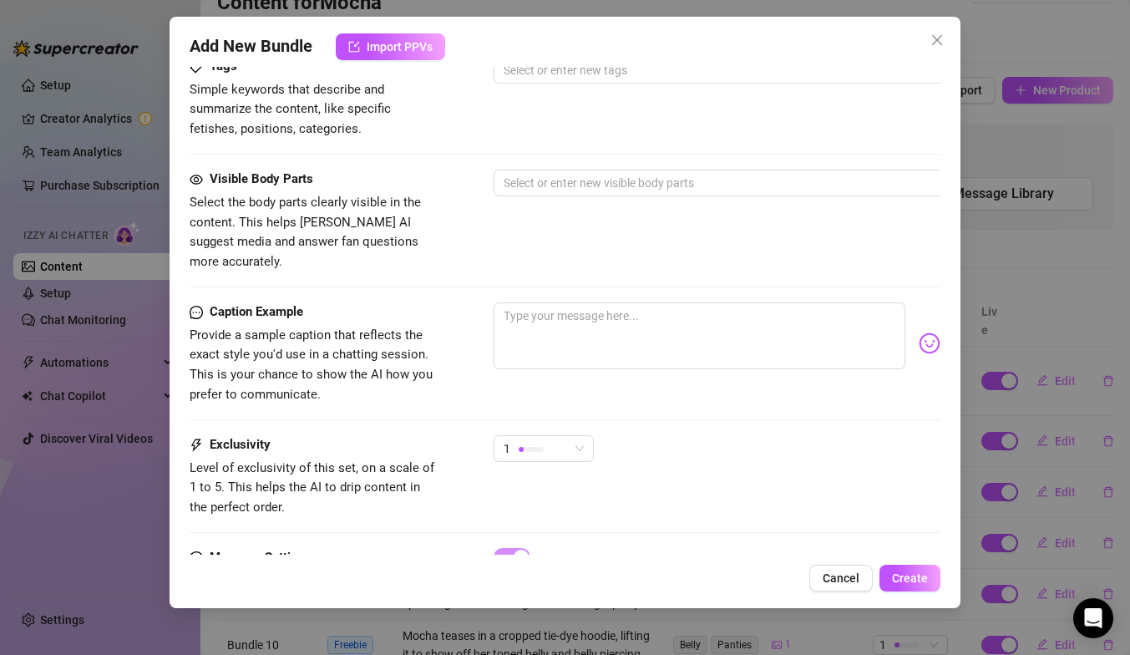
scroll to position [613, 0]
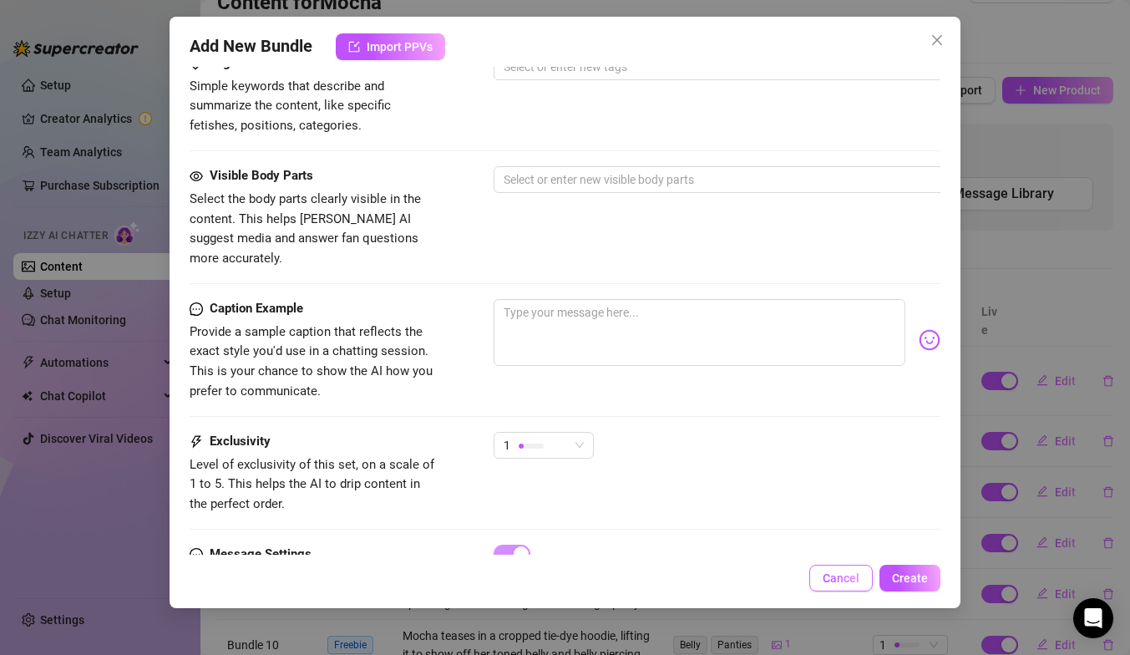
click at [846, 579] on span "Cancel" at bounding box center [841, 577] width 37 height 13
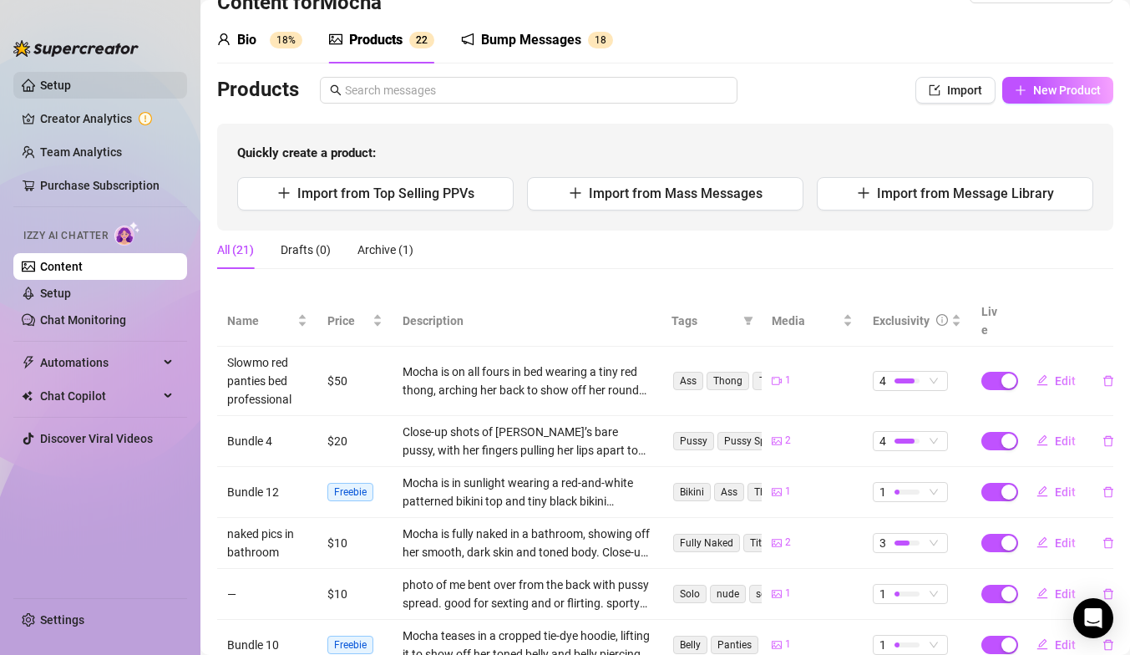
click at [71, 84] on link "Setup" at bounding box center [55, 84] width 31 height 13
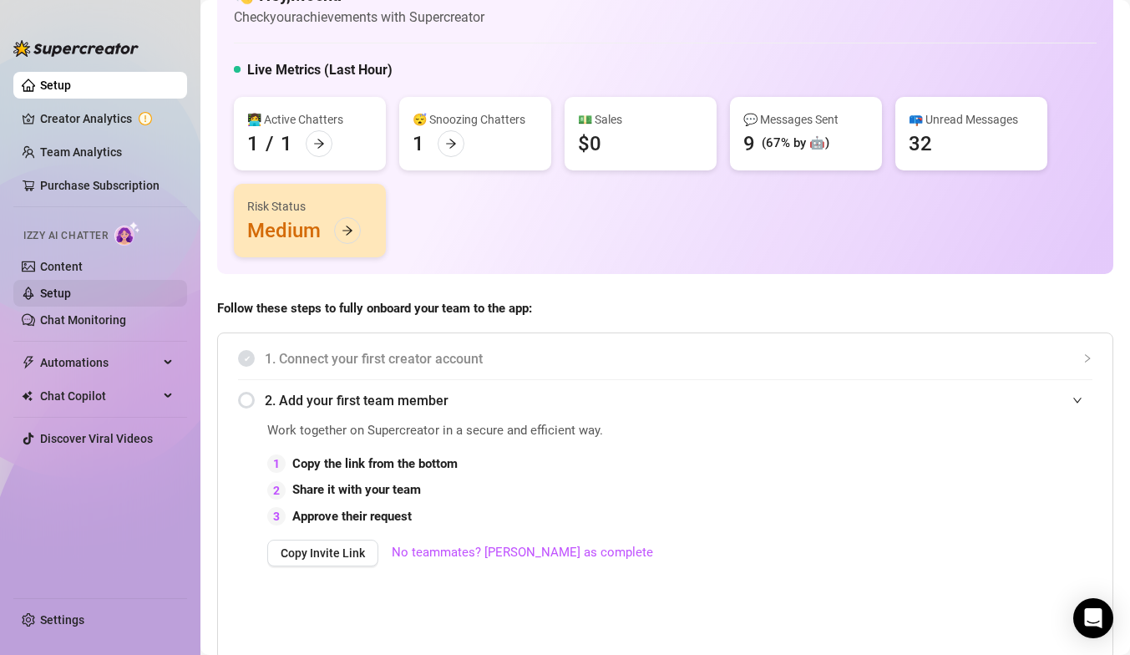
click at [71, 299] on link "Setup" at bounding box center [55, 292] width 31 height 13
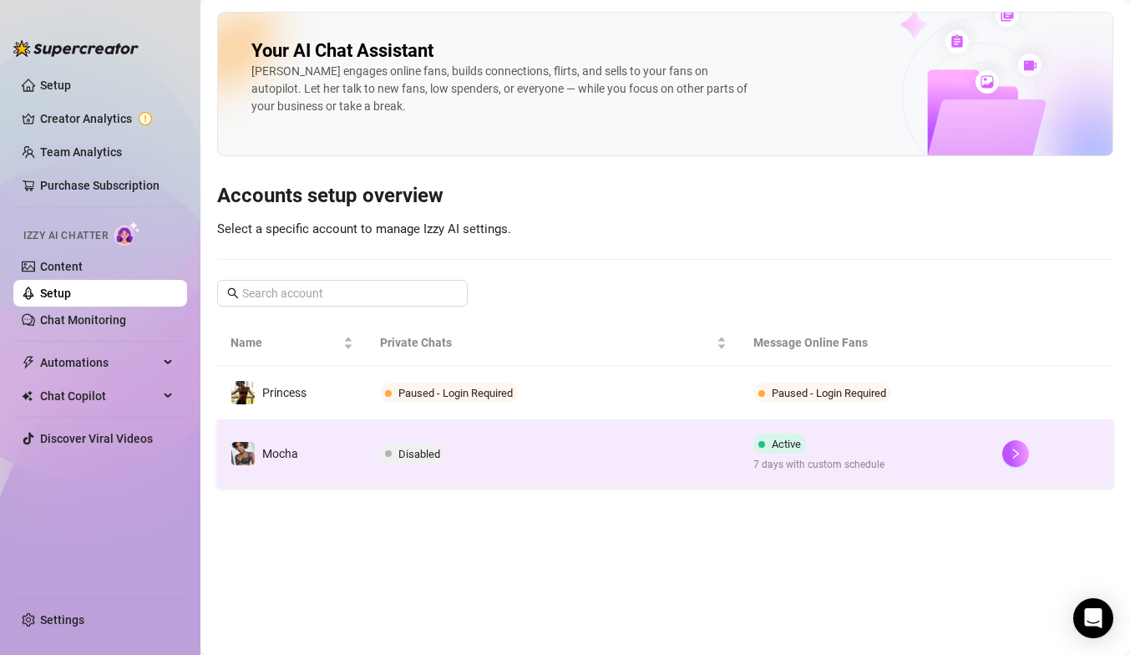
click at [539, 442] on td "Disabled" at bounding box center [553, 453] width 373 height 67
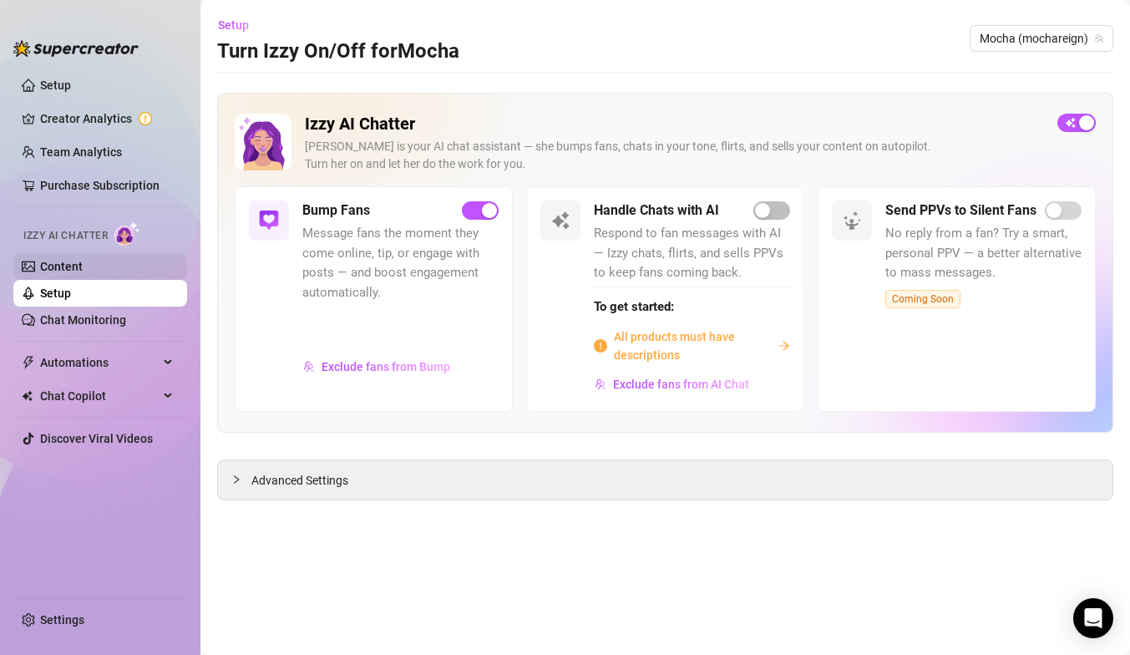
click at [66, 260] on link "Content" at bounding box center [61, 266] width 43 height 13
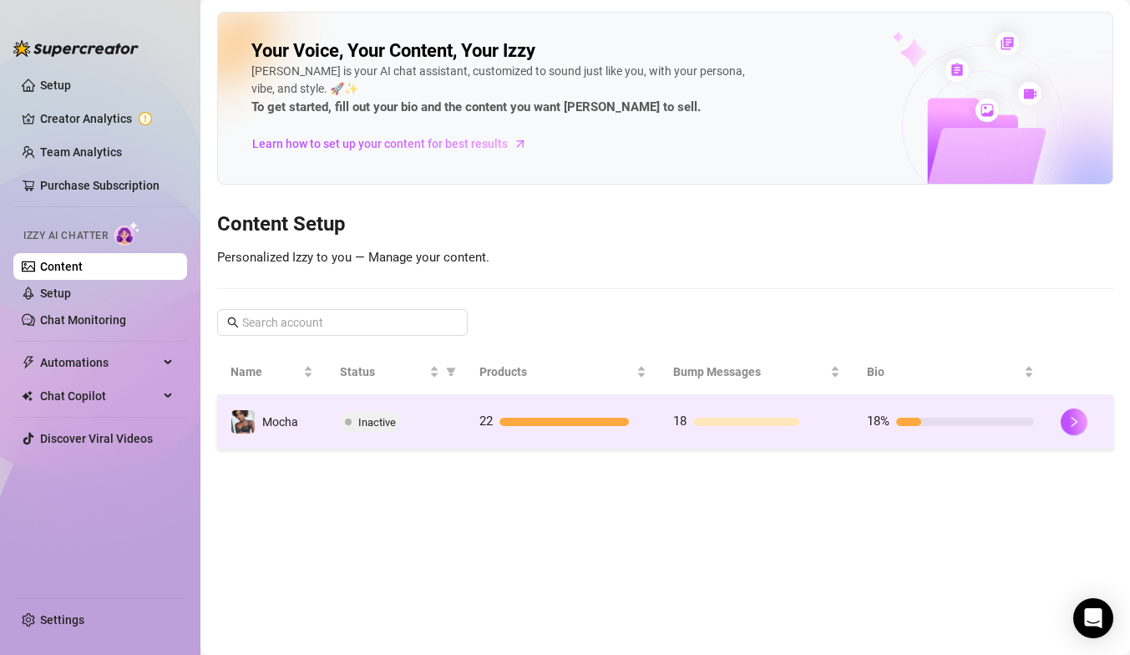
click at [557, 415] on div "22" at bounding box center [562, 422] width 167 height 20
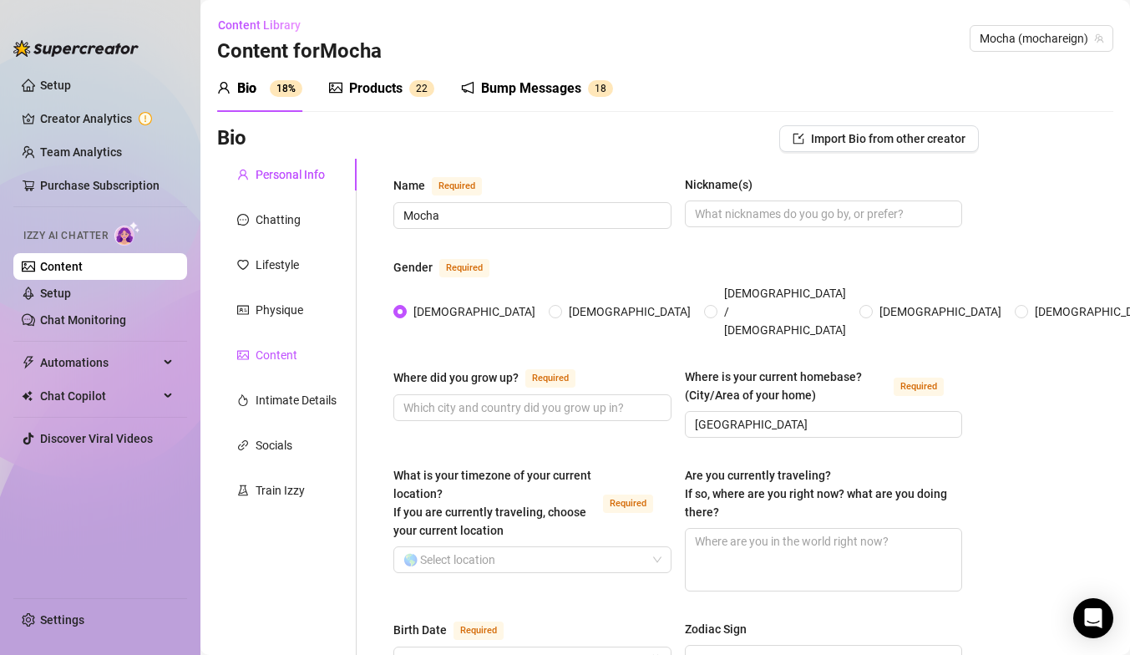
click at [265, 359] on div "Content" at bounding box center [277, 355] width 42 height 18
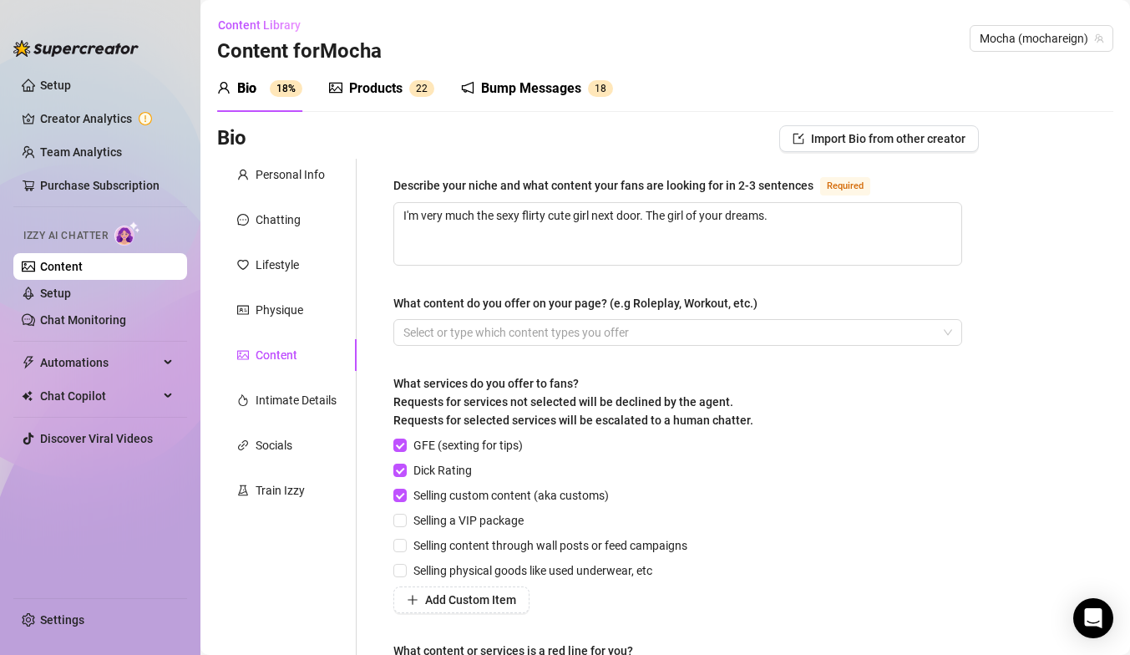
click at [399, 87] on div "Products" at bounding box center [375, 88] width 53 height 20
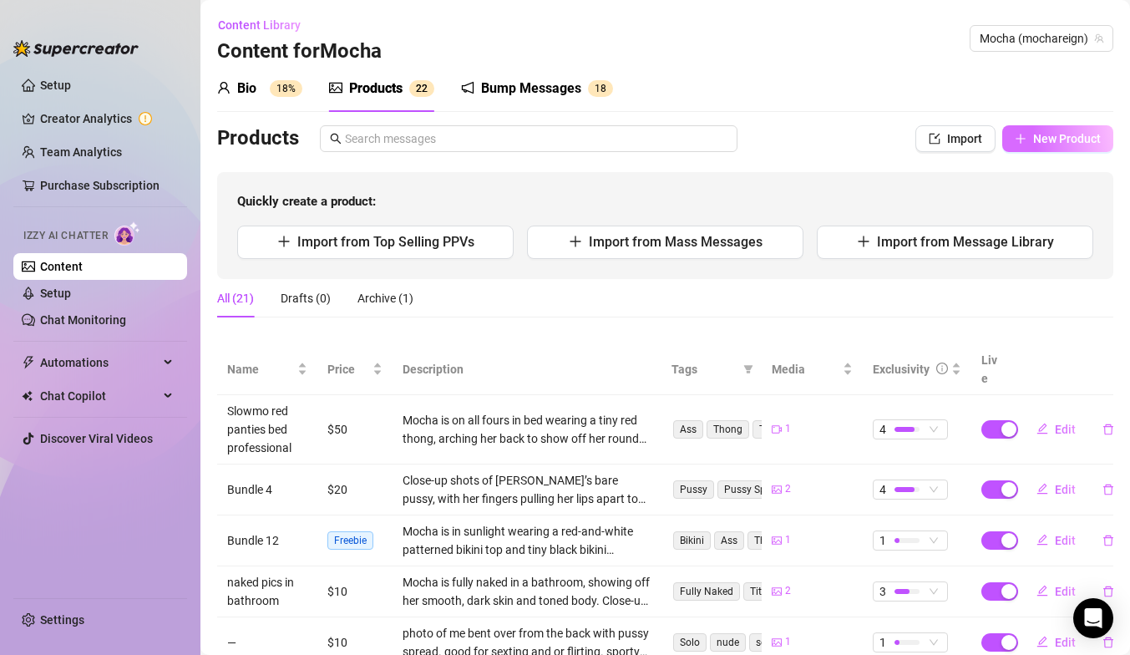
click at [1029, 140] on button "New Product" at bounding box center [1057, 138] width 111 height 27
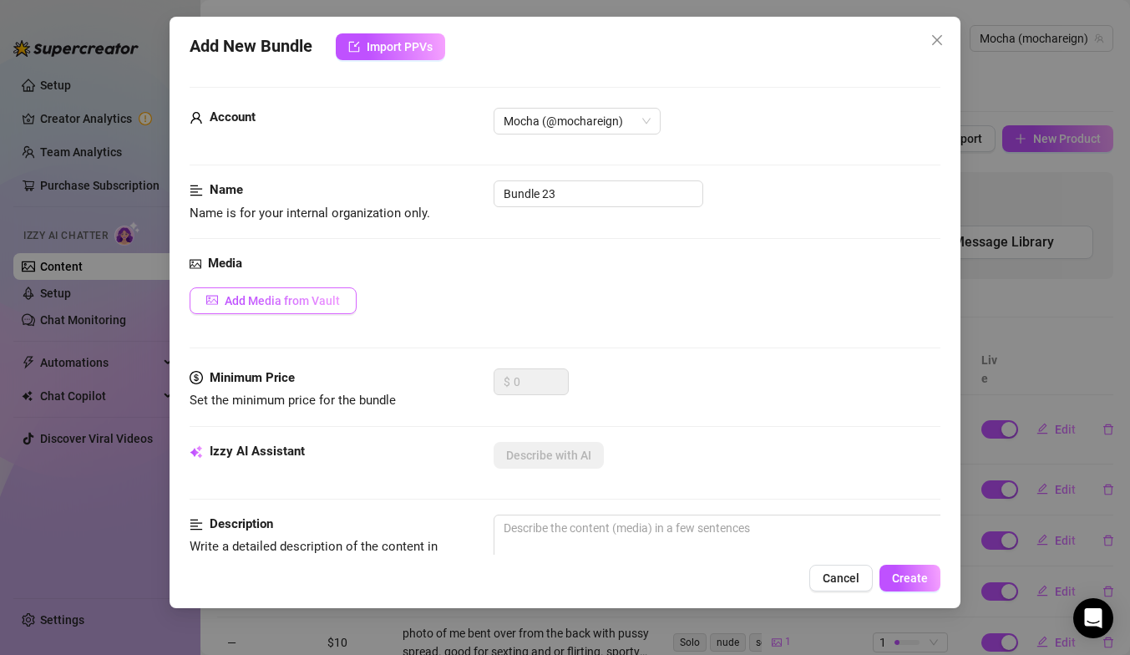
click at [293, 299] on span "Add Media from Vault" at bounding box center [282, 300] width 115 height 13
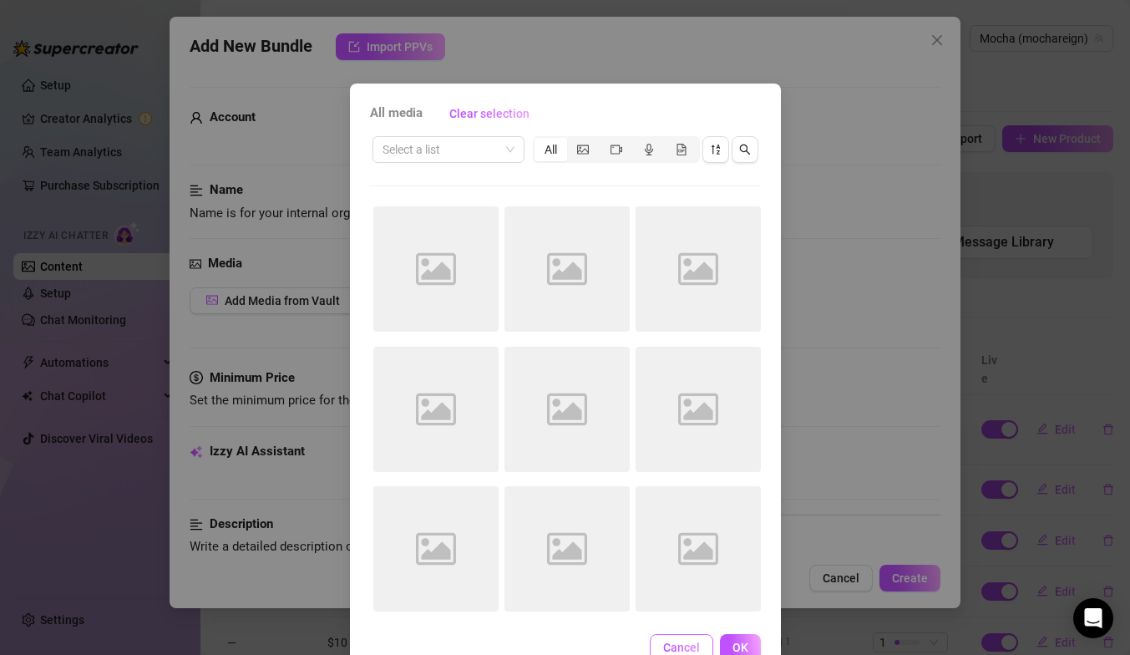
click at [666, 637] on button "Cancel" at bounding box center [681, 647] width 63 height 27
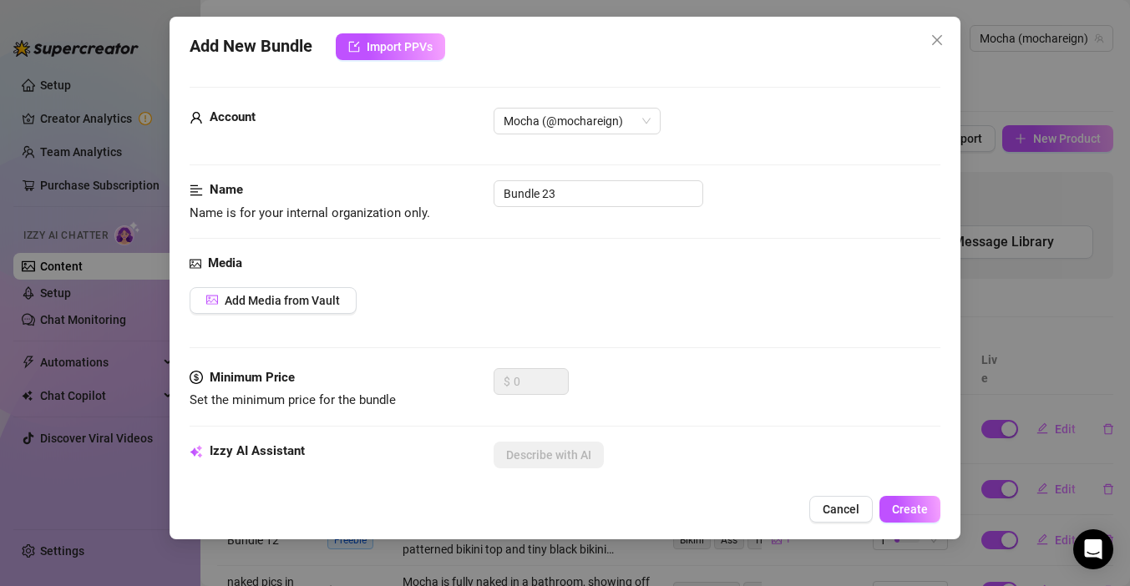
click at [60, 17] on div "Add New Bundle Import PPVs Account Mocha (@mochareign) Name Name is for your in…" at bounding box center [565, 293] width 1130 height 586
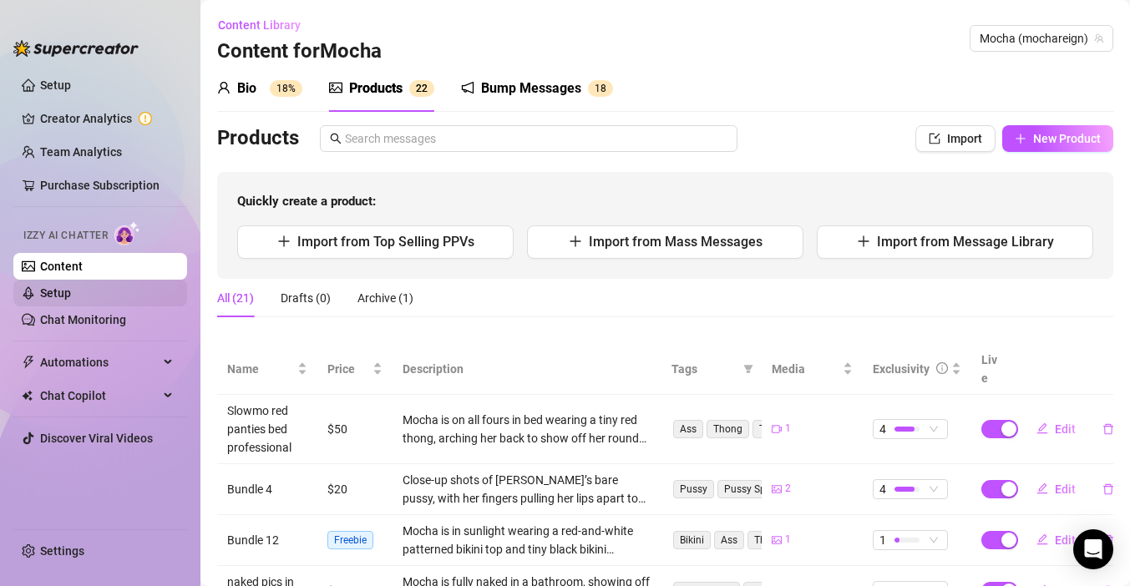
click at [71, 296] on link "Setup" at bounding box center [55, 292] width 31 height 13
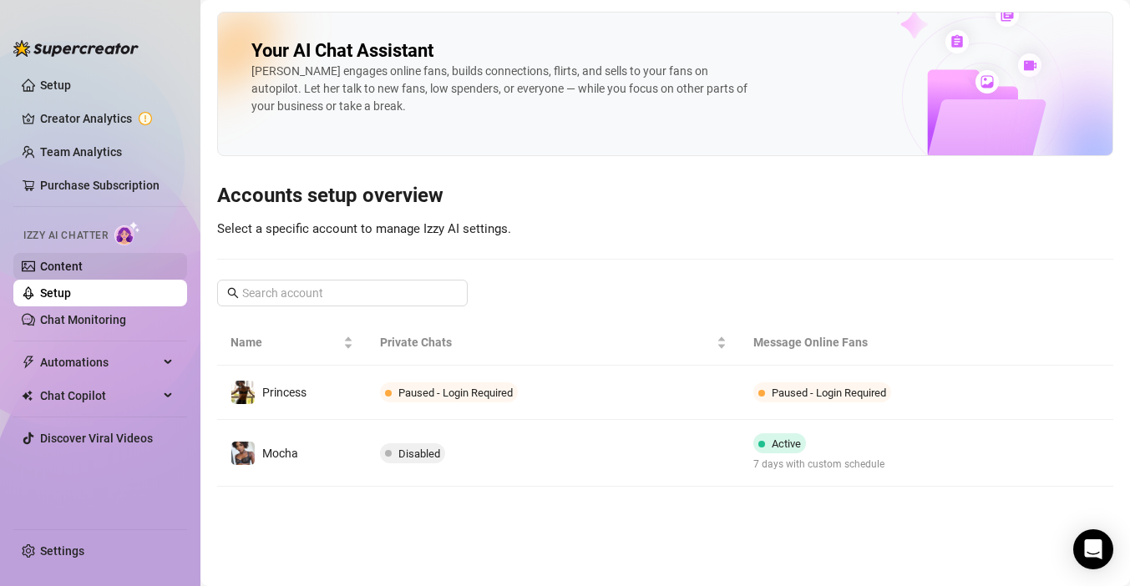
click at [83, 272] on link "Content" at bounding box center [61, 266] width 43 height 13
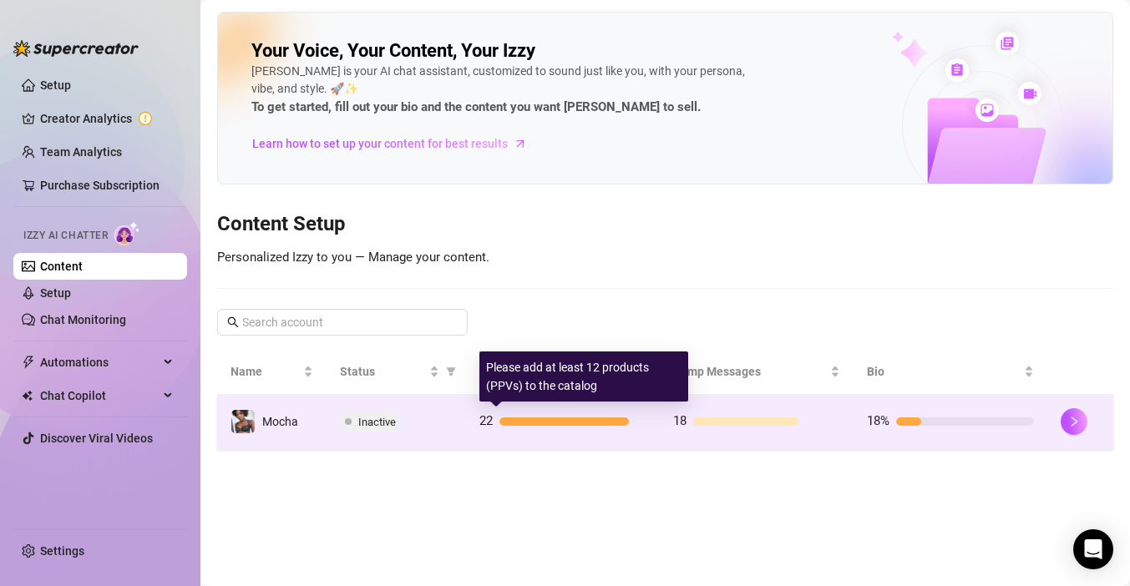
click at [614, 423] on div at bounding box center [563, 422] width 129 height 8
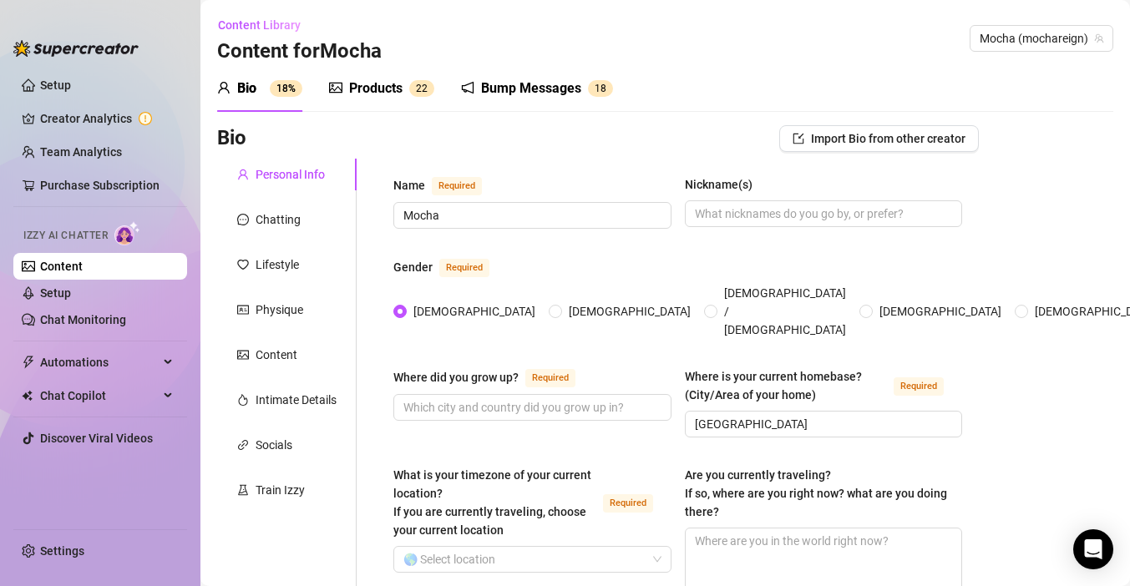
click at [370, 67] on div "Products 2 2" at bounding box center [381, 88] width 105 height 47
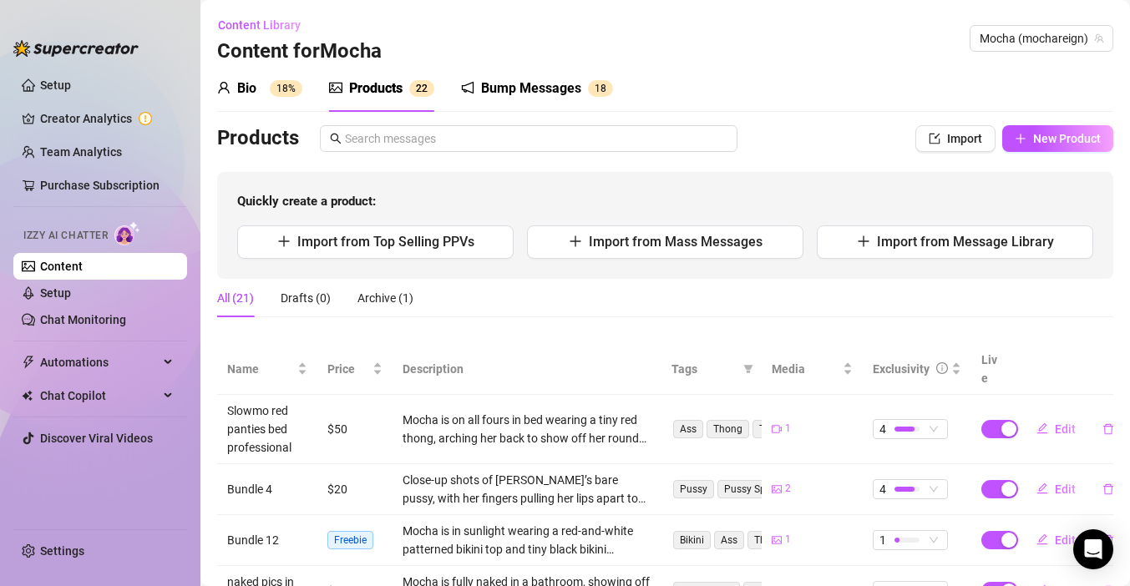
click at [369, 80] on div "Products" at bounding box center [375, 88] width 53 height 20
click at [878, 257] on button "Import from Message Library" at bounding box center [955, 241] width 276 height 33
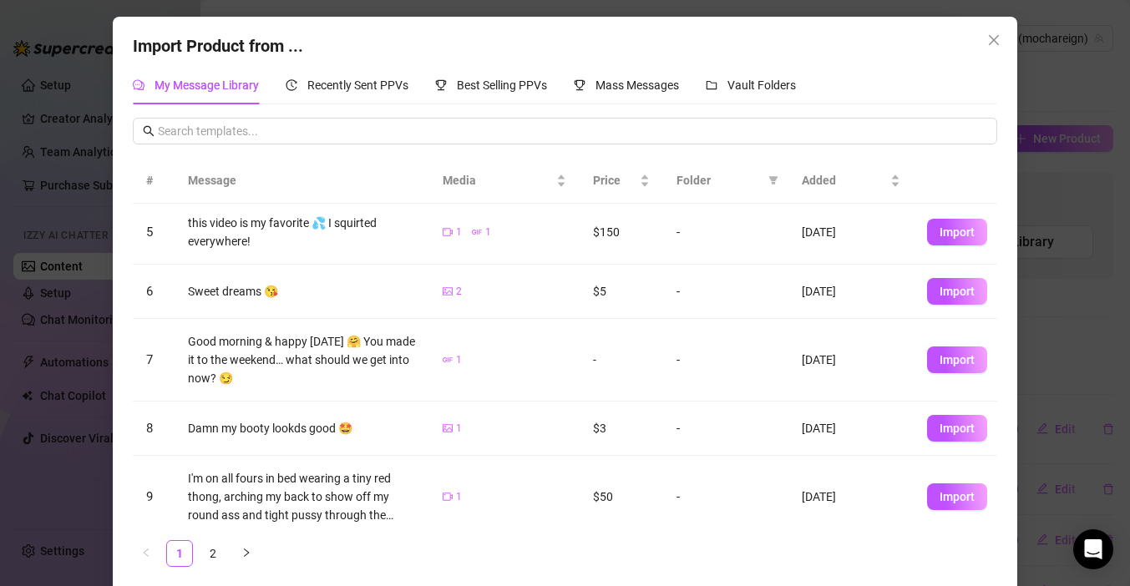
scroll to position [316, 0]
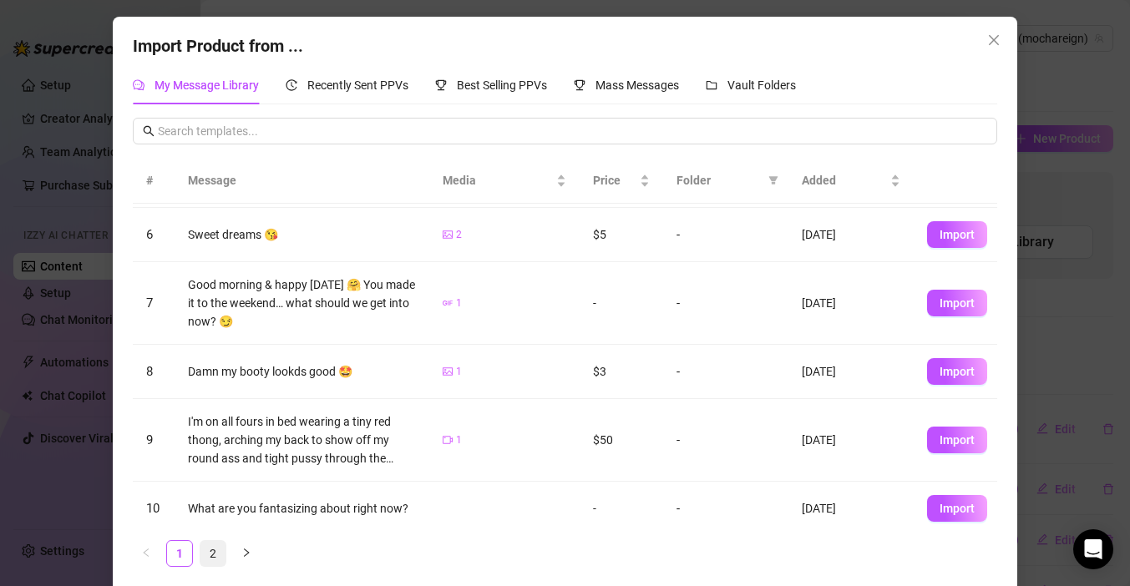
click at [205, 559] on link "2" at bounding box center [212, 553] width 25 height 25
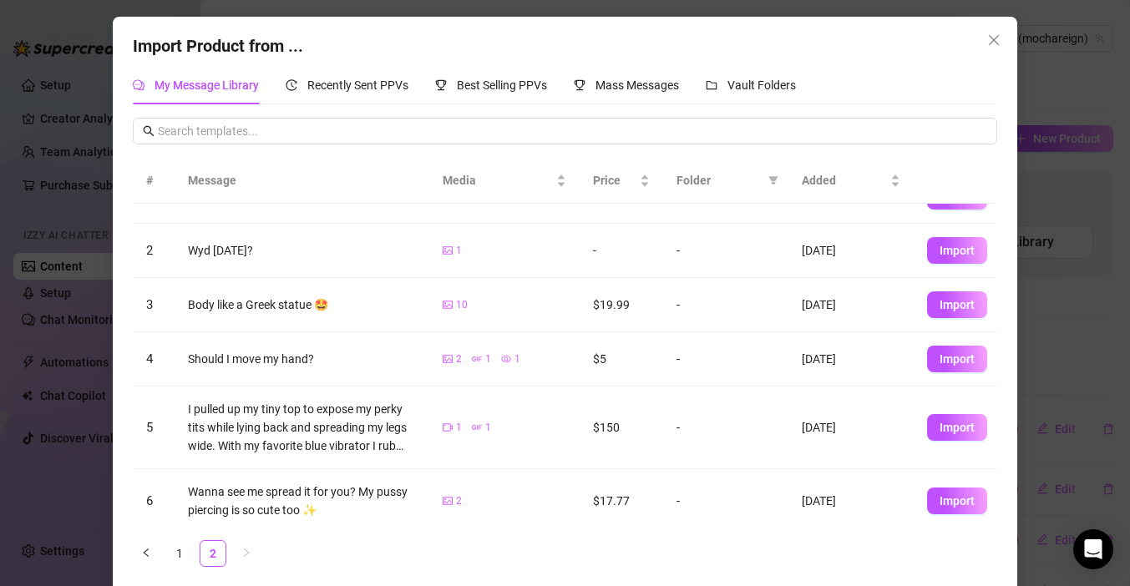
scroll to position [0, 0]
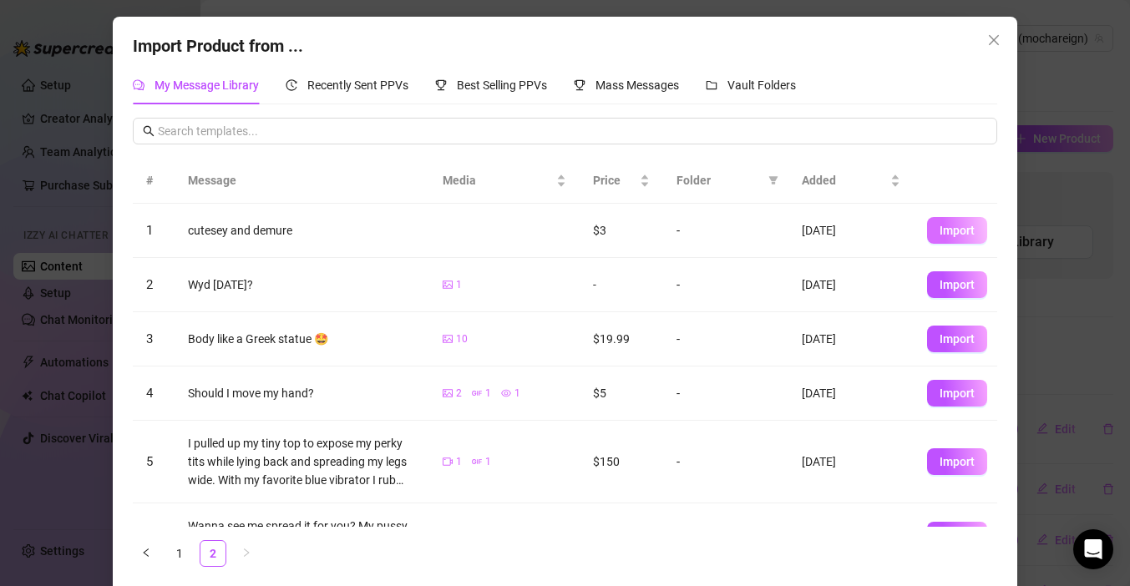
click at [943, 231] on span "Import" at bounding box center [956, 230] width 35 height 13
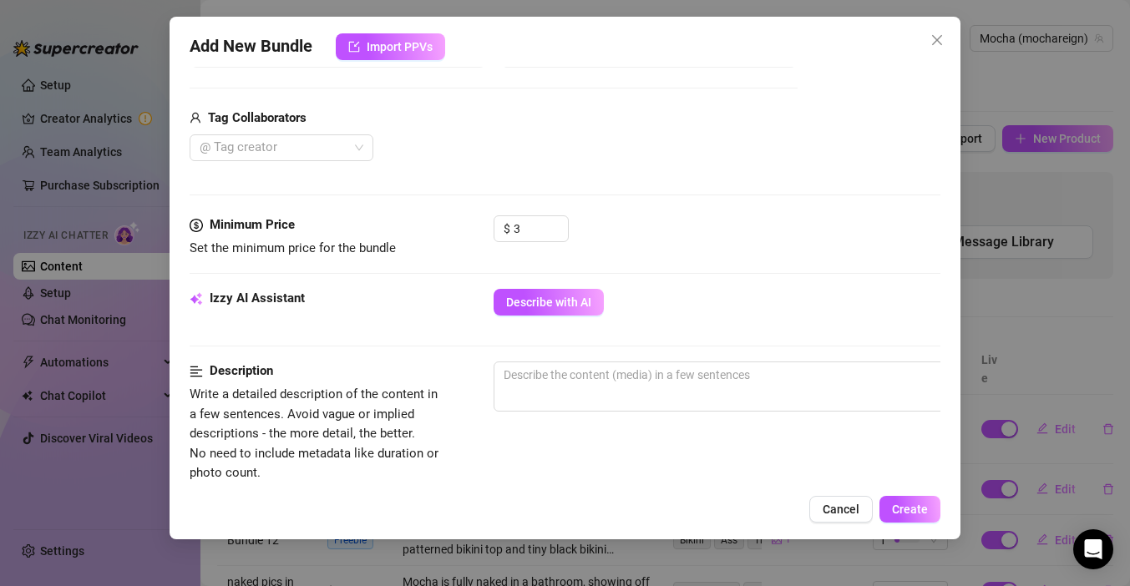
scroll to position [392, 0]
click at [554, 303] on span "Describe with AI" at bounding box center [548, 301] width 85 height 13
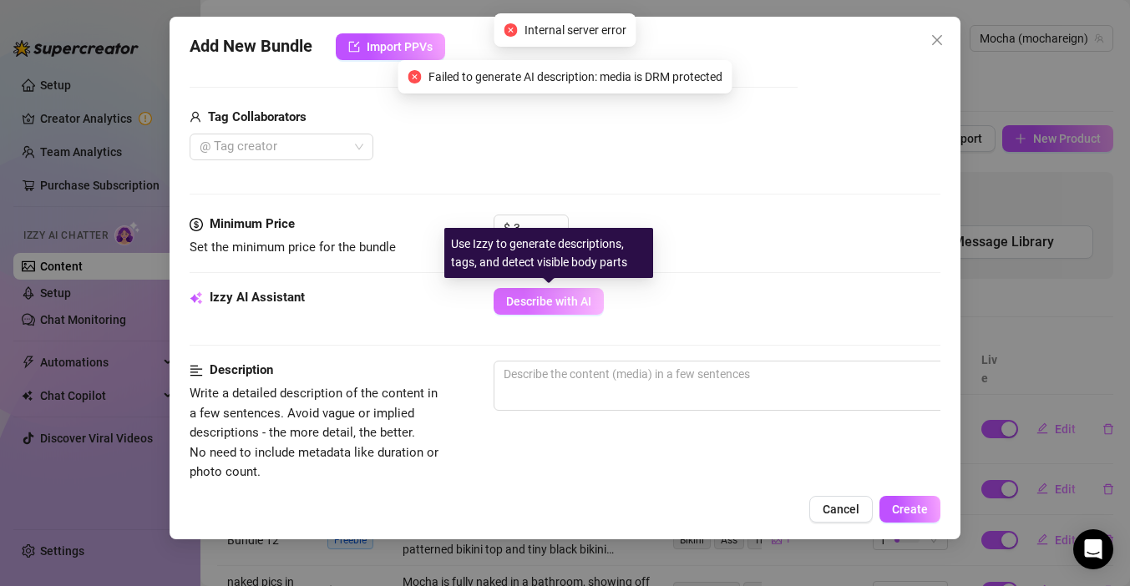
click at [562, 300] on span "Describe with AI" at bounding box center [548, 301] width 85 height 13
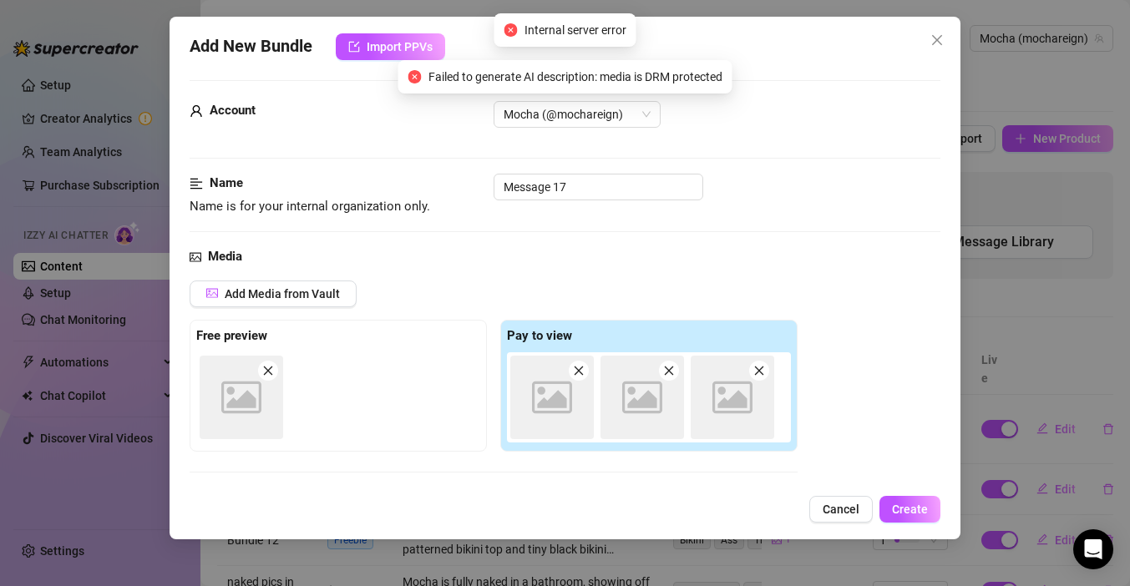
scroll to position [0, 0]
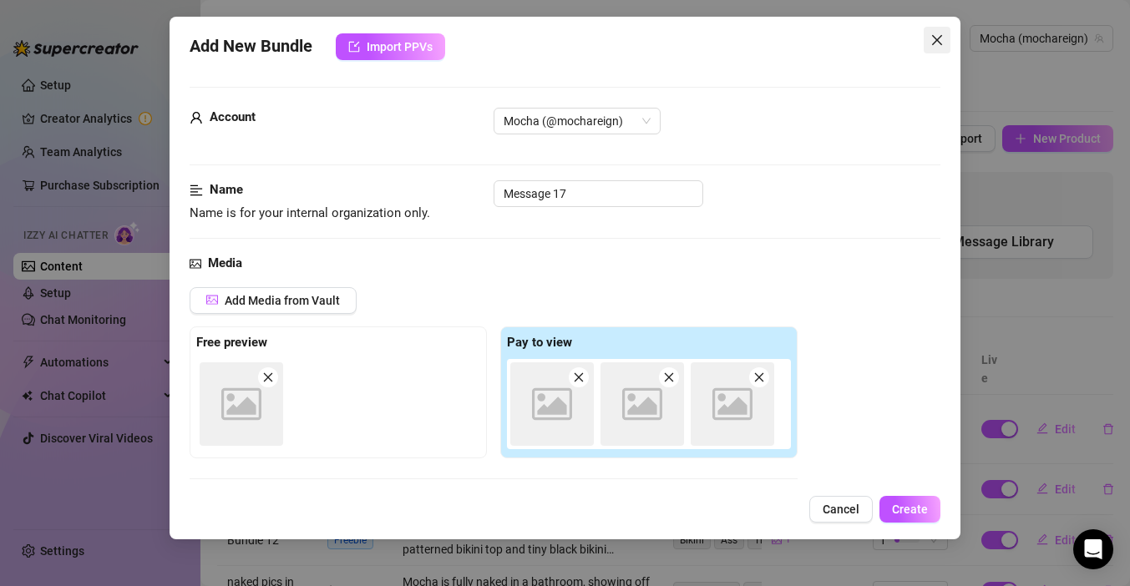
click at [935, 28] on button "Close" at bounding box center [937, 40] width 27 height 27
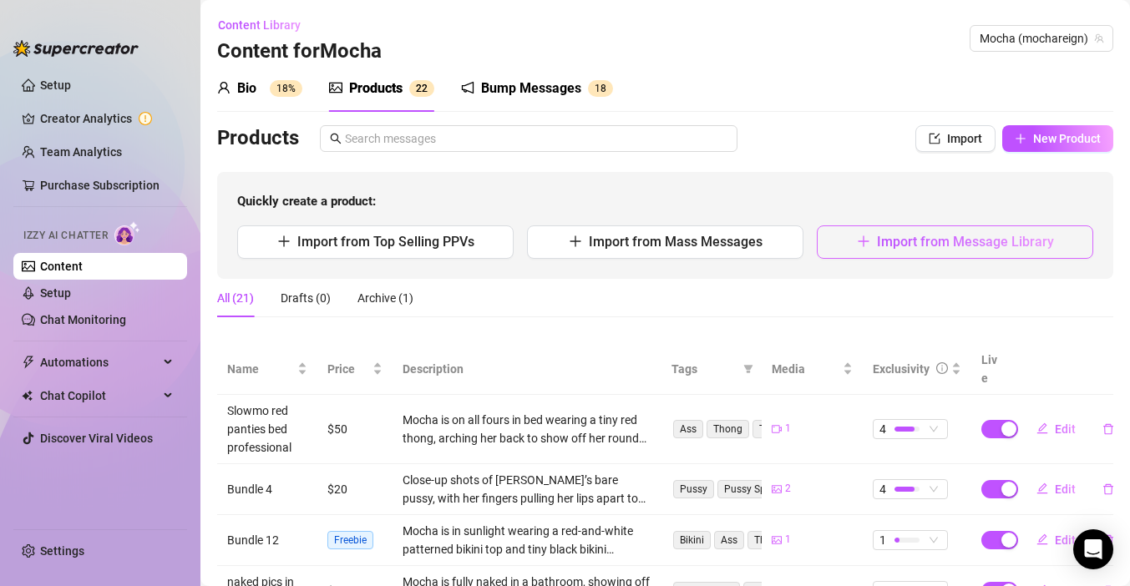
click at [954, 248] on span "Import from Message Library" at bounding box center [965, 242] width 177 height 16
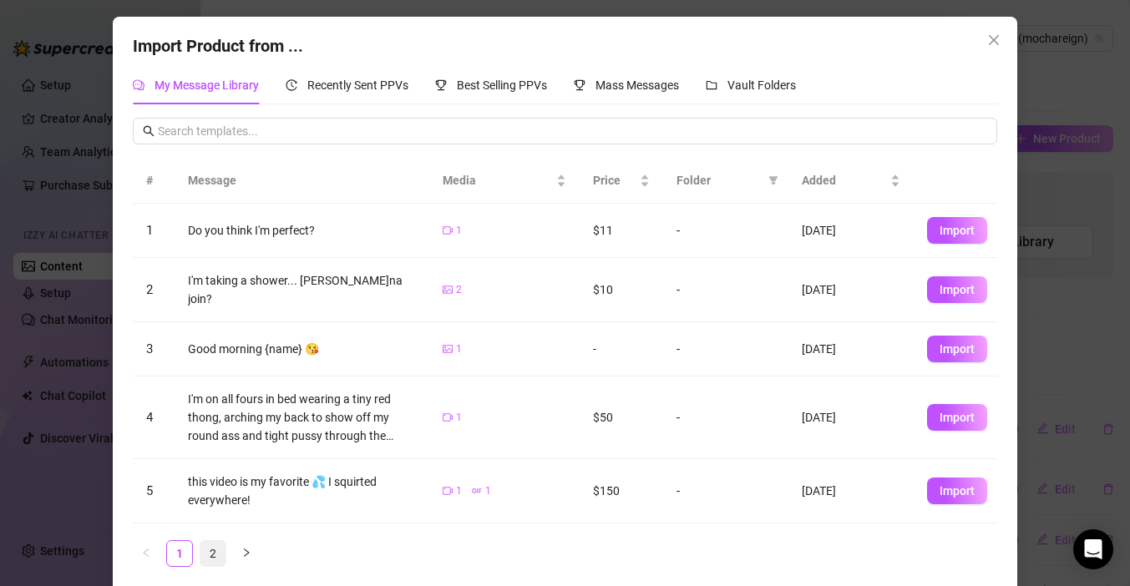
click at [215, 549] on link "2" at bounding box center [212, 553] width 25 height 25
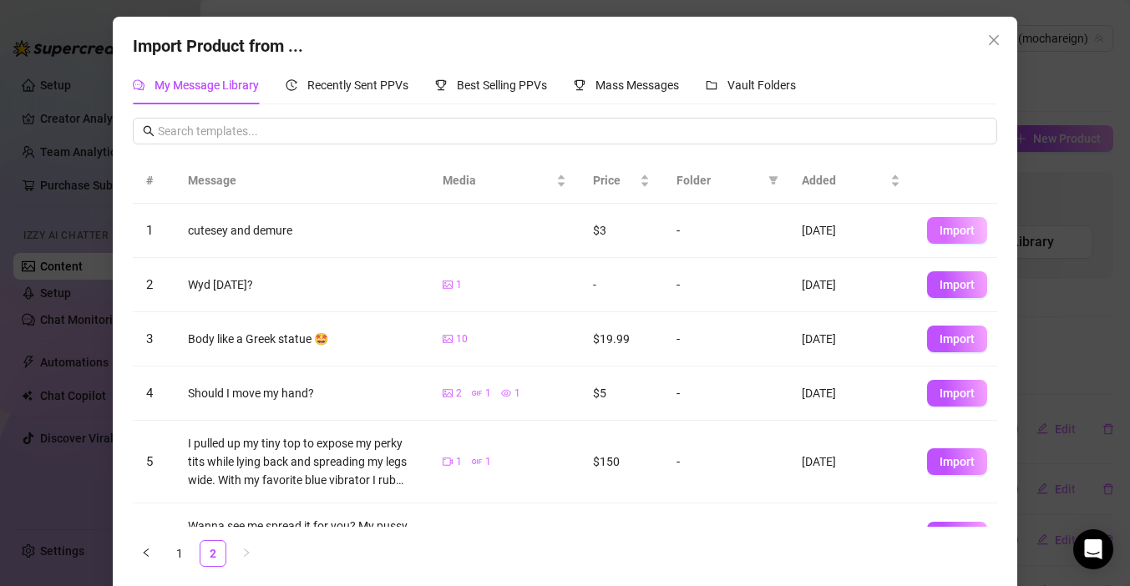
click at [939, 238] on button "Import" at bounding box center [957, 230] width 60 height 27
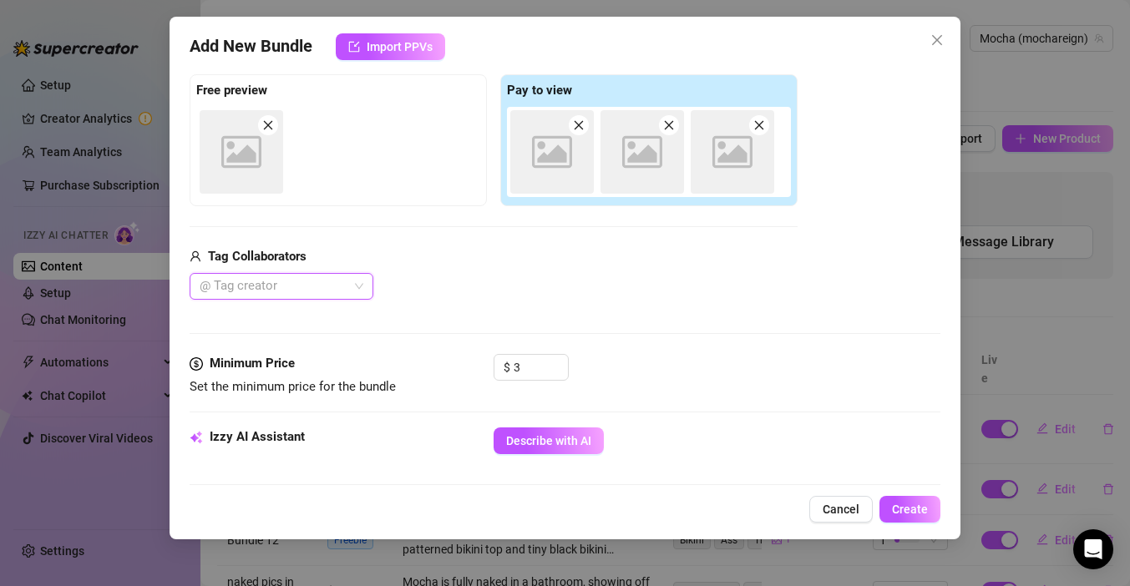
scroll to position [262, 0]
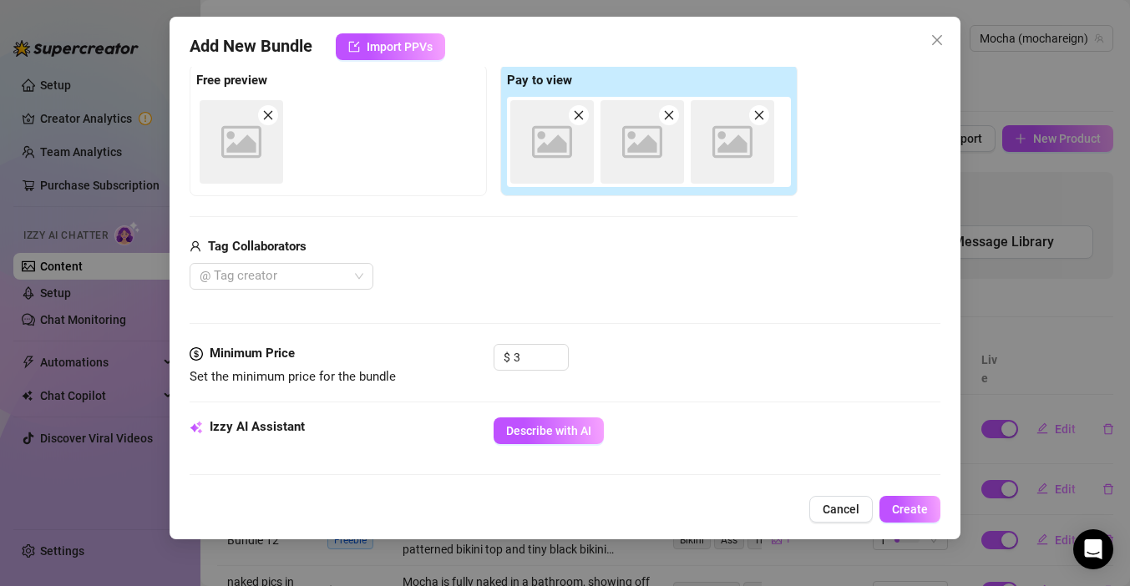
click at [559, 444] on div "Izzy AI Assistant Describe with AI" at bounding box center [565, 439] width 751 height 42
click at [559, 441] on button "Describe with AI" at bounding box center [549, 431] width 110 height 27
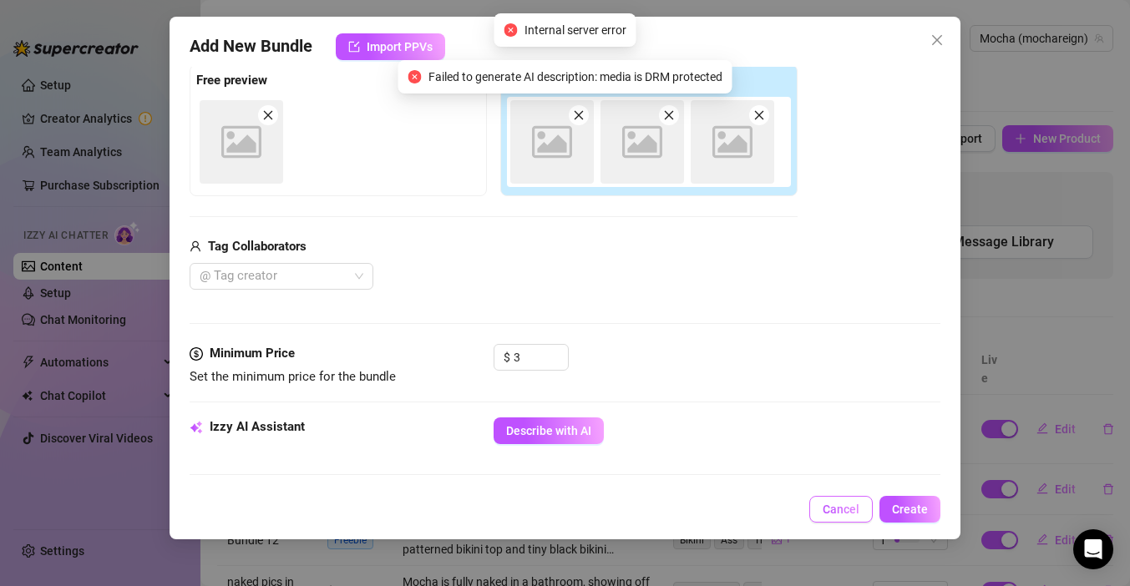
click at [835, 512] on span "Cancel" at bounding box center [841, 509] width 37 height 13
